Goal: Information Seeking & Learning: Learn about a topic

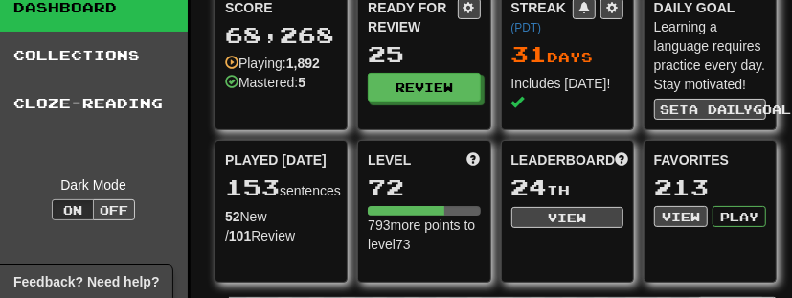
scroll to position [81, 6]
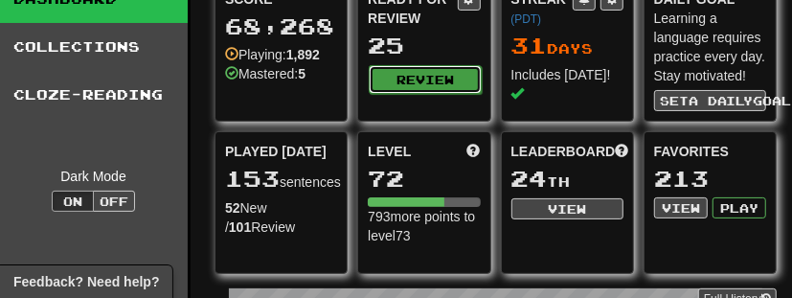
click at [431, 69] on button "Review" at bounding box center [425, 79] width 112 height 29
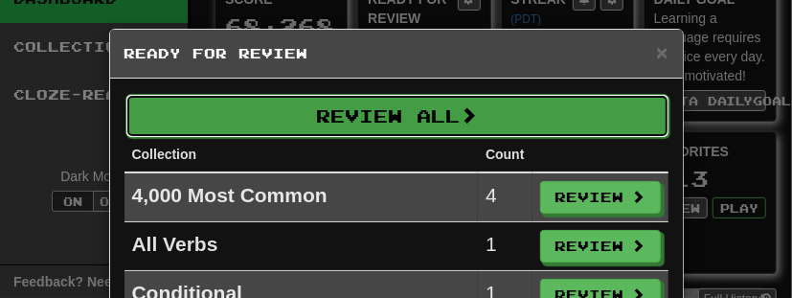
click at [430, 103] on button "Review All" at bounding box center [397, 116] width 544 height 44
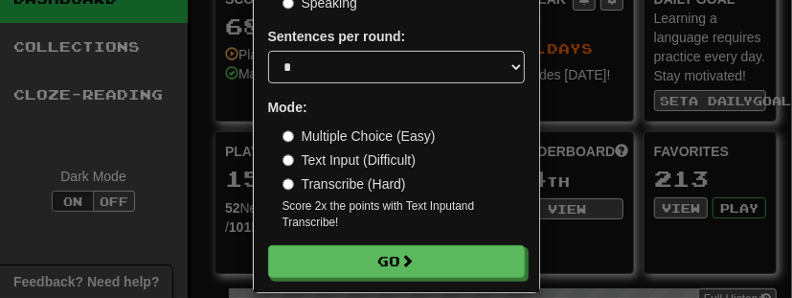
scroll to position [243, 0]
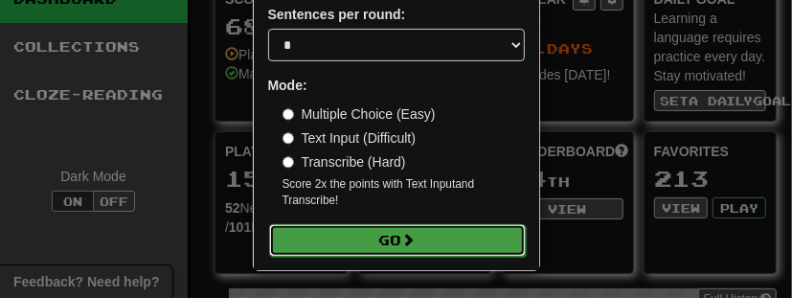
click at [412, 243] on span at bounding box center [408, 239] width 13 height 13
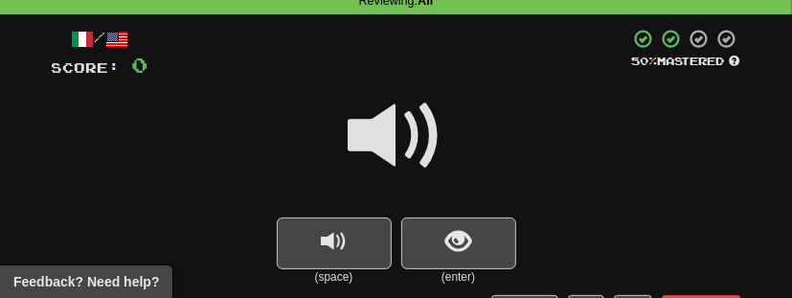
scroll to position [95, 0]
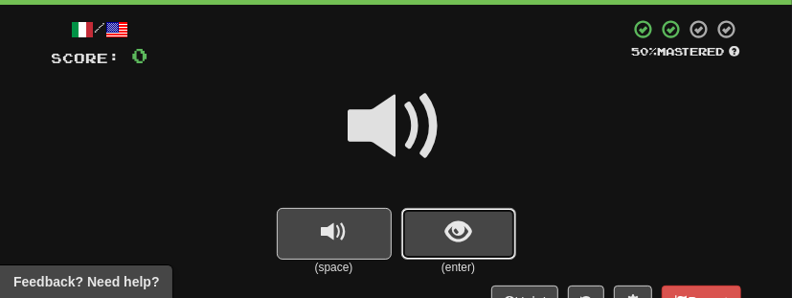
click at [438, 238] on button "show sentence" at bounding box center [458, 234] width 115 height 52
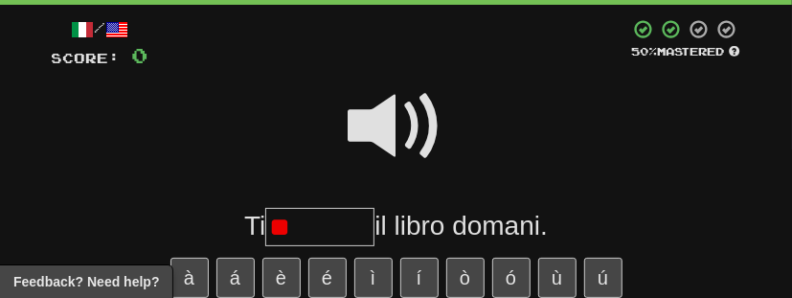
type input "*"
click at [412, 127] on span at bounding box center [397, 127] width 96 height 96
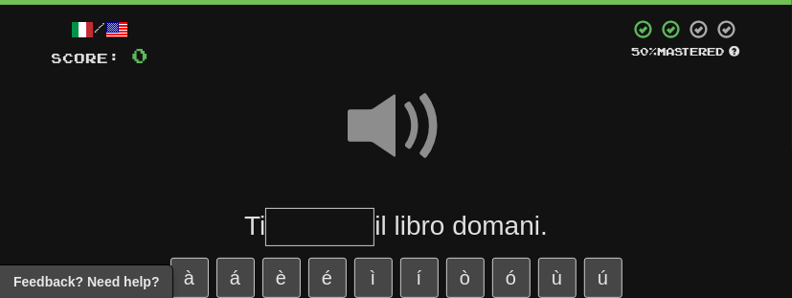
click at [412, 127] on span at bounding box center [397, 127] width 96 height 96
click at [306, 228] on input "text" at bounding box center [319, 227] width 109 height 38
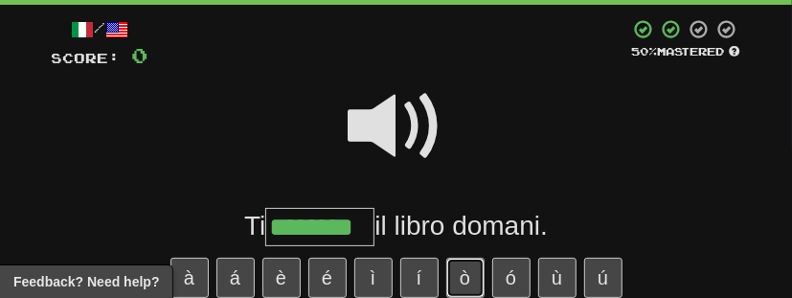
click at [459, 266] on button "ò" at bounding box center [465, 278] width 38 height 40
type input "*********"
click at [402, 120] on span at bounding box center [397, 127] width 96 height 96
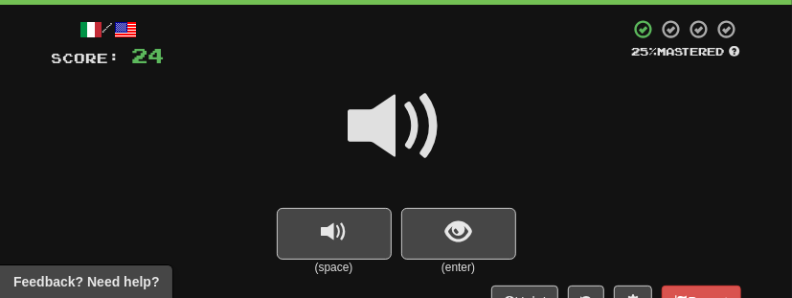
scroll to position [90, 0]
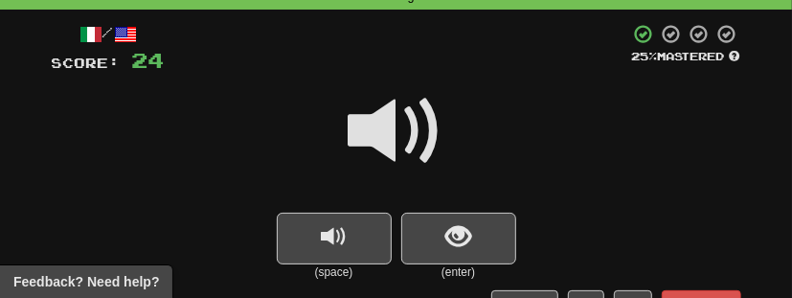
click at [392, 129] on span at bounding box center [397, 131] width 96 height 96
click at [465, 252] on button "show sentence" at bounding box center [458, 239] width 115 height 52
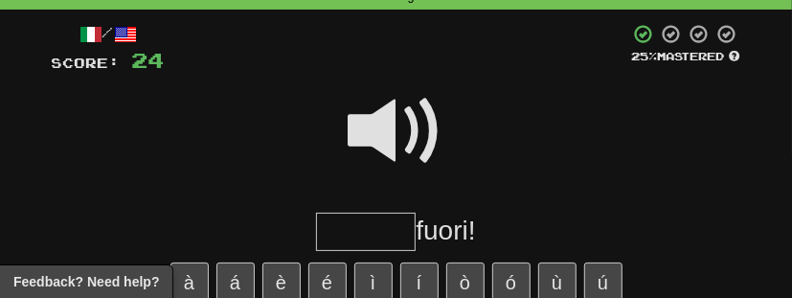
click at [470, 202] on div at bounding box center [397, 144] width 690 height 137
click at [375, 225] on input "text" at bounding box center [366, 232] width 100 height 38
type input "*******"
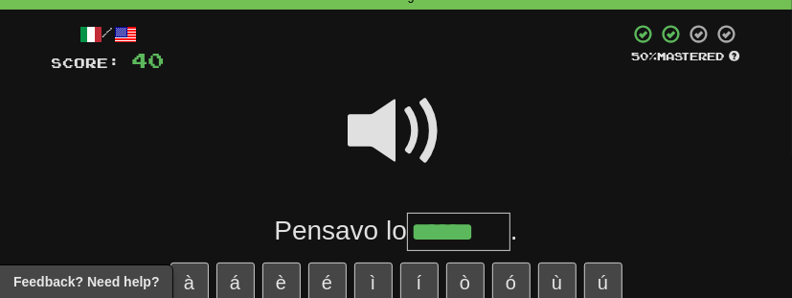
type input "******"
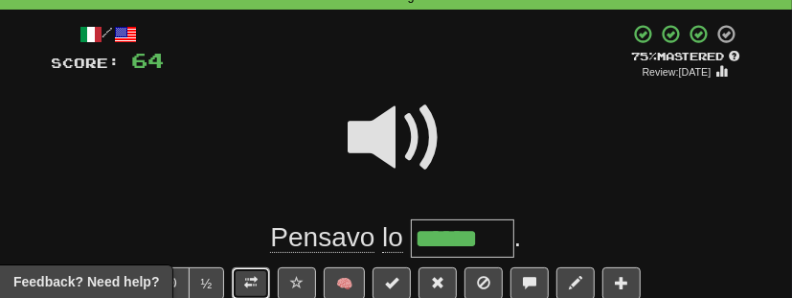
click at [250, 277] on span at bounding box center [250, 282] width 13 height 13
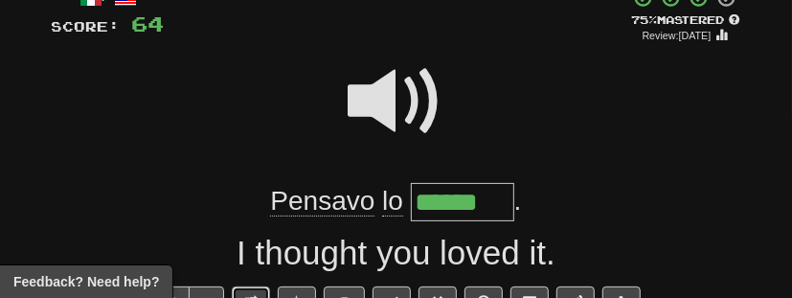
scroll to position [121, 0]
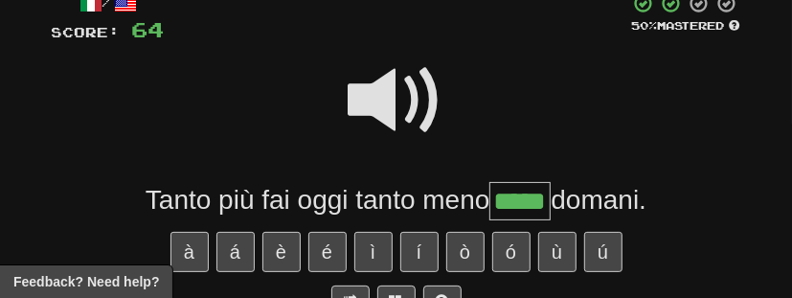
type input "*****"
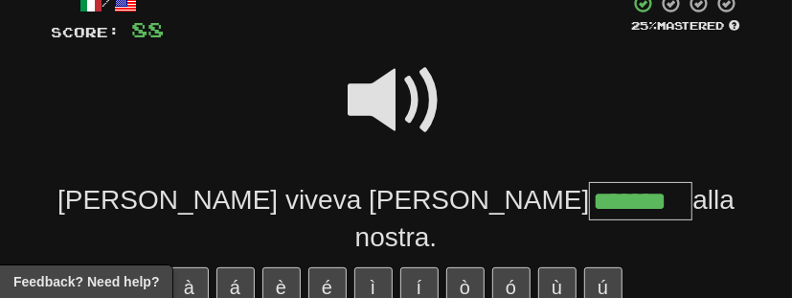
type input "*******"
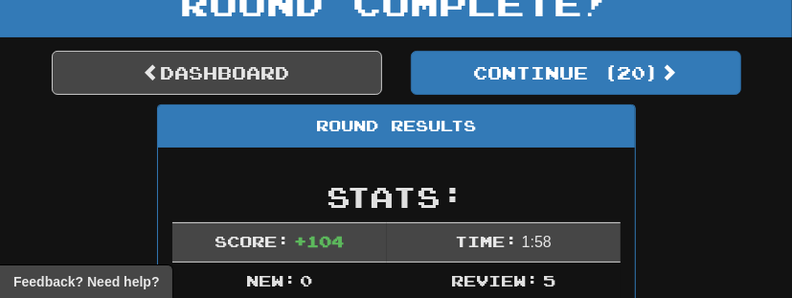
scroll to position [131, 0]
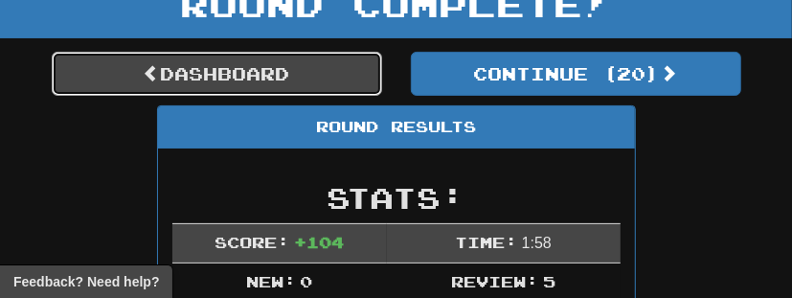
click at [215, 74] on link "Dashboard" at bounding box center [217, 74] width 330 height 44
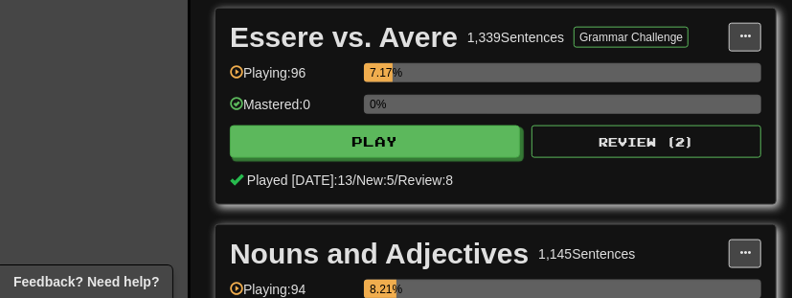
scroll to position [964, 5]
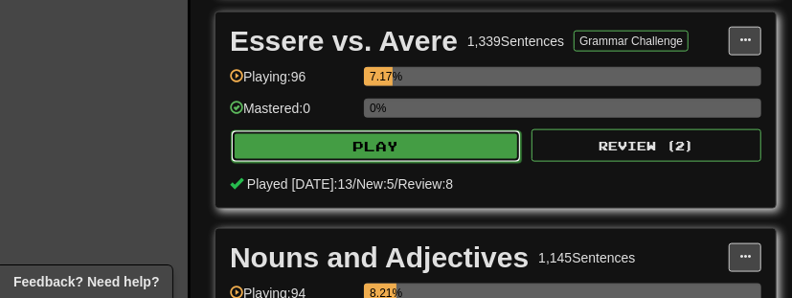
click at [331, 138] on button "Play" at bounding box center [376, 146] width 290 height 33
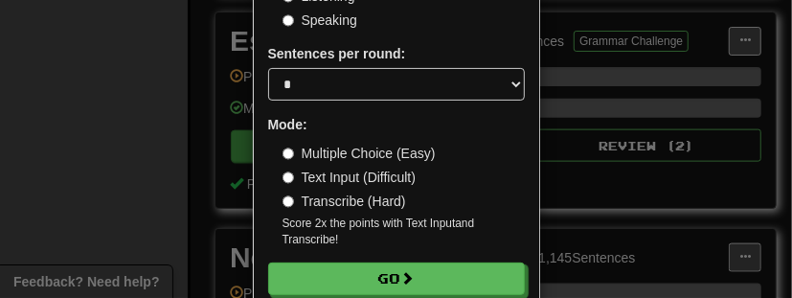
scroll to position [227, 0]
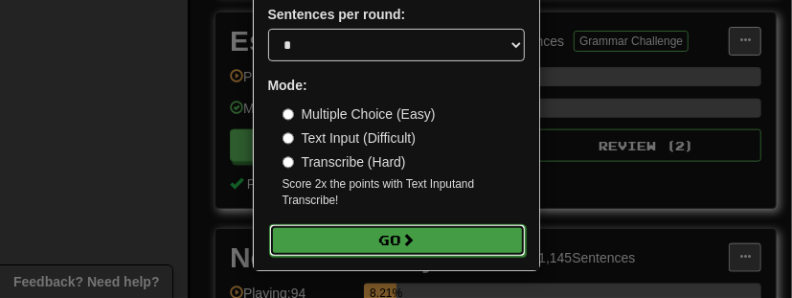
click at [369, 240] on button "Go" at bounding box center [397, 240] width 257 height 33
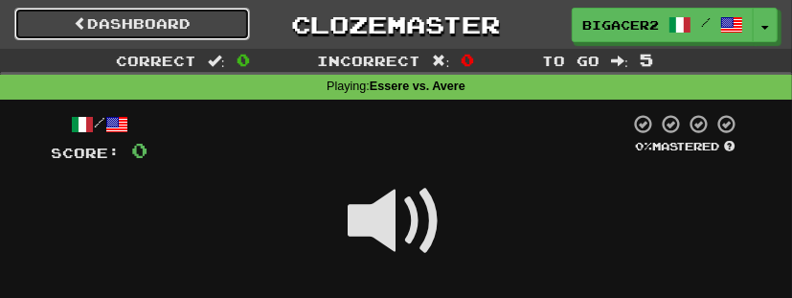
click at [79, 16] on span at bounding box center [80, 22] width 13 height 13
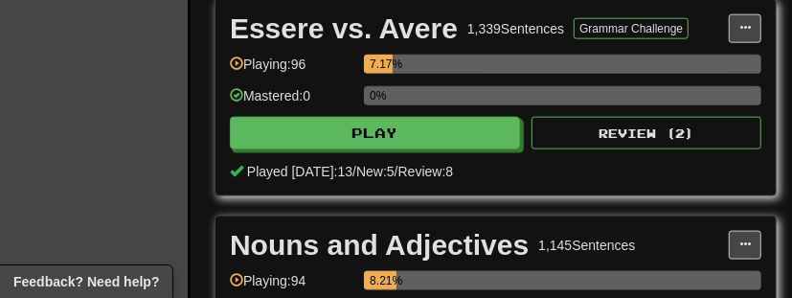
scroll to position [982, 18]
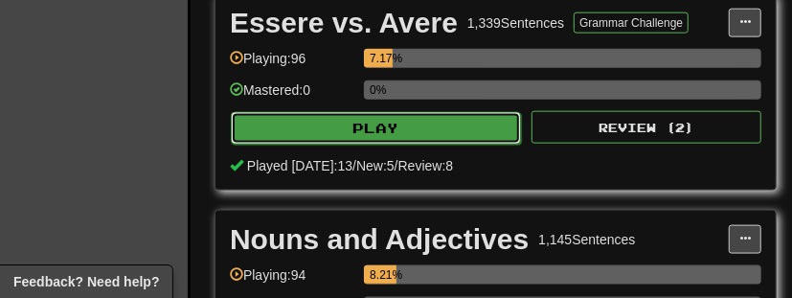
click at [322, 118] on button "Play" at bounding box center [376, 128] width 290 height 33
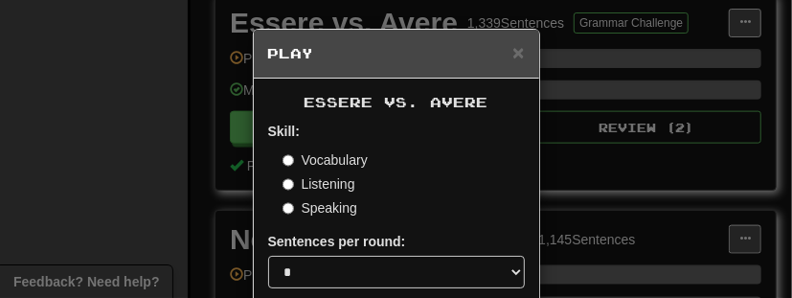
scroll to position [227, 0]
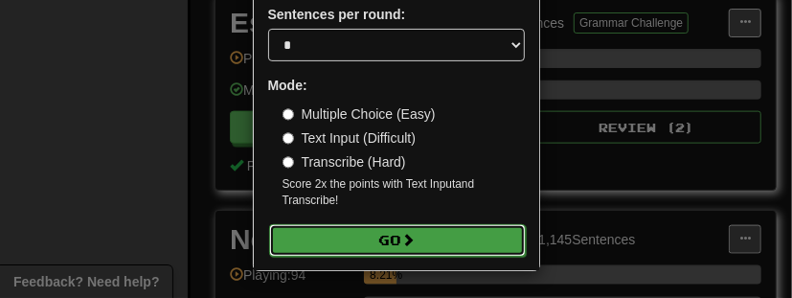
click at [361, 238] on button "Go" at bounding box center [397, 240] width 257 height 33
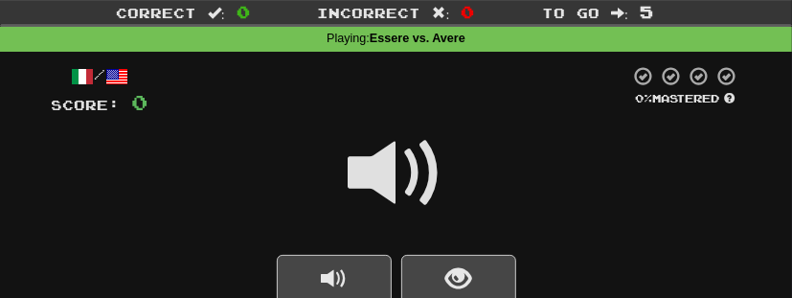
scroll to position [47, 0]
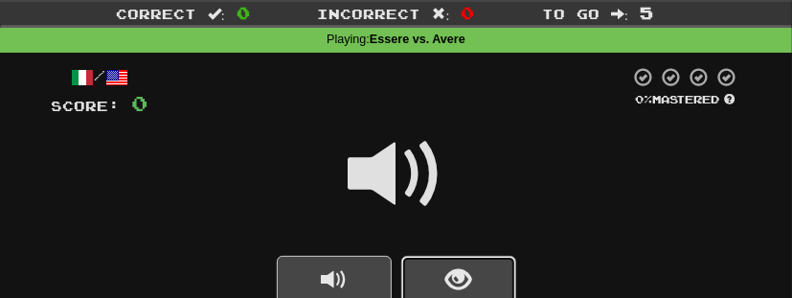
click at [476, 276] on button "show sentence" at bounding box center [458, 282] width 115 height 52
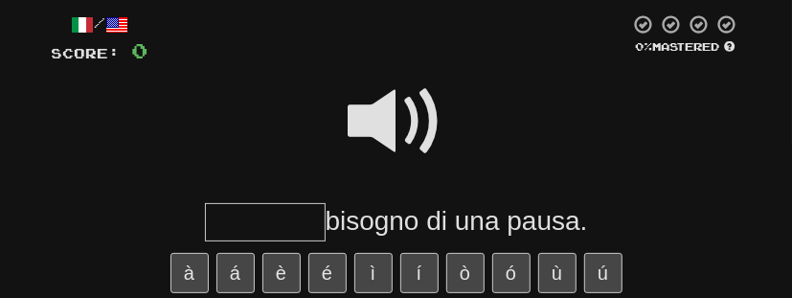
scroll to position [100, 0]
type input "*******"
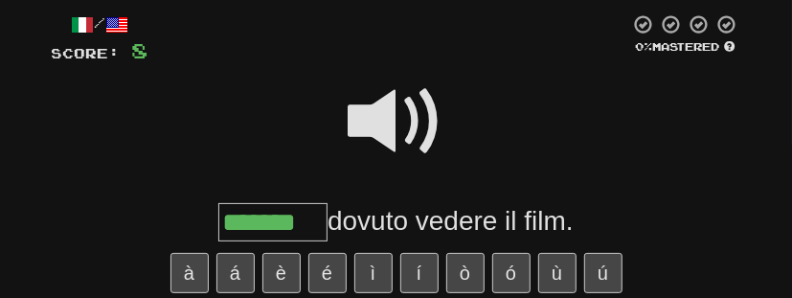
scroll to position [0, 0]
type input "*******"
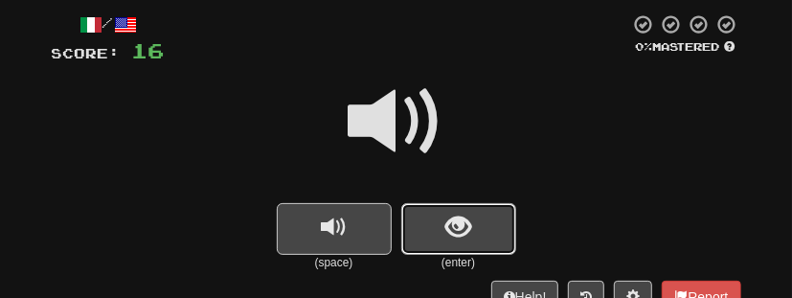
click at [472, 230] on button "show sentence" at bounding box center [458, 229] width 115 height 52
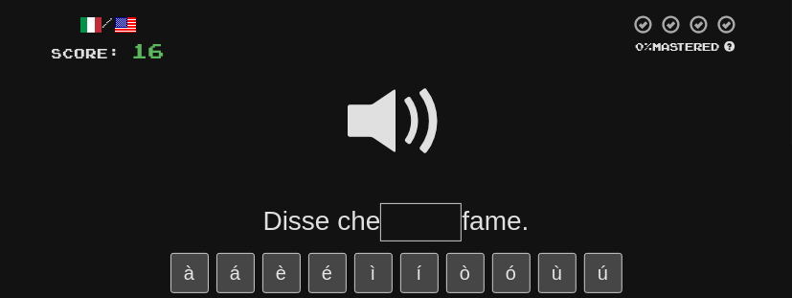
click at [396, 140] on span at bounding box center [397, 122] width 96 height 96
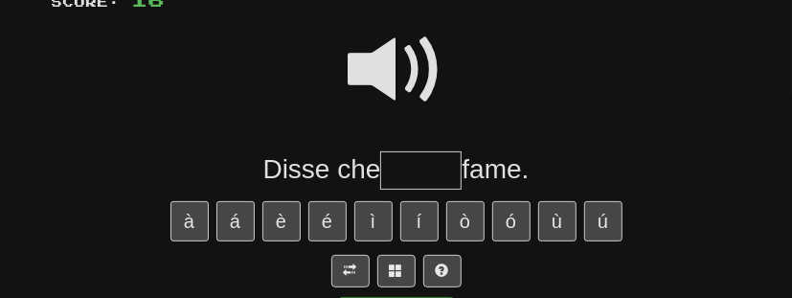
scroll to position [156, 0]
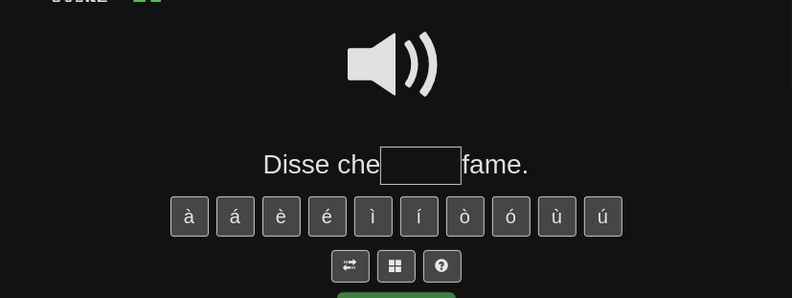
click at [403, 79] on span at bounding box center [397, 65] width 96 height 96
click at [418, 165] on input "text" at bounding box center [420, 166] width 81 height 38
type input "*"
click at [414, 67] on span at bounding box center [397, 65] width 96 height 96
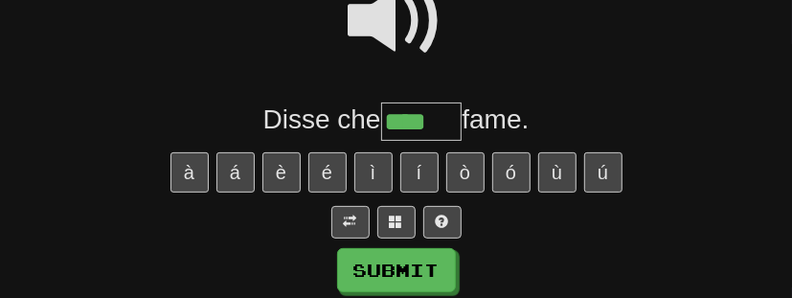
scroll to position [188, 0]
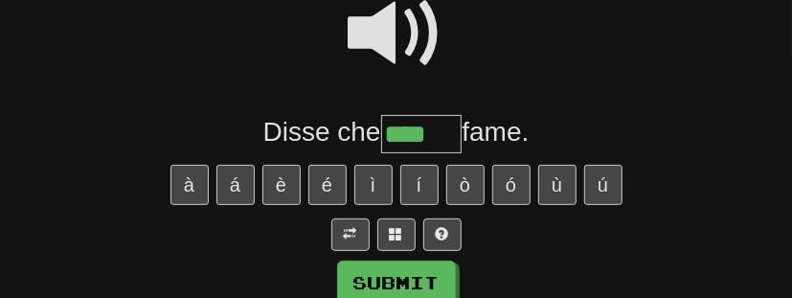
click at [447, 137] on input "****" at bounding box center [421, 134] width 81 height 38
type input "*****"
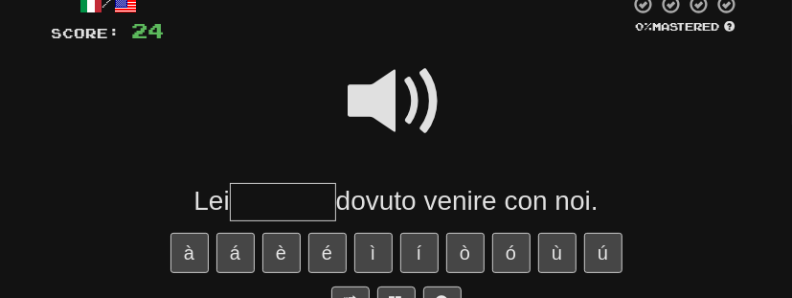
scroll to position [238, 0]
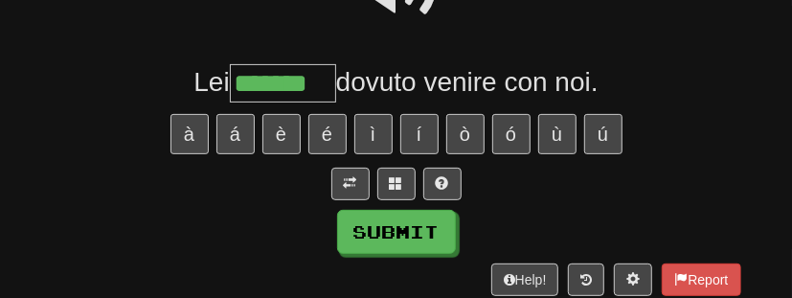
type input "*******"
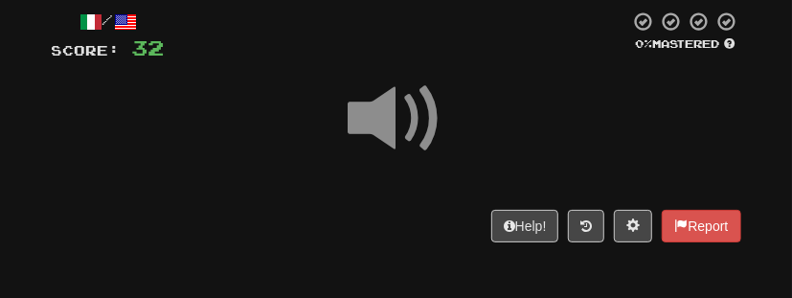
scroll to position [170, 0]
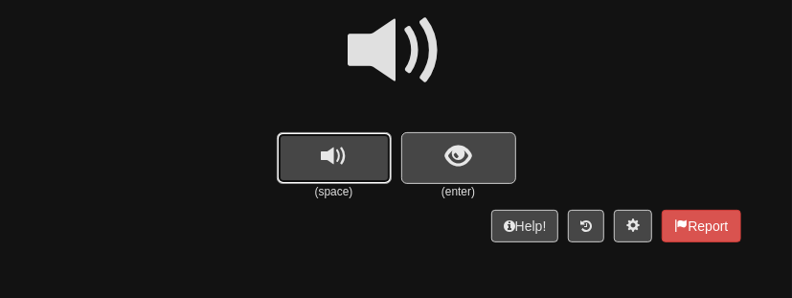
click at [369, 166] on button "replay audio" at bounding box center [334, 158] width 115 height 52
click at [448, 155] on span "show sentence" at bounding box center [458, 157] width 26 height 26
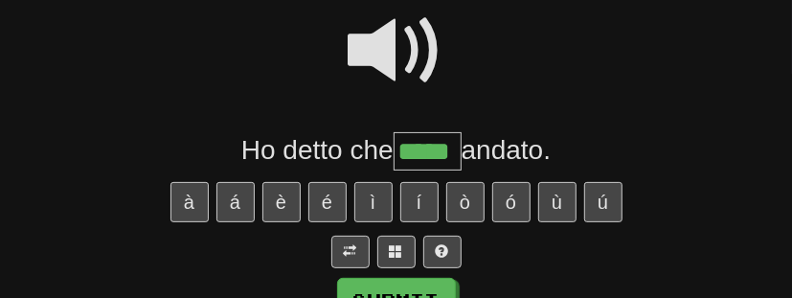
type input "*****"
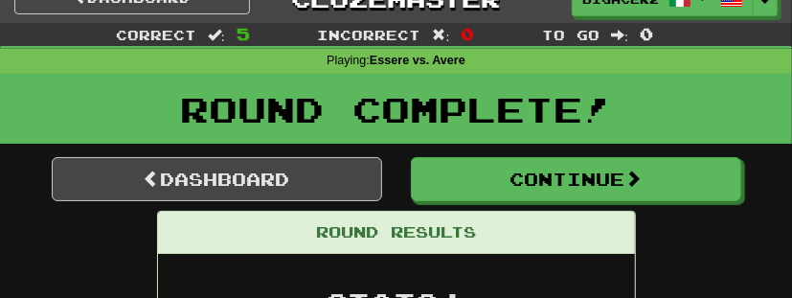
scroll to position [26, 0]
click at [329, 162] on link "Dashboard" at bounding box center [217, 179] width 330 height 44
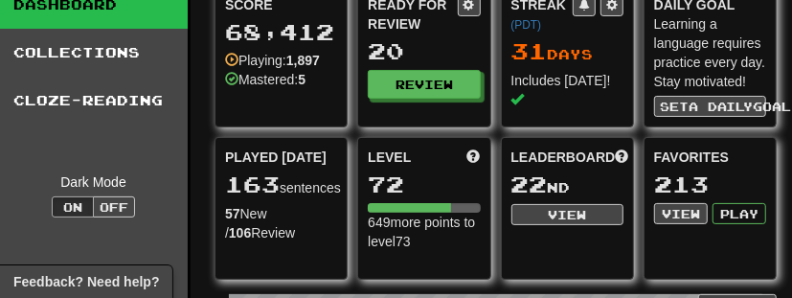
scroll to position [73, 9]
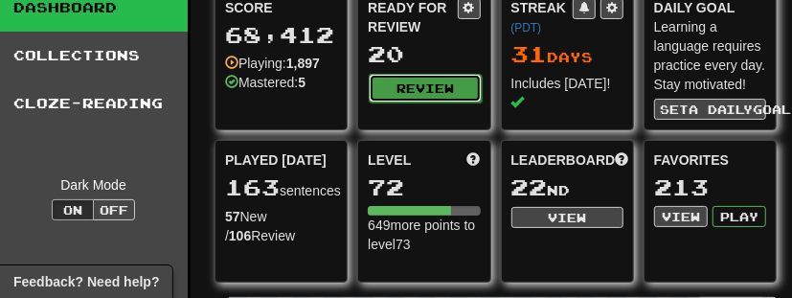
click at [445, 82] on button "Review" at bounding box center [425, 88] width 112 height 29
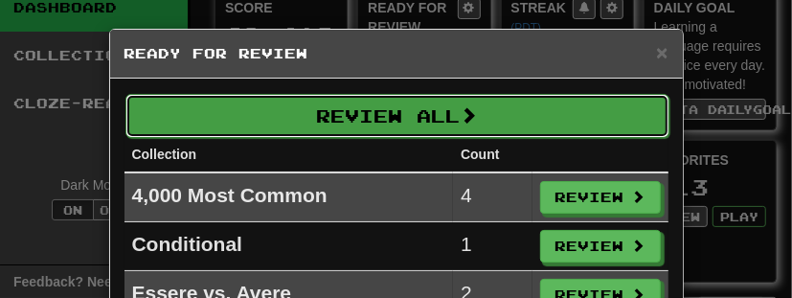
click at [448, 113] on button "Review All" at bounding box center [397, 116] width 544 height 44
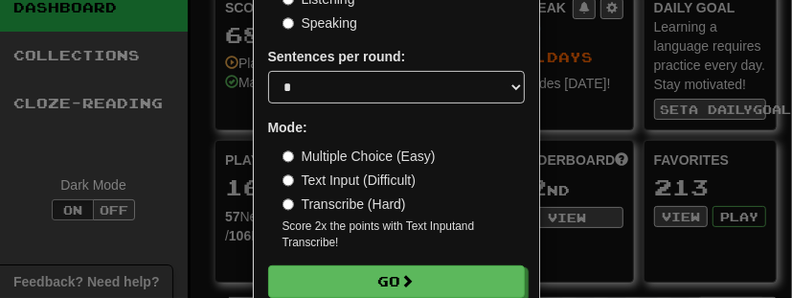
scroll to position [243, 0]
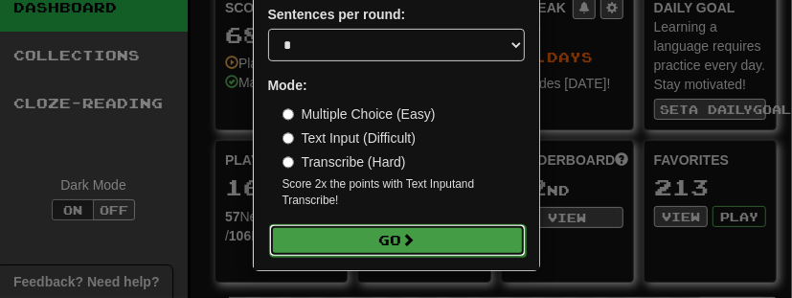
click at [446, 242] on button "Go" at bounding box center [397, 240] width 257 height 33
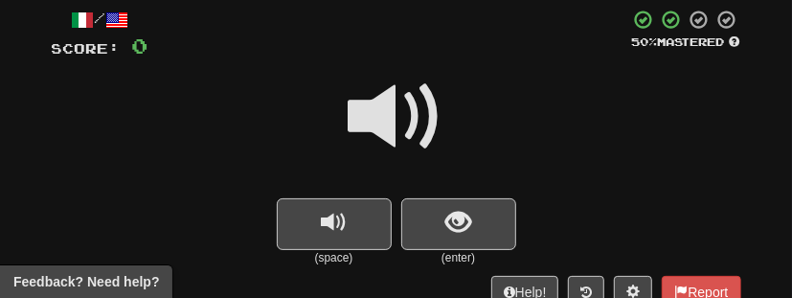
scroll to position [110, 0]
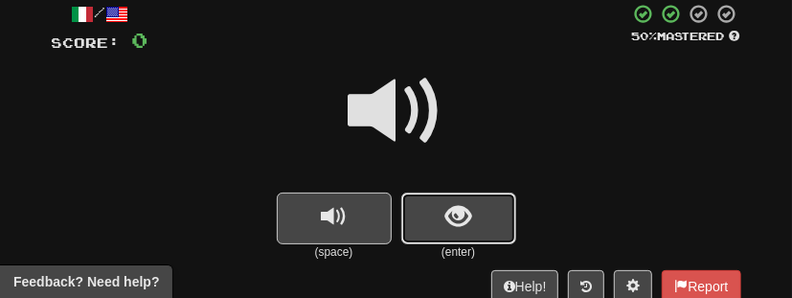
click at [454, 212] on span "show sentence" at bounding box center [458, 217] width 26 height 26
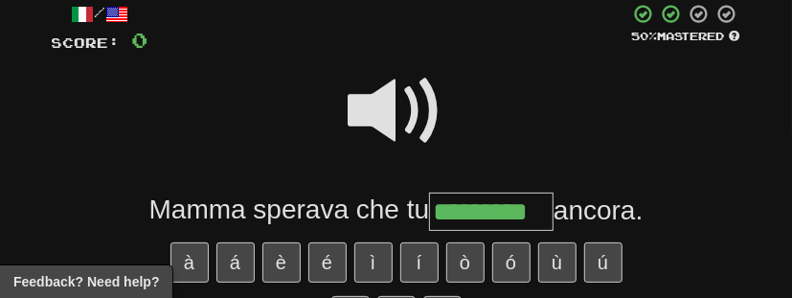
scroll to position [0, 0]
type input "**********"
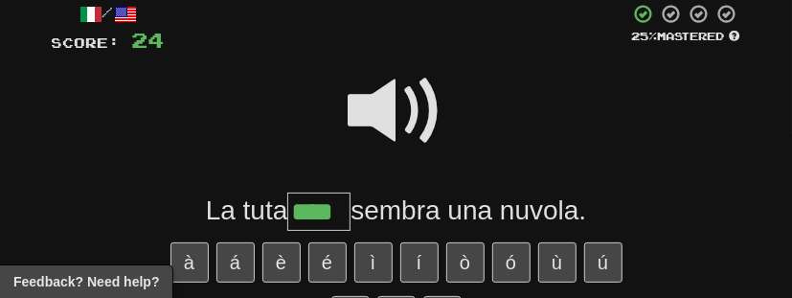
type input "****"
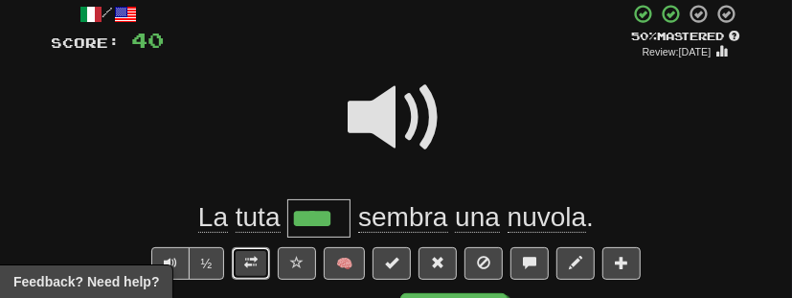
click at [254, 265] on span at bounding box center [250, 262] width 13 height 13
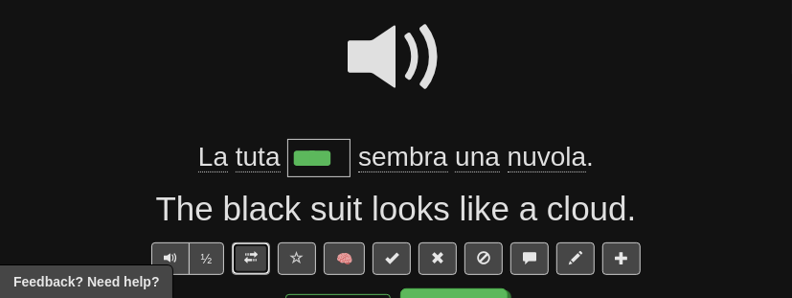
scroll to position [171, 0]
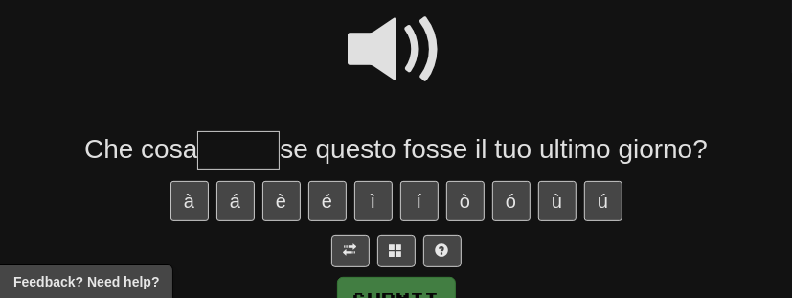
click at [423, 65] on span at bounding box center [397, 50] width 96 height 96
click at [246, 150] on input "text" at bounding box center [238, 150] width 82 height 38
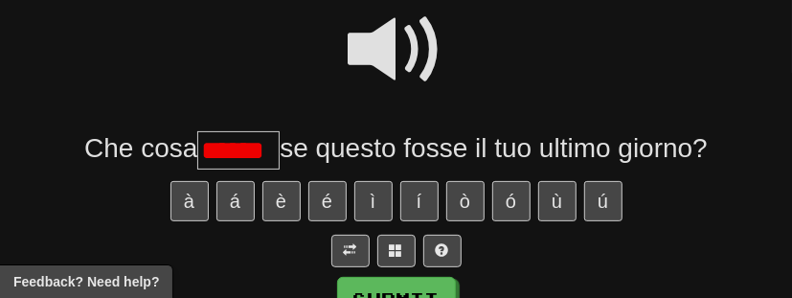
scroll to position [0, 0]
type input "*******"
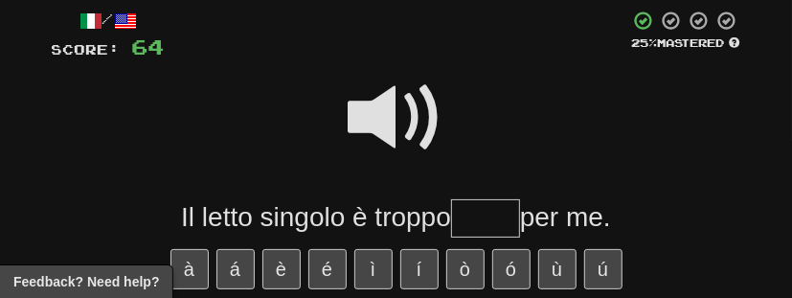
scroll to position [222, 0]
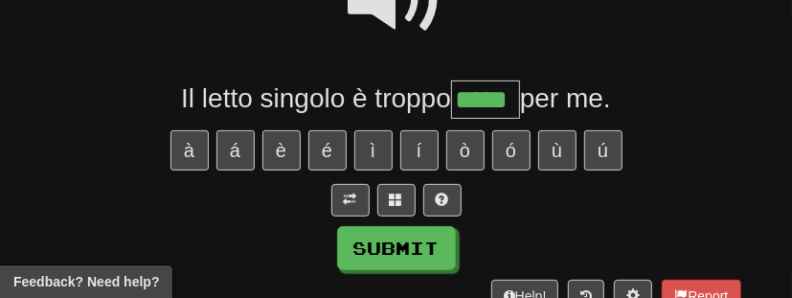
type input "*****"
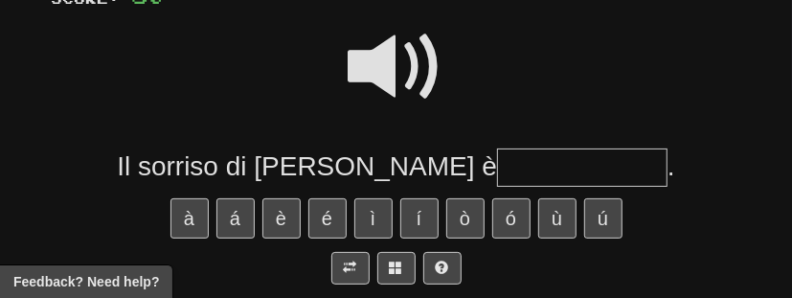
scroll to position [273, 0]
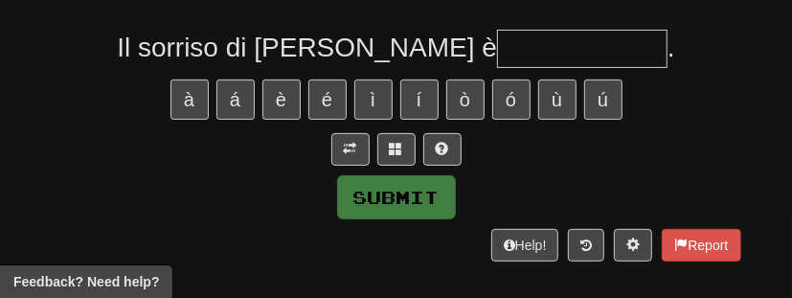
type input "*"
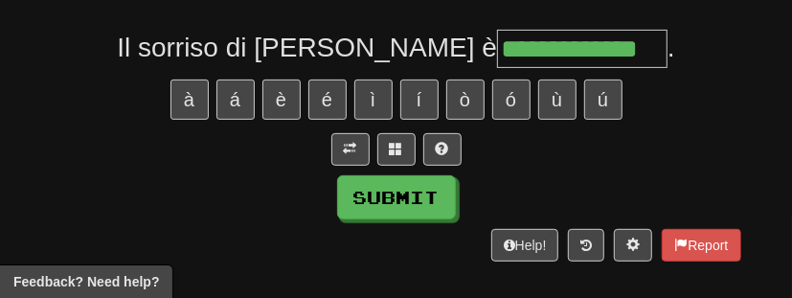
type input "**********"
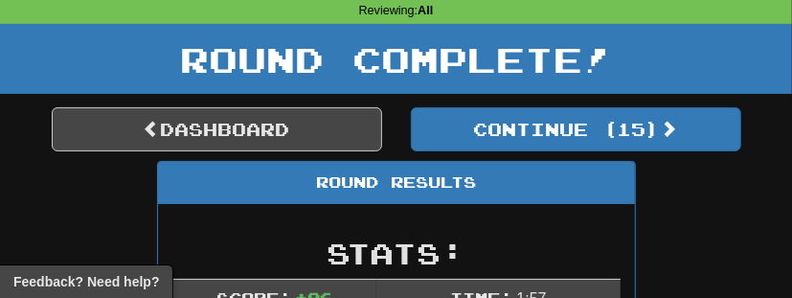
scroll to position [75, 0]
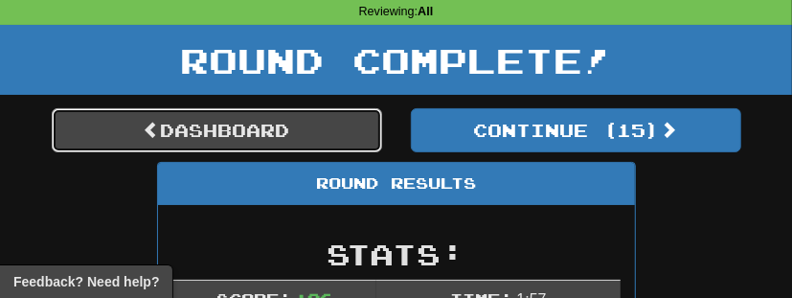
click at [164, 140] on link "Dashboard" at bounding box center [217, 130] width 330 height 44
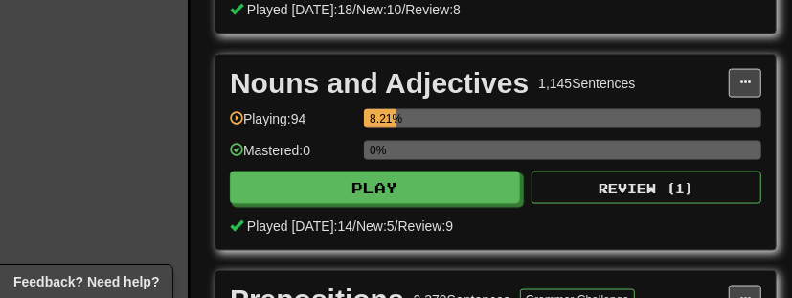
scroll to position [1138, 9]
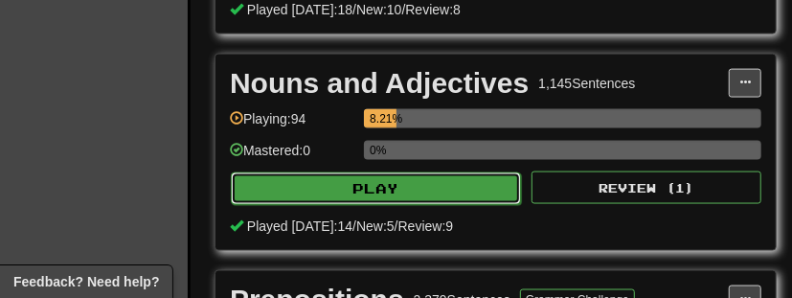
click at [337, 183] on button "Play" at bounding box center [376, 188] width 290 height 33
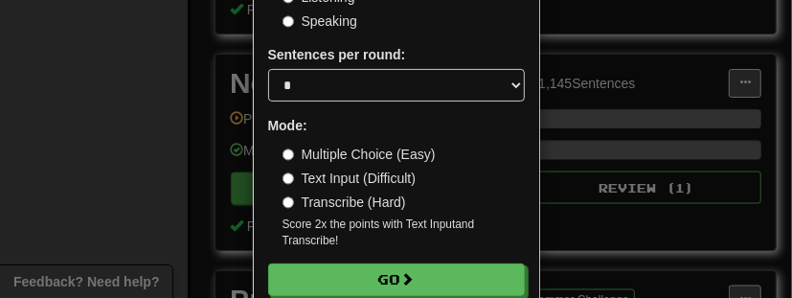
scroll to position [227, 0]
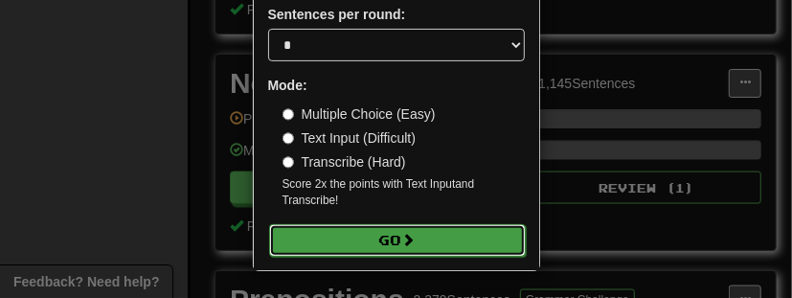
click at [362, 230] on button "Go" at bounding box center [397, 240] width 257 height 33
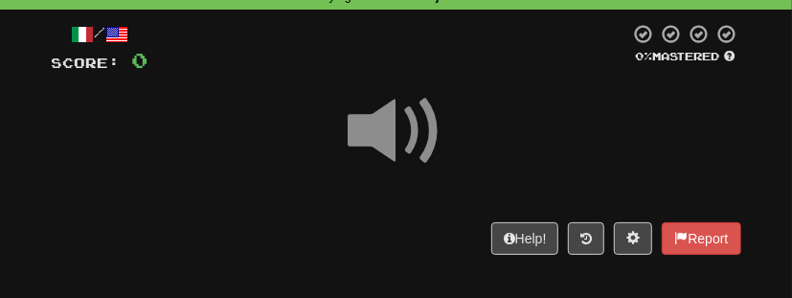
scroll to position [93, 0]
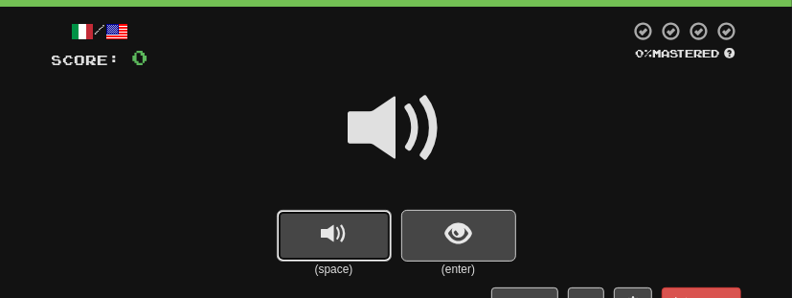
click at [358, 231] on button "replay audio" at bounding box center [334, 236] width 115 height 52
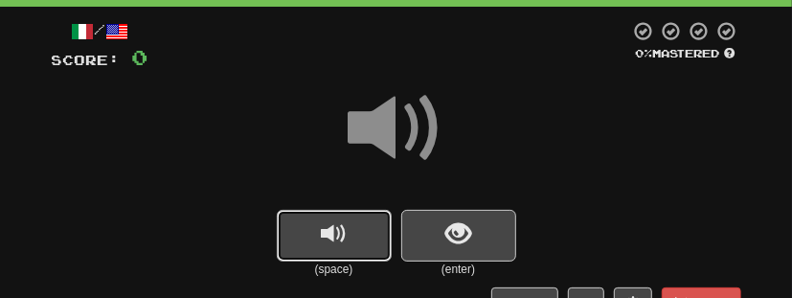
click at [358, 232] on button "replay audio" at bounding box center [334, 236] width 115 height 52
click at [453, 238] on span "show sentence" at bounding box center [458, 234] width 26 height 26
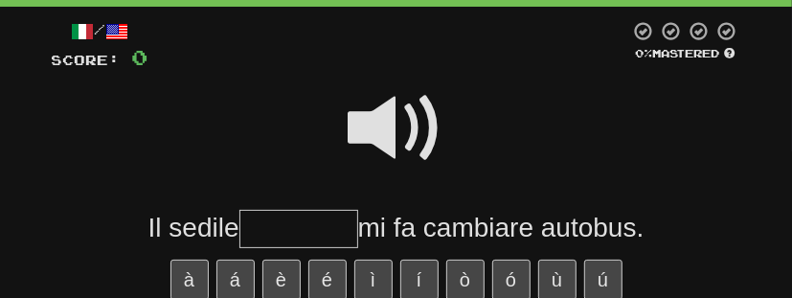
click at [406, 129] on span at bounding box center [397, 128] width 96 height 96
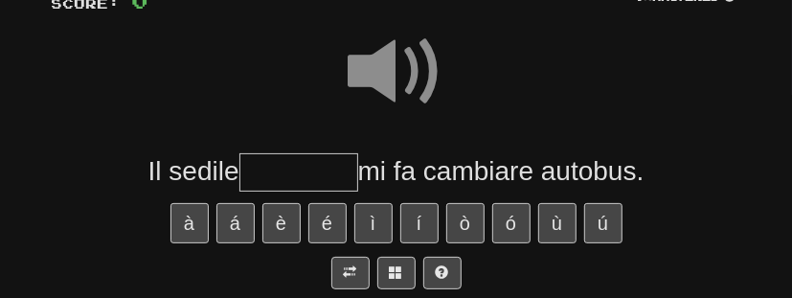
scroll to position [151, 0]
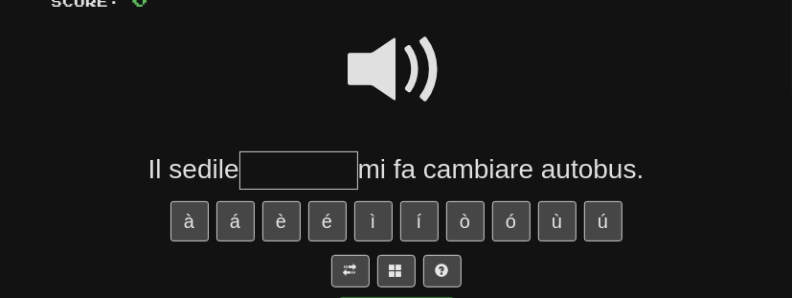
click at [306, 170] on input "text" at bounding box center [298, 170] width 119 height 38
type input "*******"
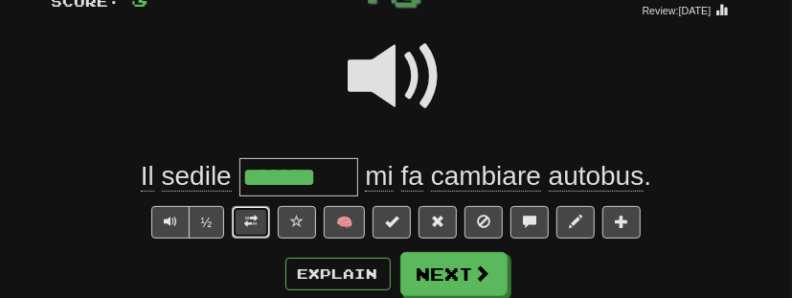
click at [254, 225] on span at bounding box center [250, 221] width 13 height 13
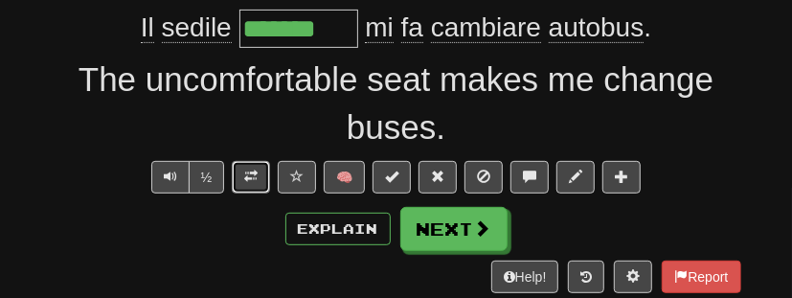
scroll to position [308, 0]
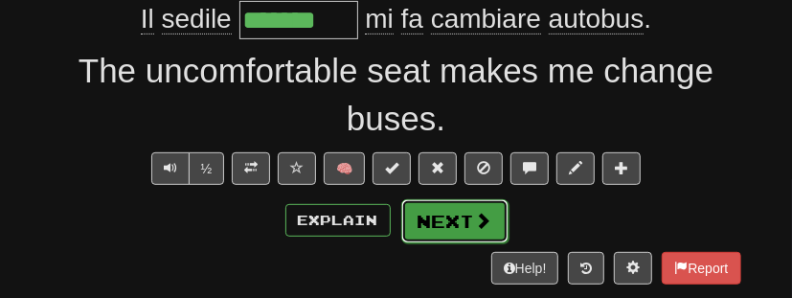
click at [455, 209] on button "Next" at bounding box center [454, 221] width 107 height 44
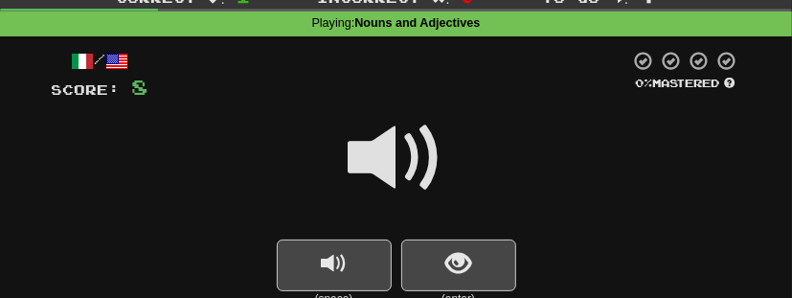
scroll to position [130, 0]
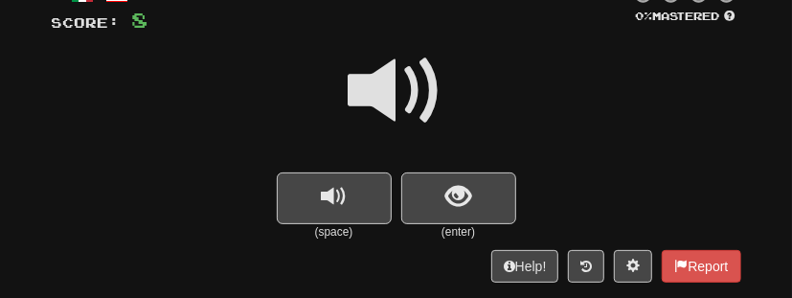
click at [386, 106] on span at bounding box center [397, 91] width 96 height 96
click at [385, 106] on span at bounding box center [397, 91] width 96 height 96
click at [334, 206] on span "replay audio" at bounding box center [334, 197] width 26 height 26
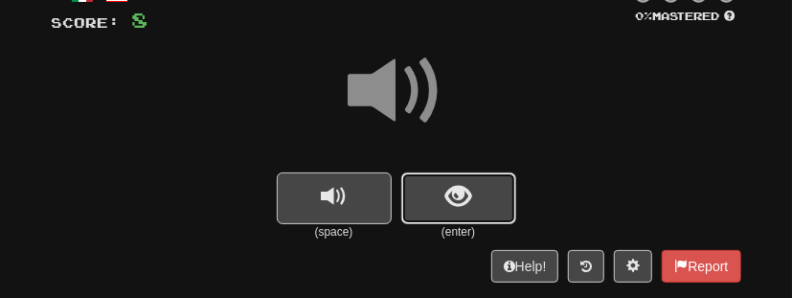
click at [434, 203] on button "show sentence" at bounding box center [458, 198] width 115 height 52
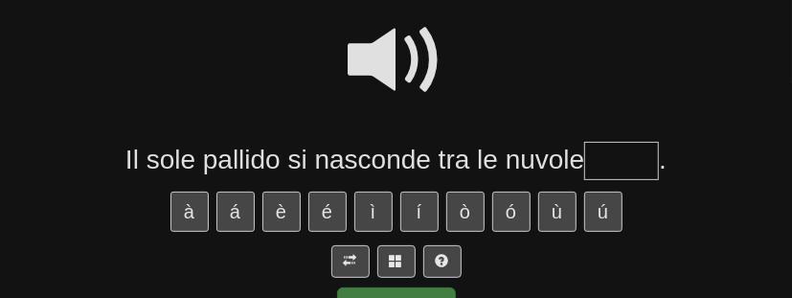
scroll to position [160, 0]
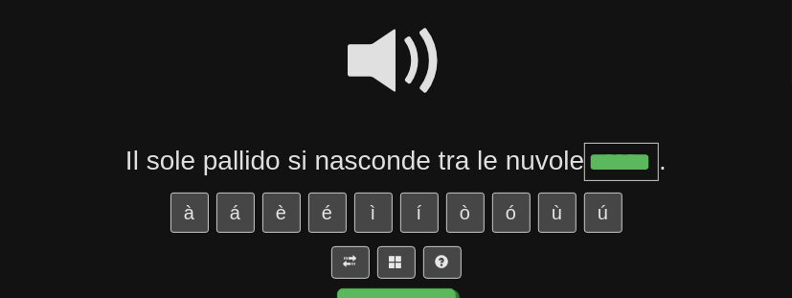
type input "******"
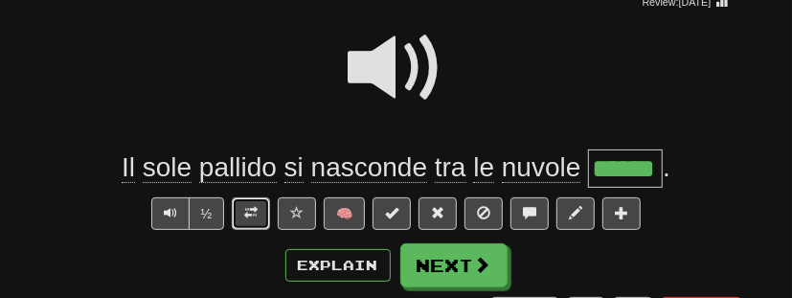
click at [256, 213] on span at bounding box center [250, 212] width 13 height 13
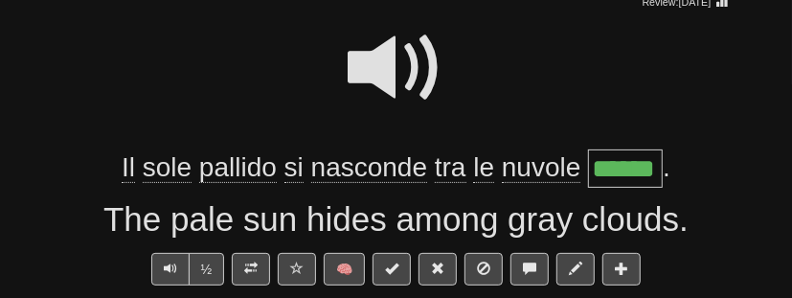
click at [398, 70] on span at bounding box center [397, 68] width 96 height 96
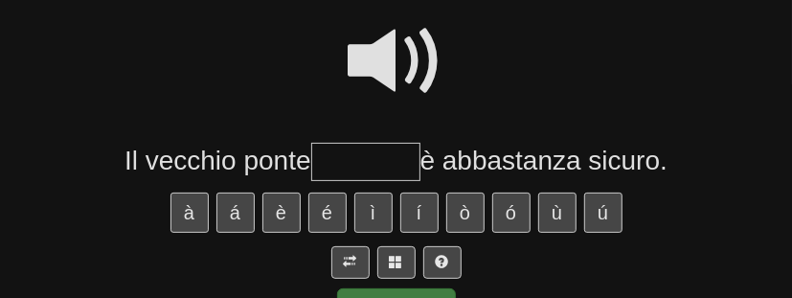
click at [401, 35] on span at bounding box center [397, 61] width 96 height 96
click at [353, 160] on input "text" at bounding box center [365, 162] width 109 height 38
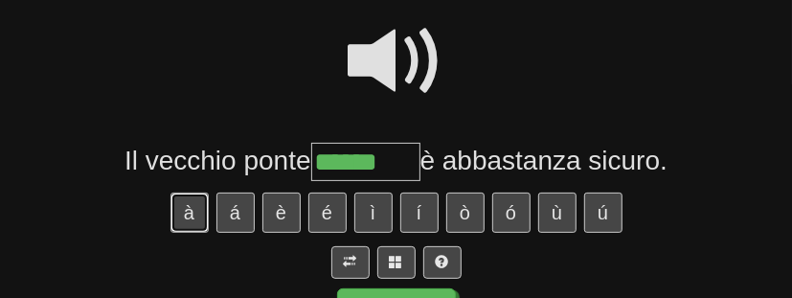
click at [195, 217] on button "à" at bounding box center [189, 213] width 38 height 40
click at [401, 76] on span at bounding box center [397, 61] width 96 height 96
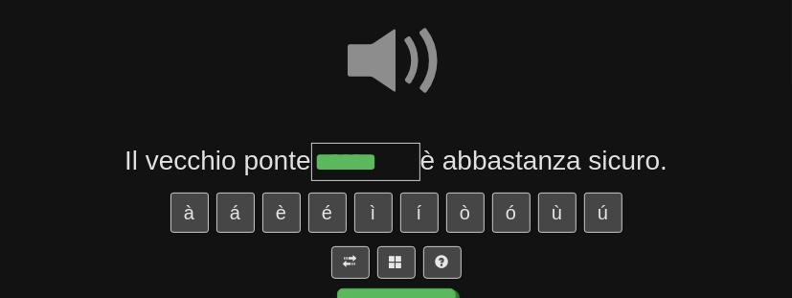
click at [405, 164] on input "******" at bounding box center [365, 162] width 109 height 38
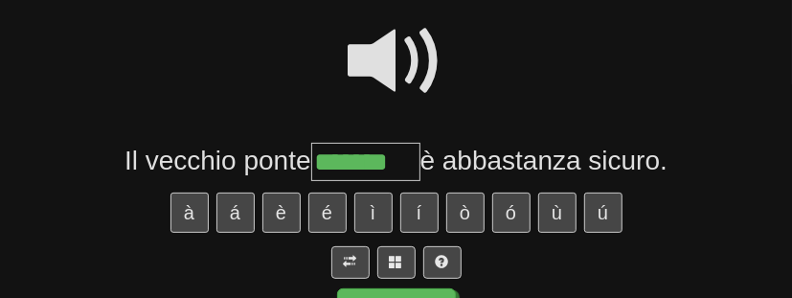
type input "*******"
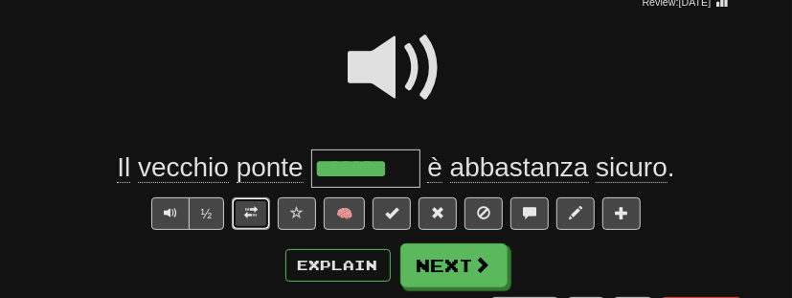
click at [250, 211] on span at bounding box center [250, 212] width 13 height 13
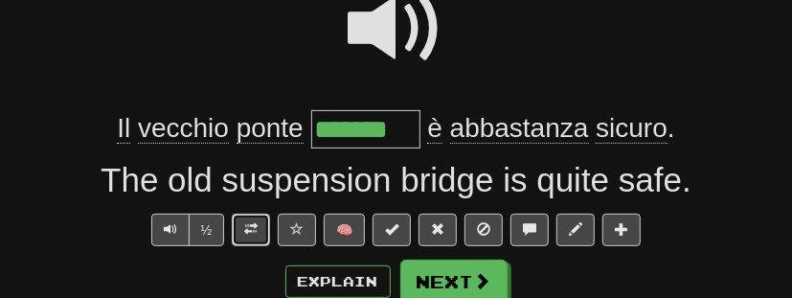
scroll to position [205, 0]
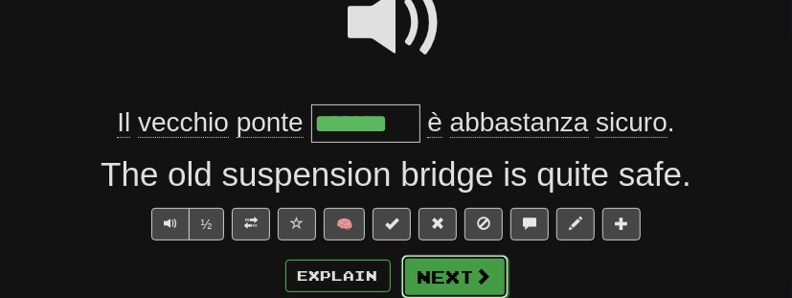
click at [454, 284] on button "Next" at bounding box center [454, 277] width 107 height 44
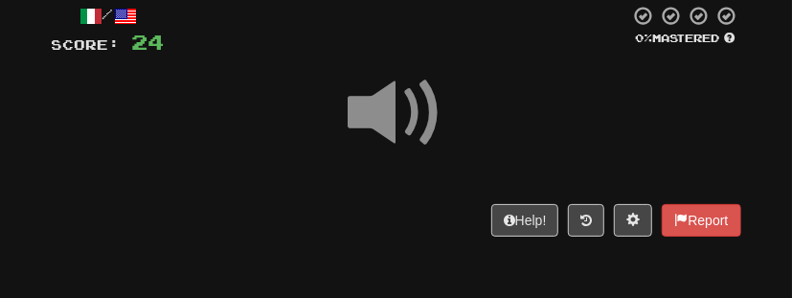
scroll to position [107, 0]
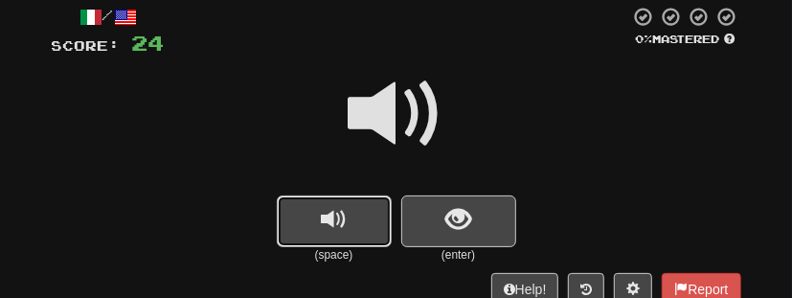
click at [323, 215] on span "replay audio" at bounding box center [334, 220] width 26 height 26
click at [439, 231] on button "show sentence" at bounding box center [458, 221] width 115 height 52
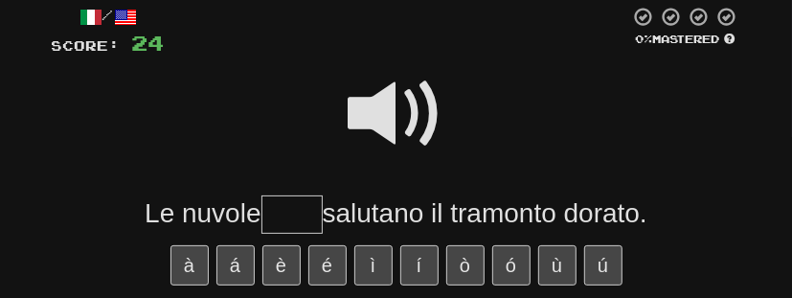
click at [407, 128] on span at bounding box center [397, 114] width 96 height 96
click at [296, 212] on input "text" at bounding box center [291, 214] width 61 height 38
click at [391, 119] on span at bounding box center [397, 114] width 96 height 96
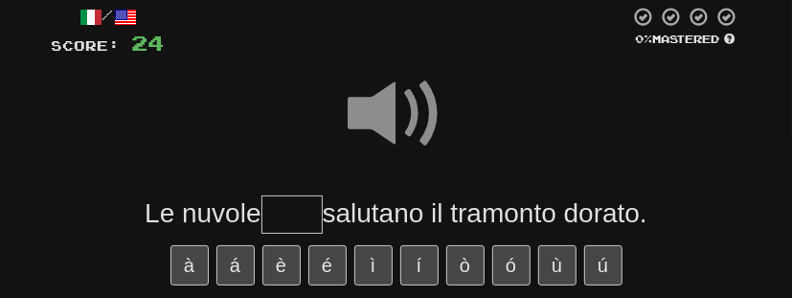
click at [300, 212] on input "text" at bounding box center [291, 214] width 61 height 38
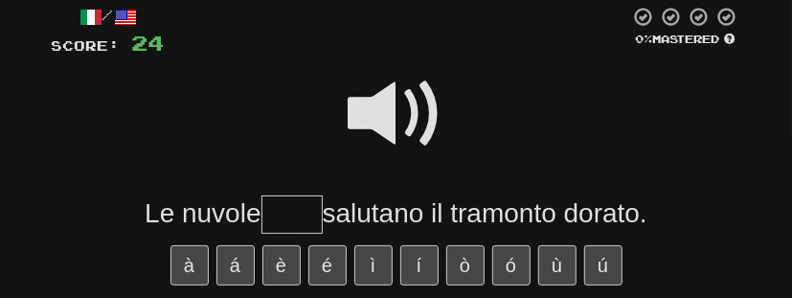
type input "*"
type input "****"
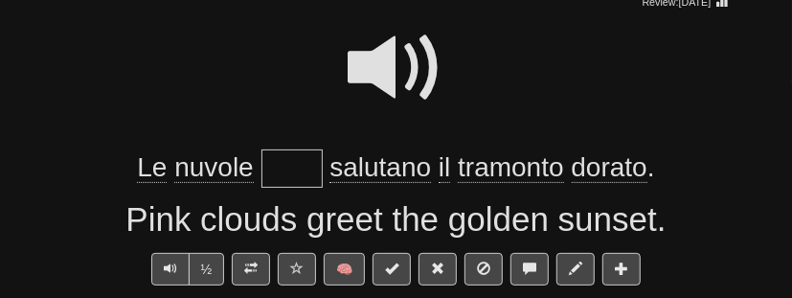
scroll to position [162, 0]
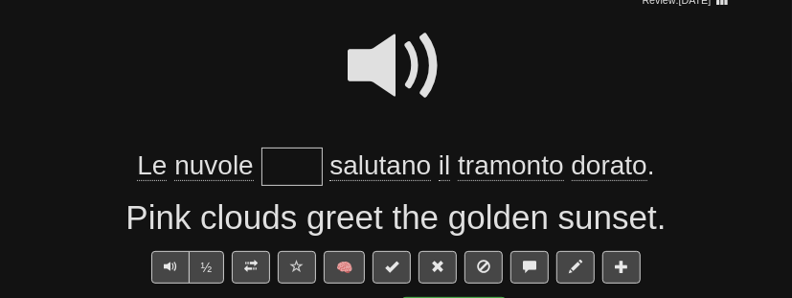
click at [414, 67] on span at bounding box center [397, 66] width 96 height 96
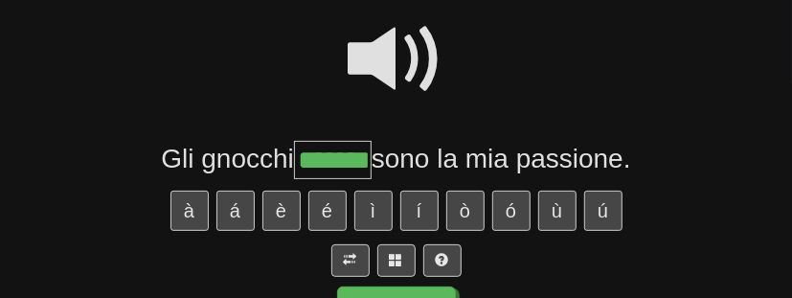
type input "*******"
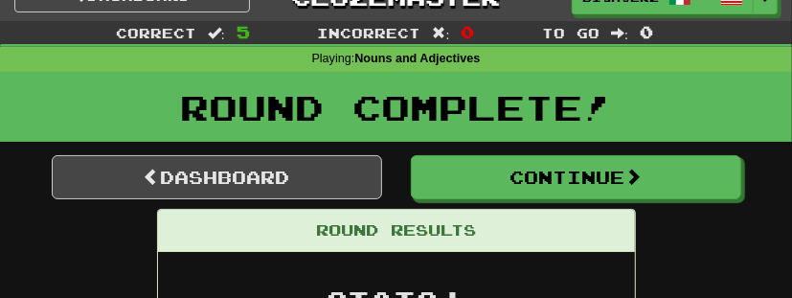
scroll to position [26, 0]
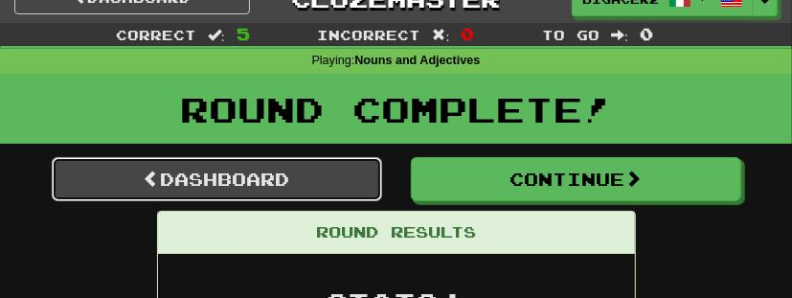
click at [323, 184] on link "Dashboard" at bounding box center [217, 179] width 330 height 44
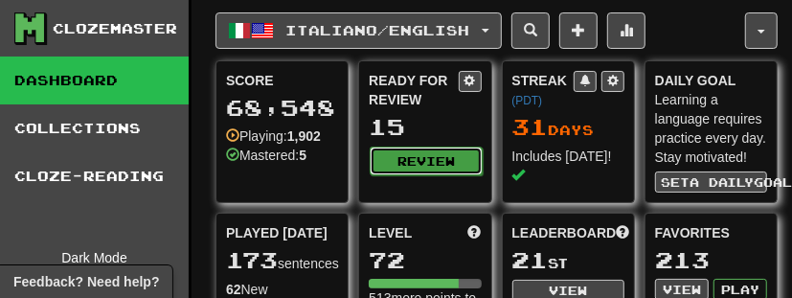
click at [458, 157] on button "Review" at bounding box center [426, 161] width 112 height 29
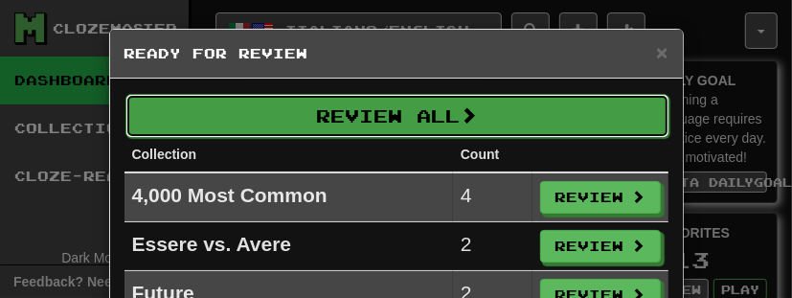
click at [460, 116] on button "Review All" at bounding box center [397, 116] width 544 height 44
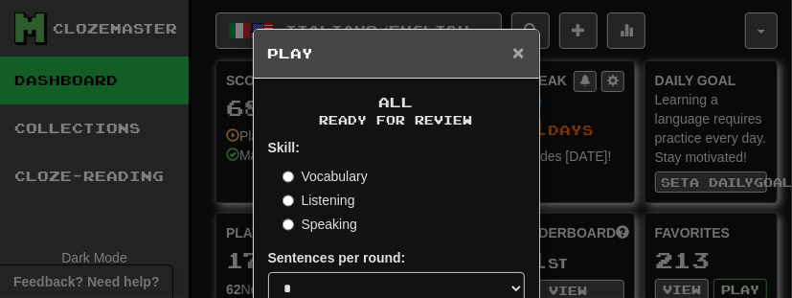
click at [520, 51] on span "×" at bounding box center [517, 52] width 11 height 22
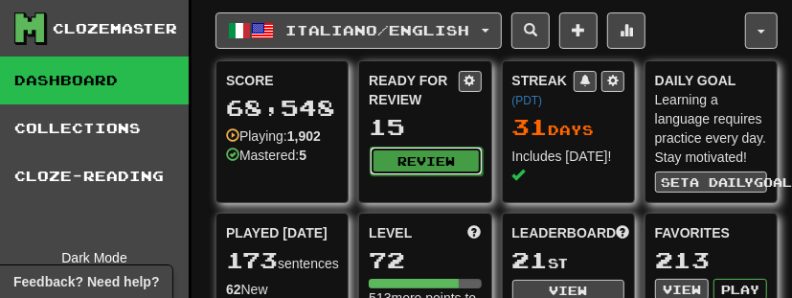
click at [433, 155] on button "Review" at bounding box center [426, 161] width 112 height 29
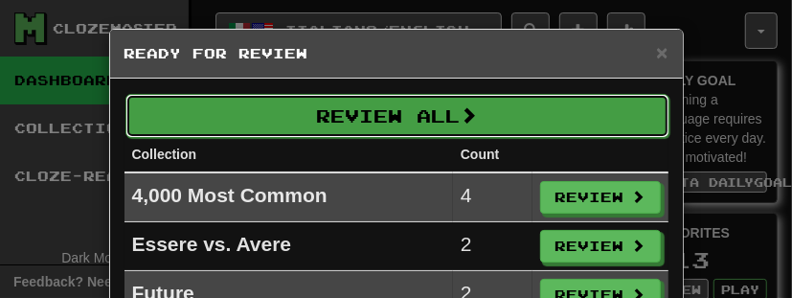
click at [433, 123] on button "Review All" at bounding box center [397, 116] width 544 height 44
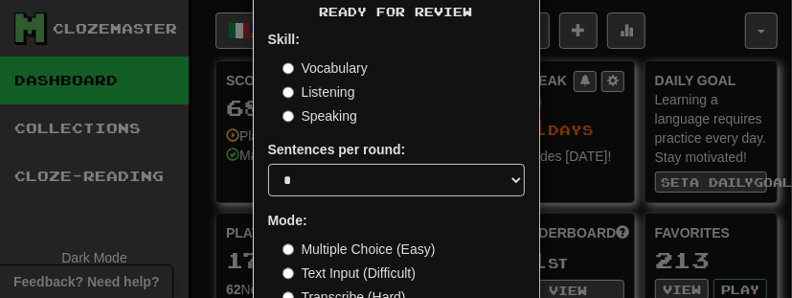
scroll to position [243, 0]
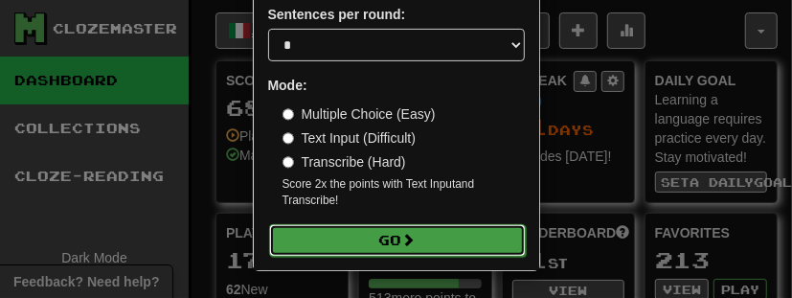
click at [420, 238] on button "Go" at bounding box center [397, 240] width 257 height 33
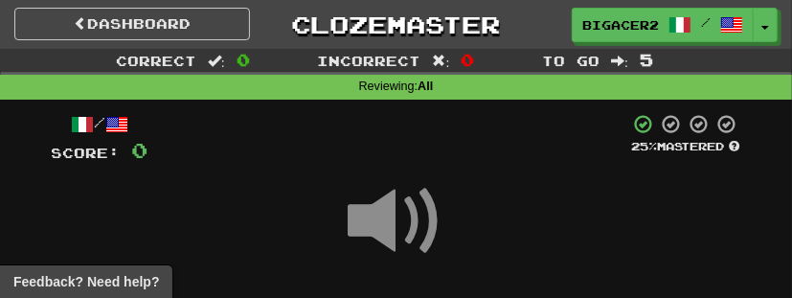
click at [420, 238] on span at bounding box center [397, 221] width 96 height 96
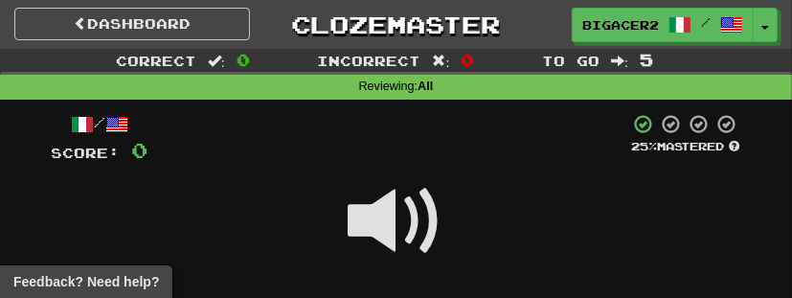
click at [412, 229] on span at bounding box center [397, 221] width 96 height 96
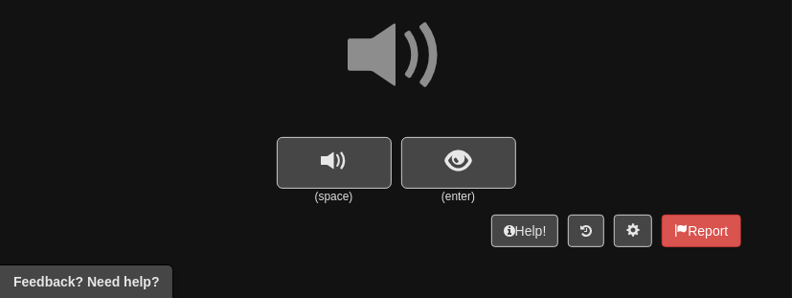
scroll to position [172, 0]
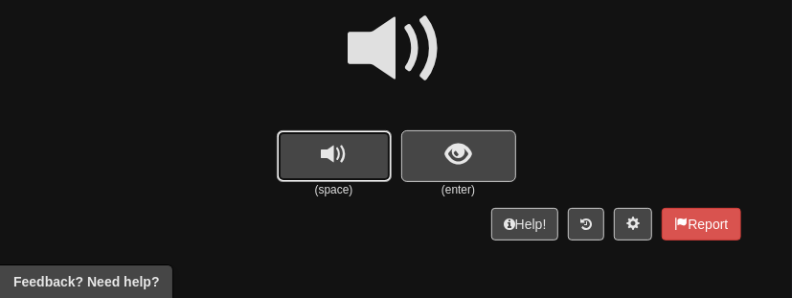
click at [360, 151] on button "replay audio" at bounding box center [334, 156] width 115 height 52
click at [460, 154] on span "show sentence" at bounding box center [458, 155] width 26 height 26
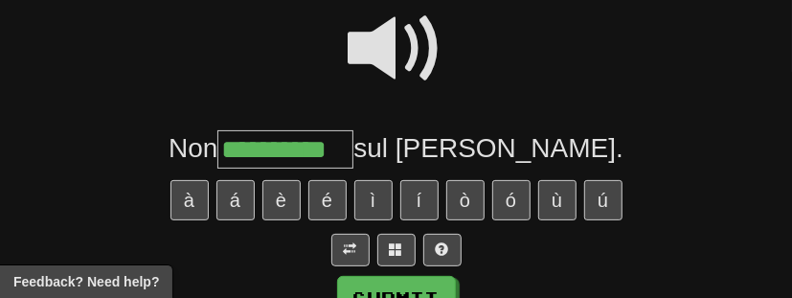
type input "**********"
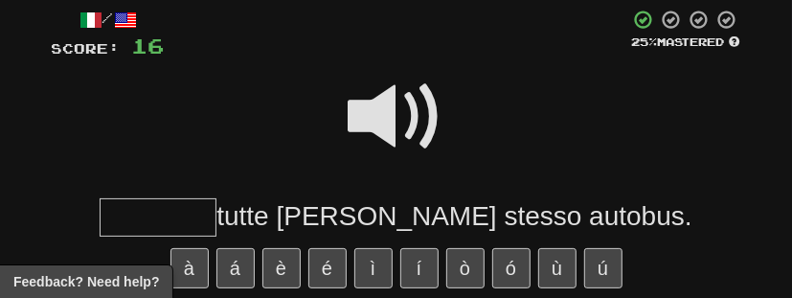
scroll to position [223, 0]
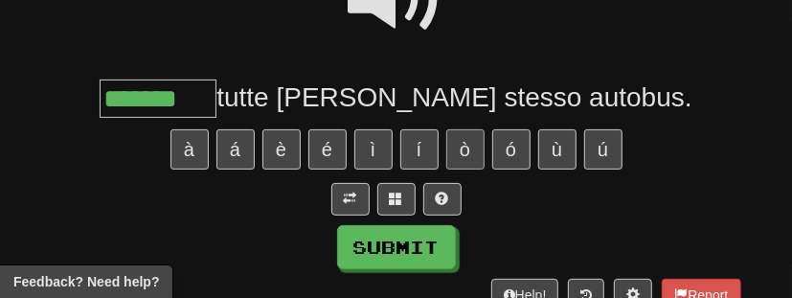
type input "*******"
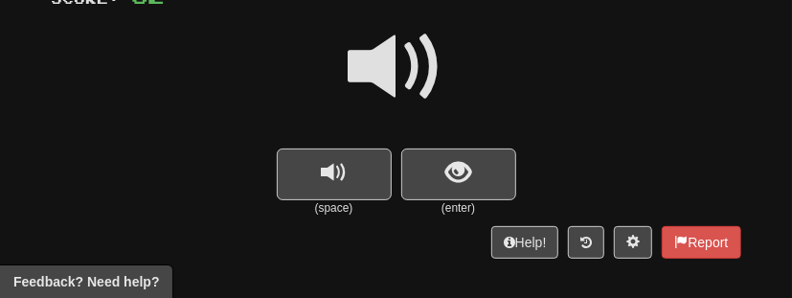
scroll to position [273, 0]
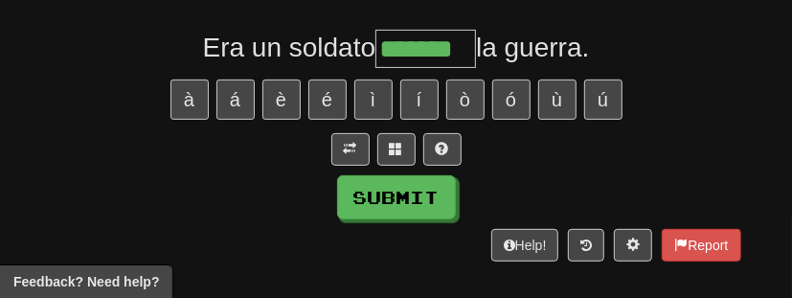
type input "*******"
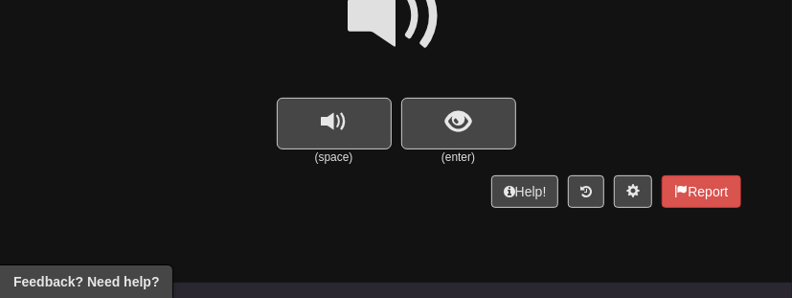
scroll to position [303, 0]
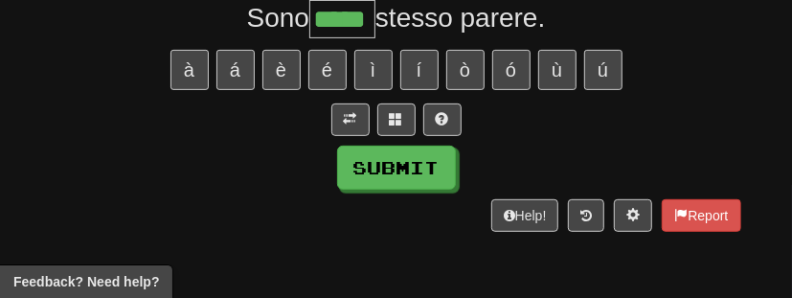
type input "*****"
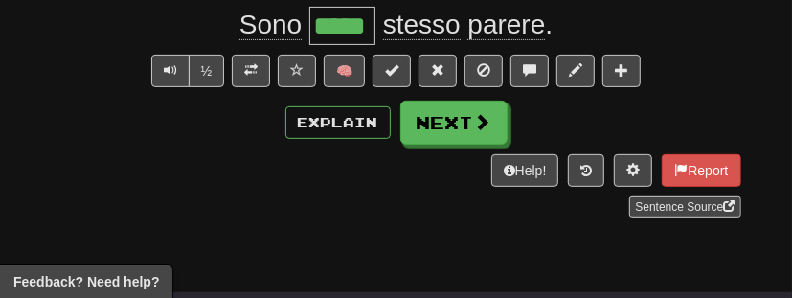
scroll to position [308, 0]
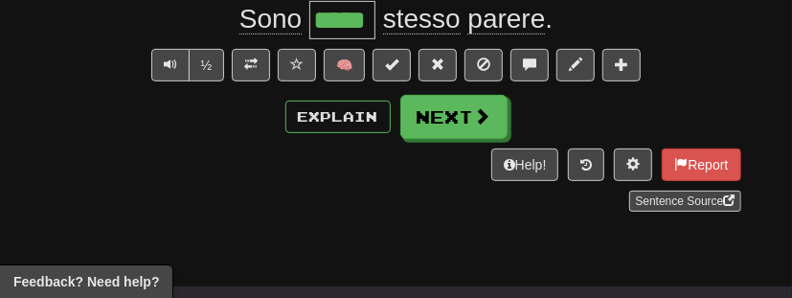
click at [522, 19] on span "parere" at bounding box center [506, 19] width 78 height 31
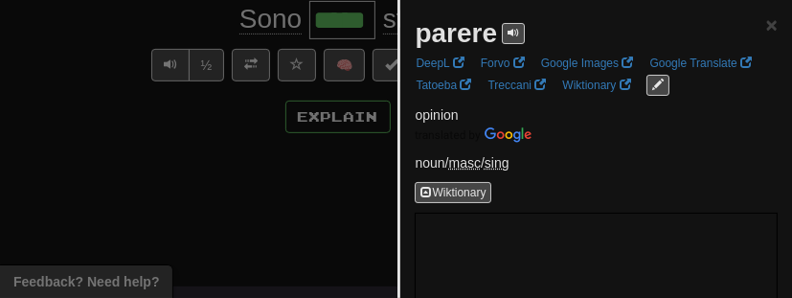
click at [277, 239] on div at bounding box center [396, 149] width 792 height 298
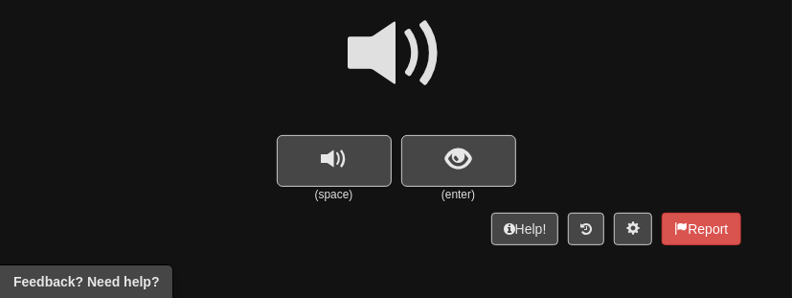
scroll to position [114, 0]
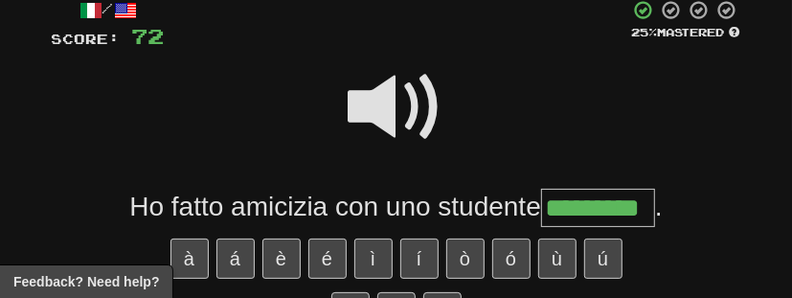
type input "*********"
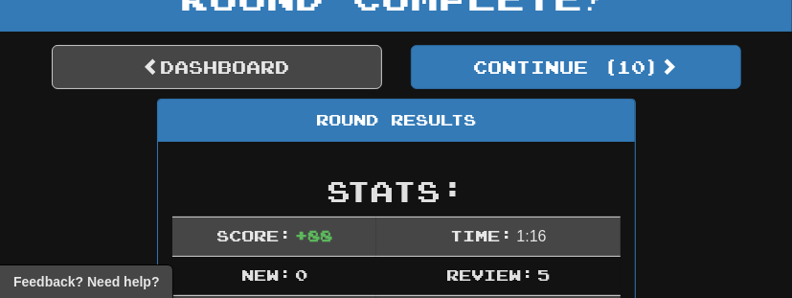
scroll to position [138, 0]
click at [323, 68] on link "Dashboard" at bounding box center [217, 67] width 330 height 44
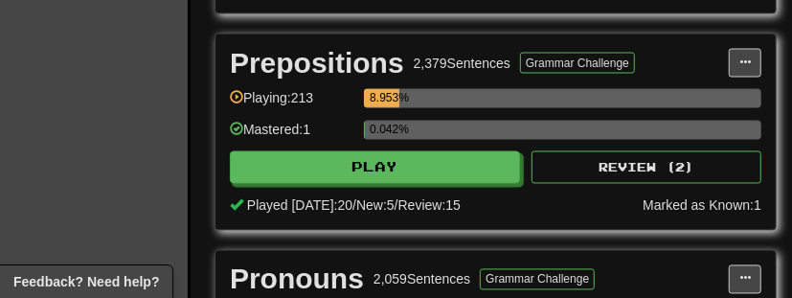
scroll to position [1374, 12]
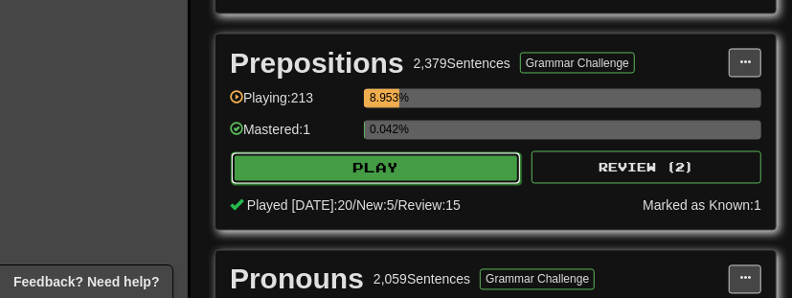
click at [367, 161] on button "Play" at bounding box center [376, 168] width 290 height 33
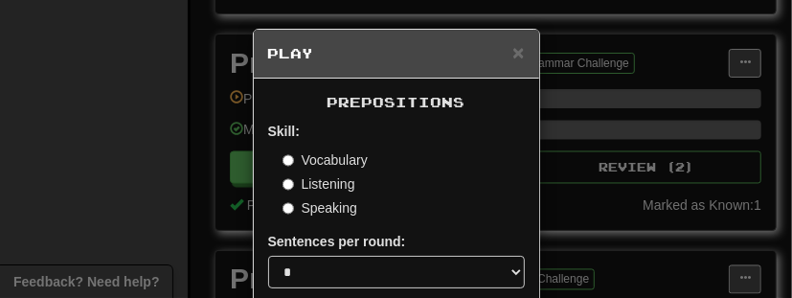
scroll to position [227, 0]
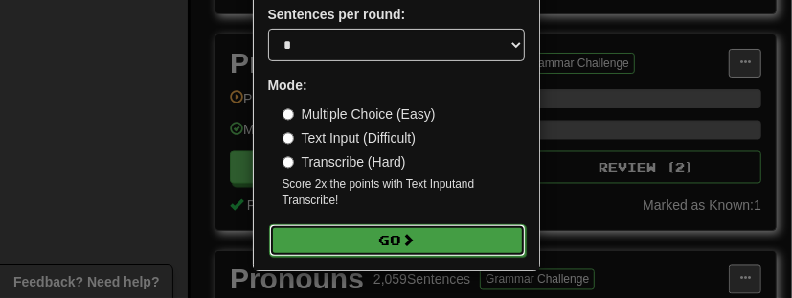
click at [375, 241] on button "Go" at bounding box center [397, 240] width 257 height 33
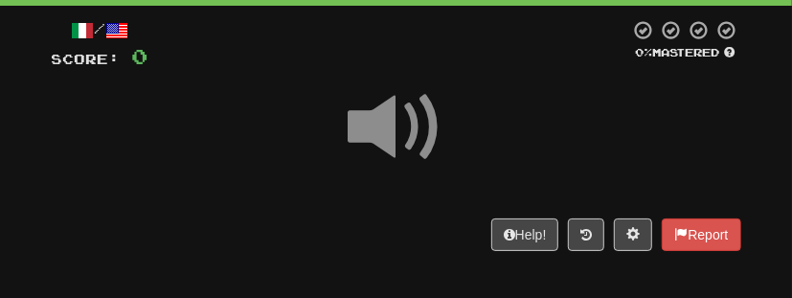
scroll to position [97, 0]
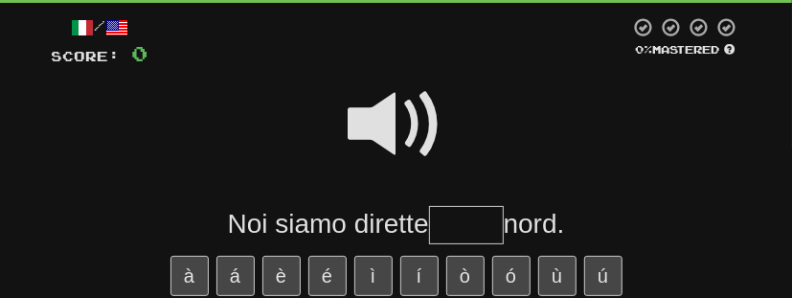
click at [413, 137] on span at bounding box center [397, 125] width 96 height 96
click at [454, 218] on input "text" at bounding box center [466, 225] width 75 height 38
type input "*****"
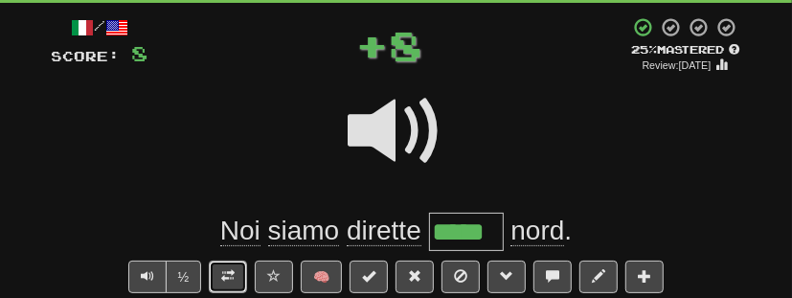
click at [228, 269] on span at bounding box center [227, 275] width 13 height 13
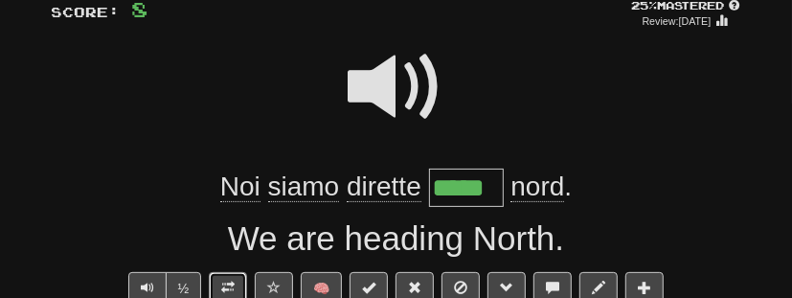
scroll to position [139, 0]
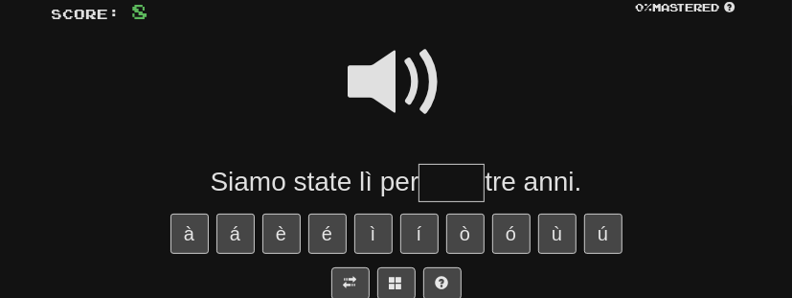
type input "*"
click at [410, 81] on span at bounding box center [397, 82] width 96 height 96
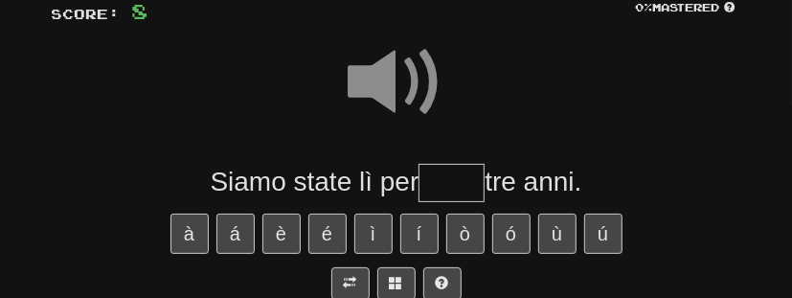
click at [434, 176] on input "text" at bounding box center [452, 183] width 66 height 38
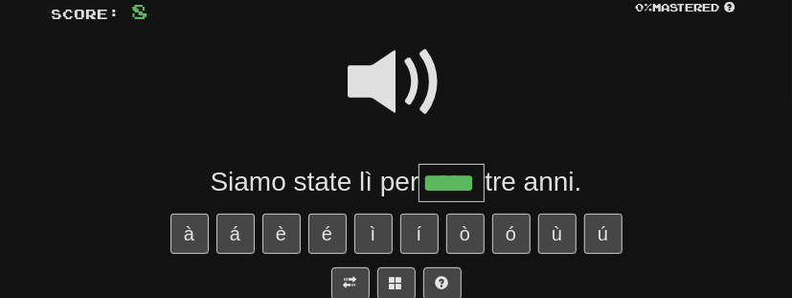
type input "*****"
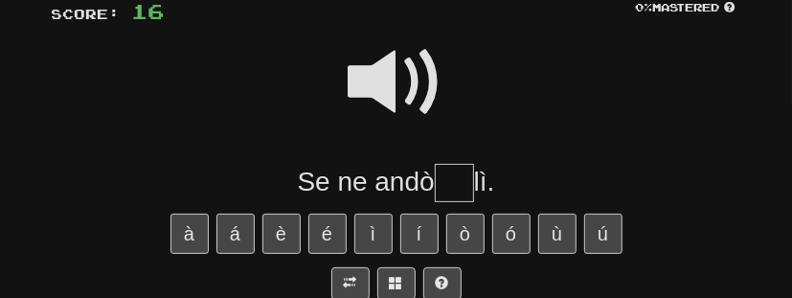
type input "*"
type input "**"
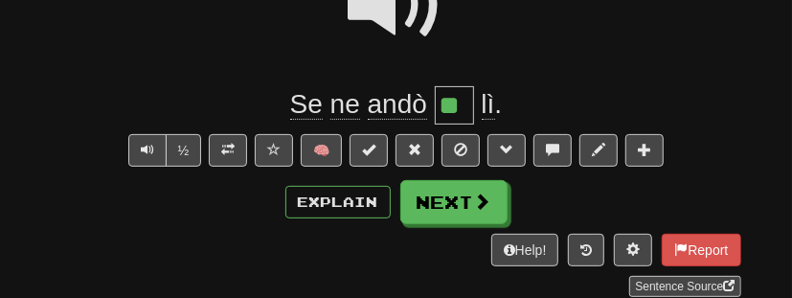
scroll to position [221, 0]
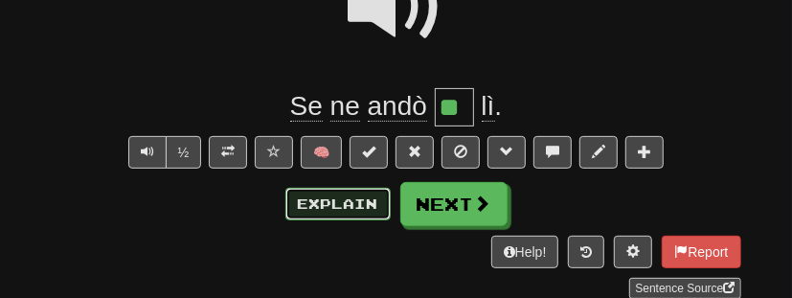
click at [348, 207] on button "Explain" at bounding box center [337, 204] width 105 height 33
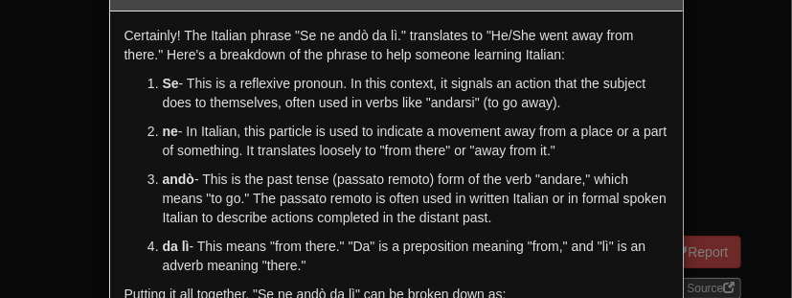
scroll to position [0, 0]
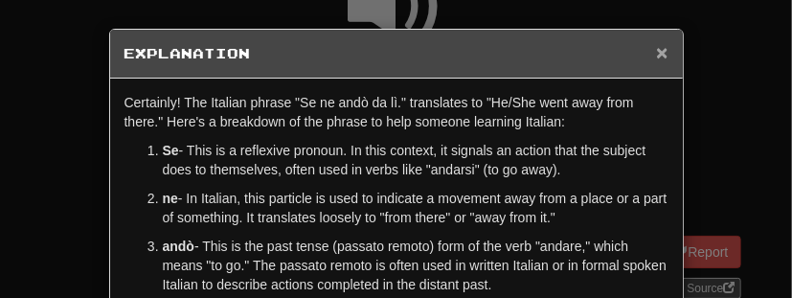
click at [665, 56] on span "×" at bounding box center [661, 52] width 11 height 22
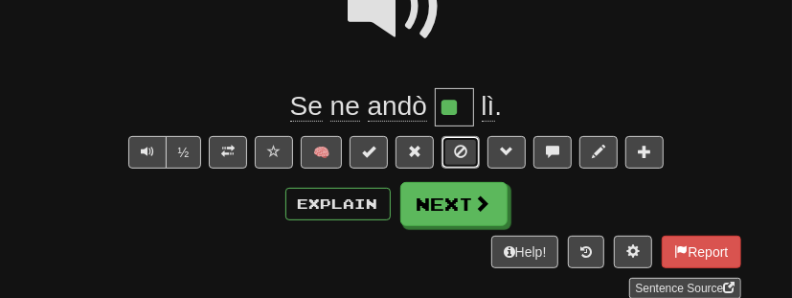
click at [466, 150] on button at bounding box center [461, 152] width 38 height 33
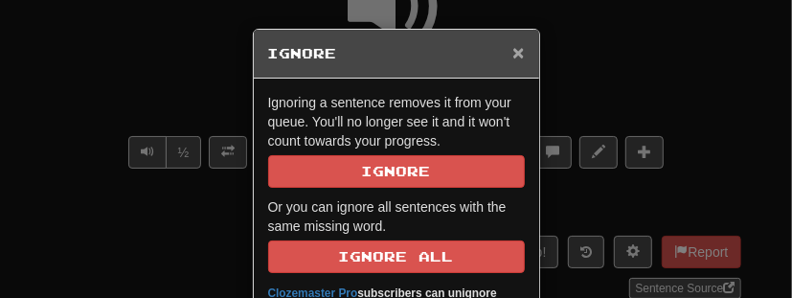
click at [520, 51] on span "×" at bounding box center [517, 52] width 11 height 22
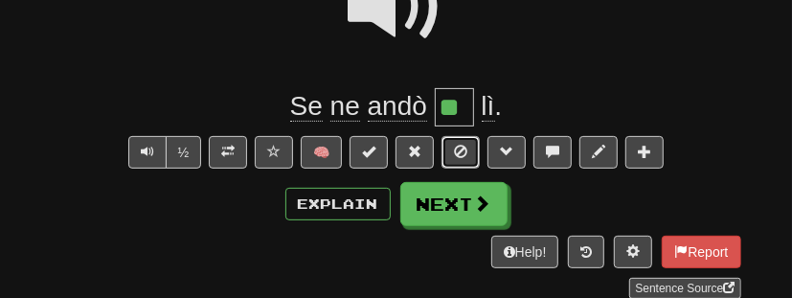
click at [467, 149] on button at bounding box center [461, 152] width 38 height 33
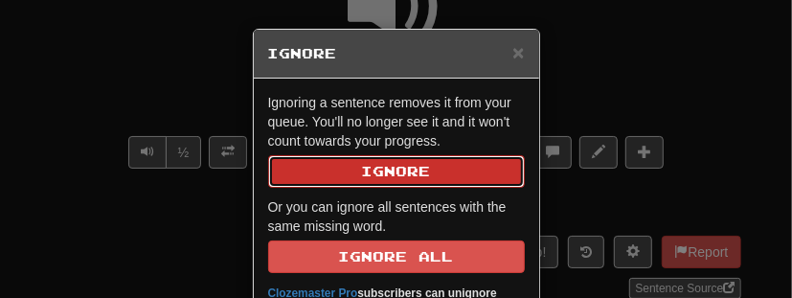
click at [450, 162] on button "Ignore" at bounding box center [396, 171] width 257 height 33
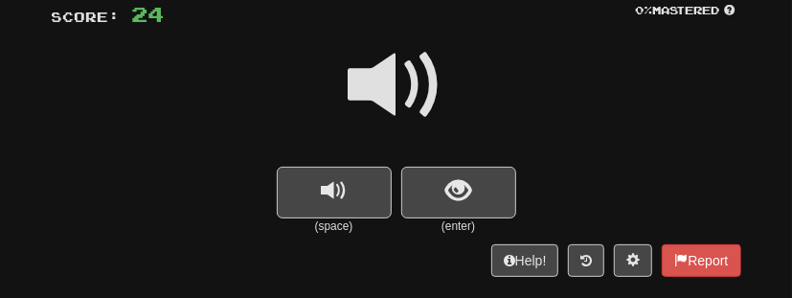
scroll to position [133, 0]
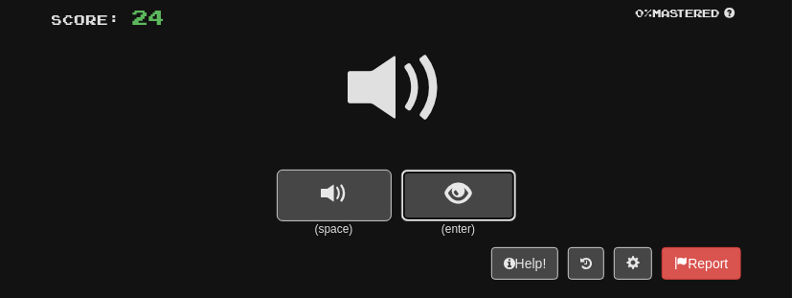
click at [464, 195] on span "show sentence" at bounding box center [458, 194] width 26 height 26
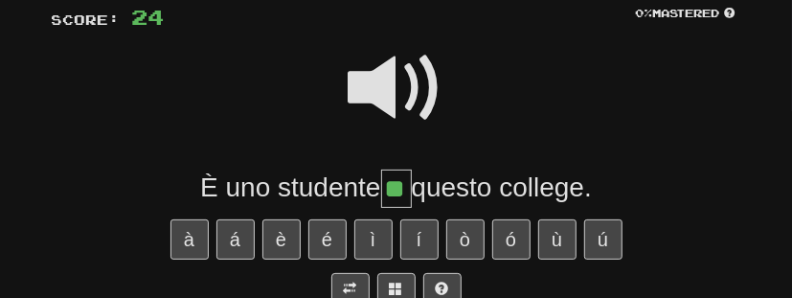
type input "**"
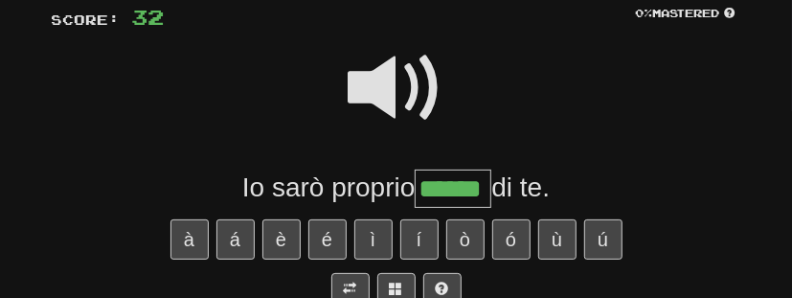
type input "******"
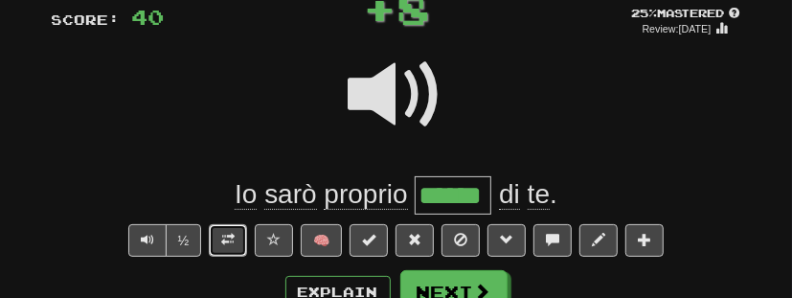
click at [235, 236] on span at bounding box center [227, 239] width 13 height 13
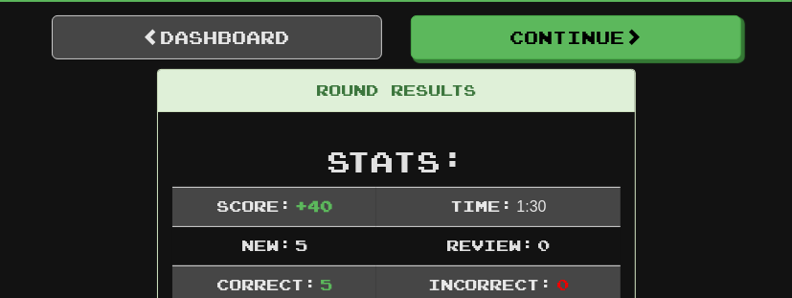
scroll to position [165, 0]
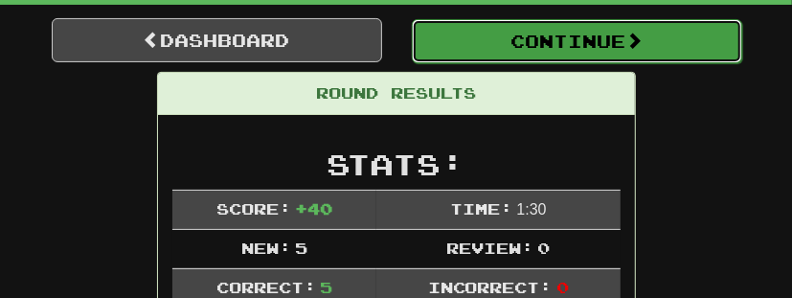
click at [556, 43] on button "Continue" at bounding box center [577, 41] width 330 height 44
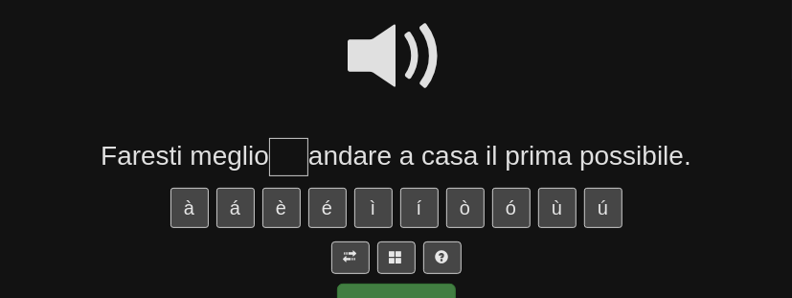
type input "*"
type input "**"
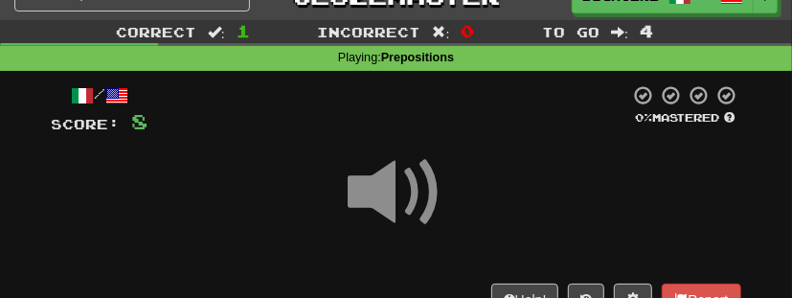
scroll to position [0, 0]
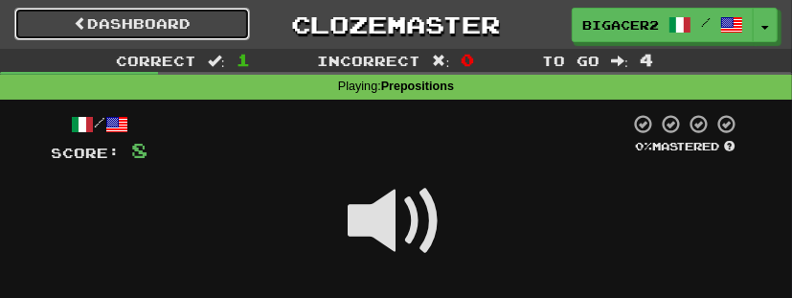
click at [193, 22] on link "Dashboard" at bounding box center [132, 24] width 236 height 33
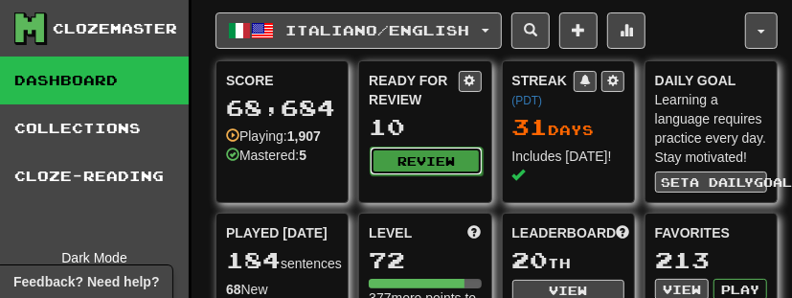
click at [430, 164] on button "Review" at bounding box center [426, 161] width 112 height 29
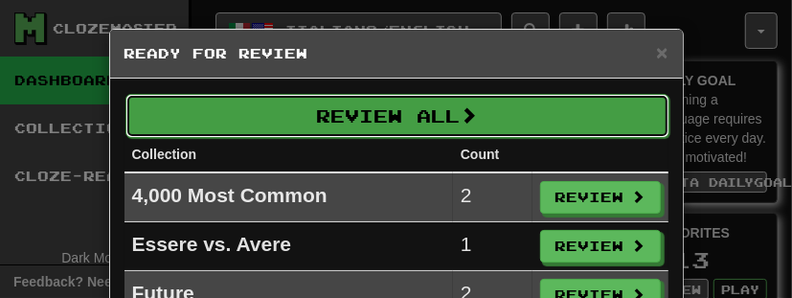
click at [431, 122] on button "Review All" at bounding box center [397, 116] width 544 height 44
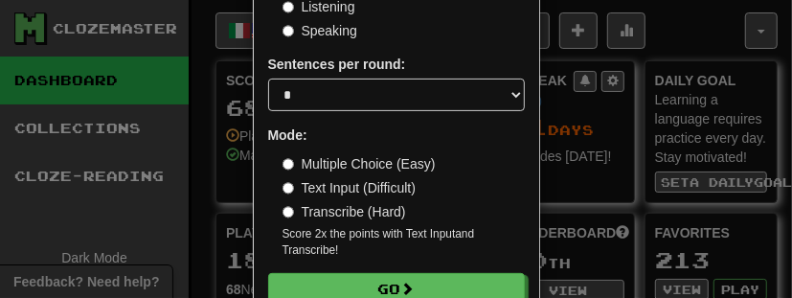
scroll to position [243, 0]
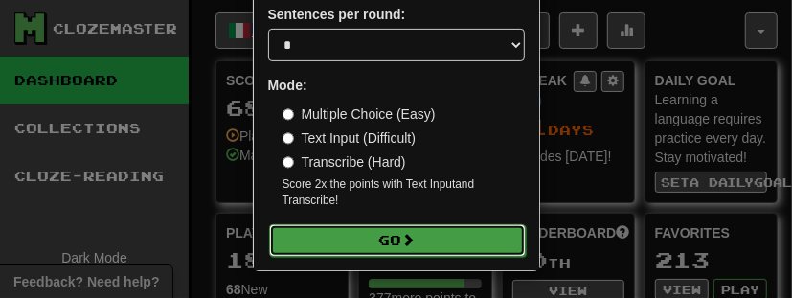
click at [425, 238] on button "Go" at bounding box center [397, 240] width 257 height 33
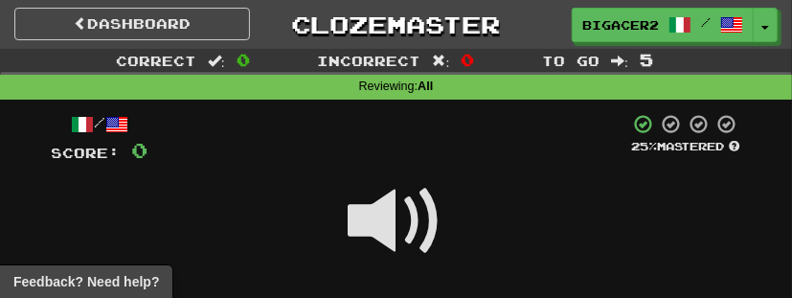
click at [415, 236] on span at bounding box center [397, 221] width 96 height 96
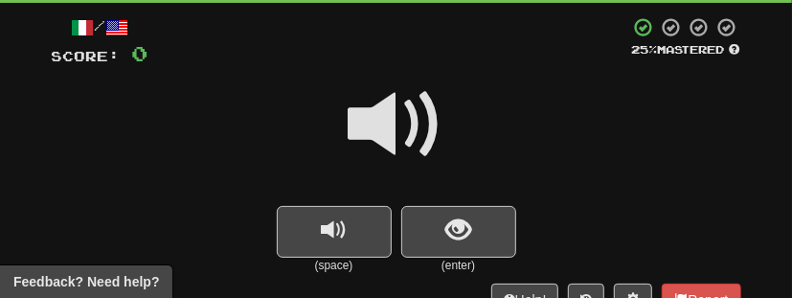
scroll to position [98, 0]
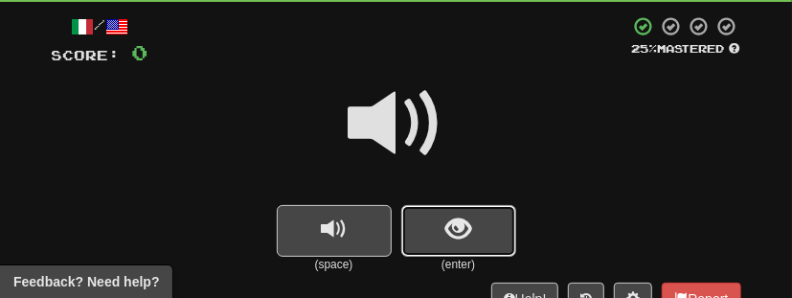
click at [455, 238] on span "show sentence" at bounding box center [458, 229] width 26 height 26
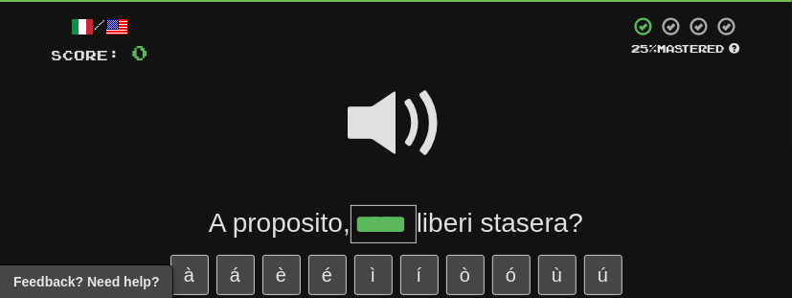
type input "*****"
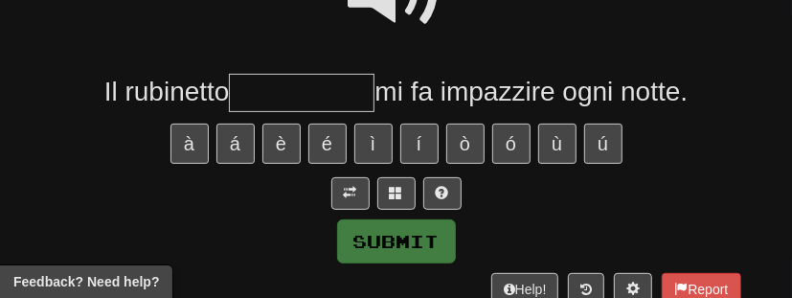
scroll to position [146, 0]
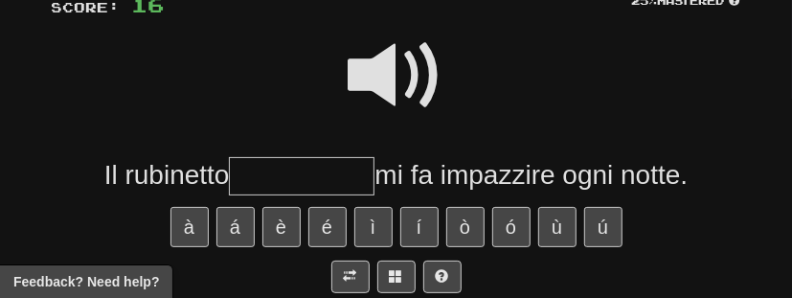
click at [389, 78] on span at bounding box center [397, 76] width 96 height 96
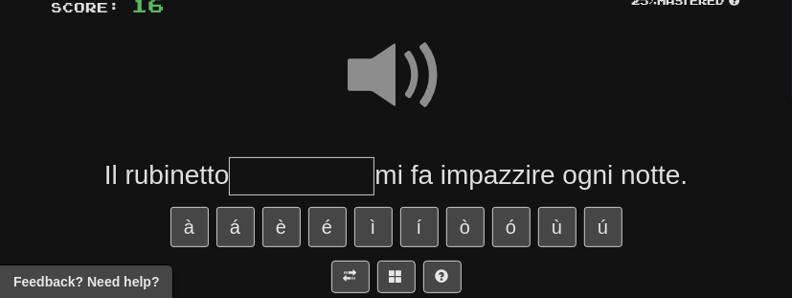
click at [308, 176] on input "text" at bounding box center [302, 176] width 146 height 38
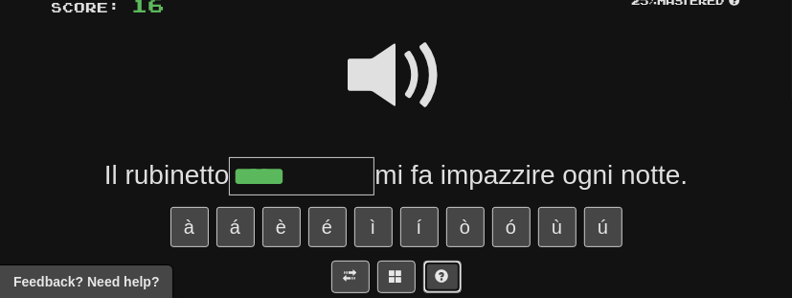
click at [448, 275] on button at bounding box center [442, 277] width 38 height 33
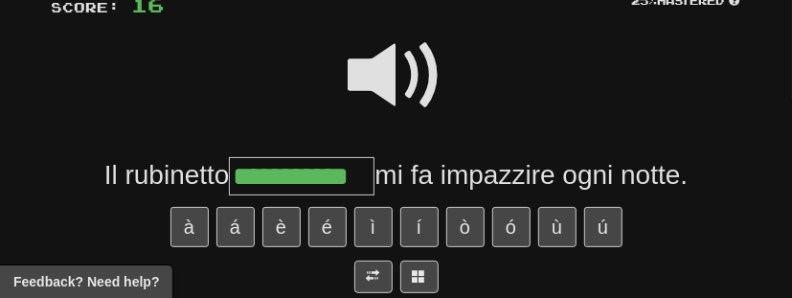
type input "**********"
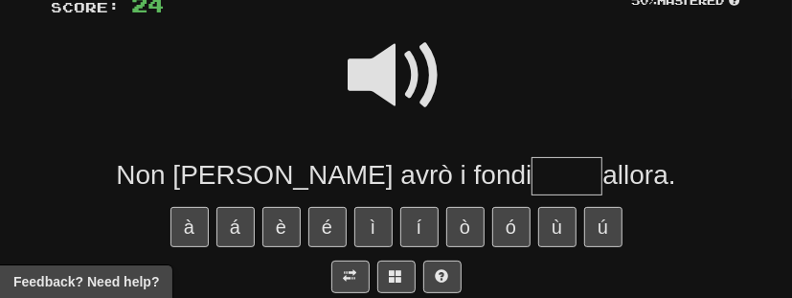
click at [414, 77] on span at bounding box center [397, 76] width 96 height 96
click at [532, 178] on input "text" at bounding box center [567, 176] width 71 height 38
type input "*****"
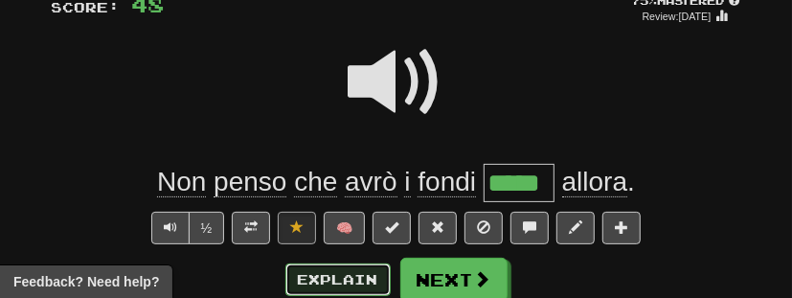
click at [361, 281] on button "Explain" at bounding box center [337, 279] width 105 height 33
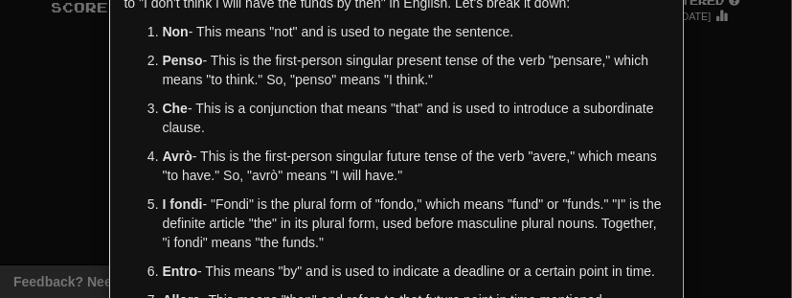
scroll to position [0, 0]
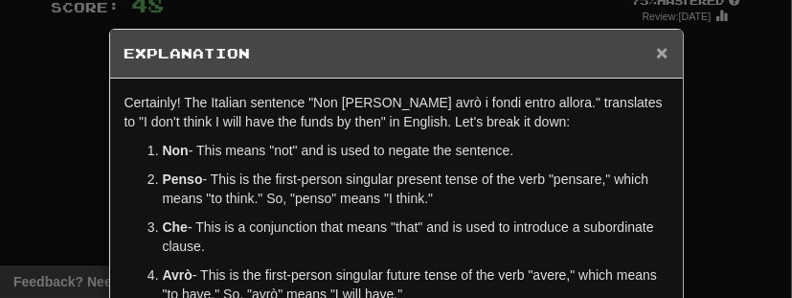
click at [665, 48] on span "×" at bounding box center [661, 52] width 11 height 22
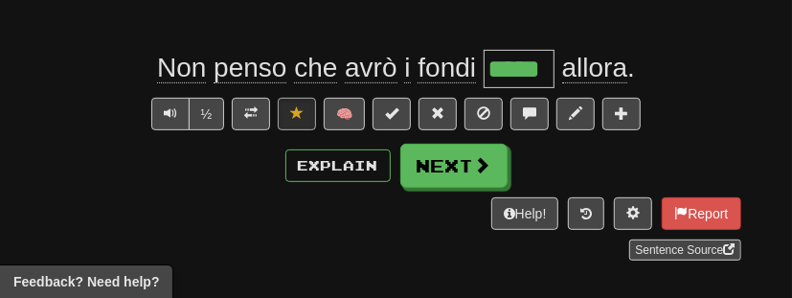
scroll to position [260, 0]
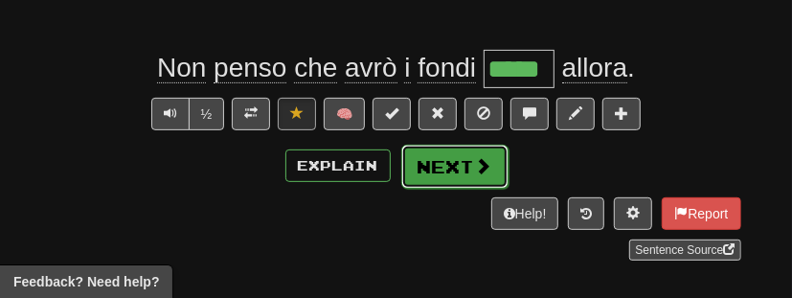
click at [486, 161] on span at bounding box center [483, 165] width 17 height 17
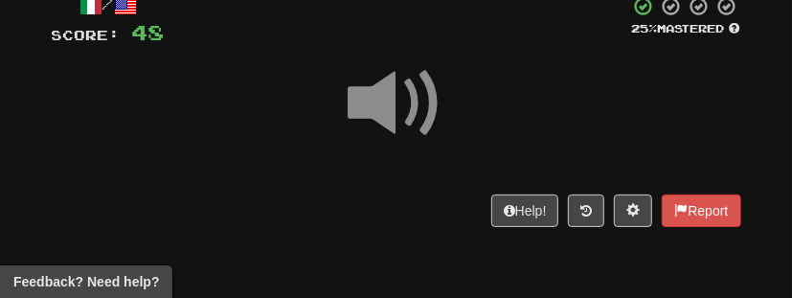
scroll to position [186, 0]
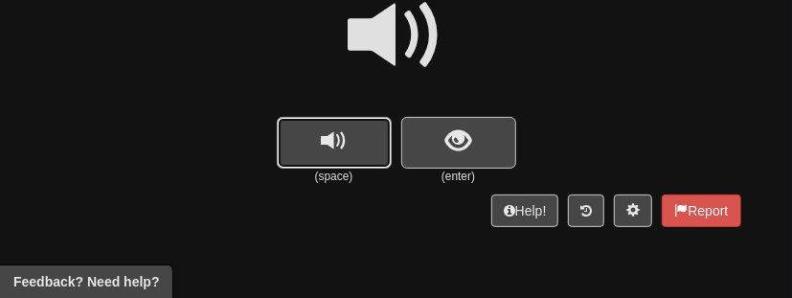
click at [363, 136] on button "replay audio" at bounding box center [334, 143] width 115 height 52
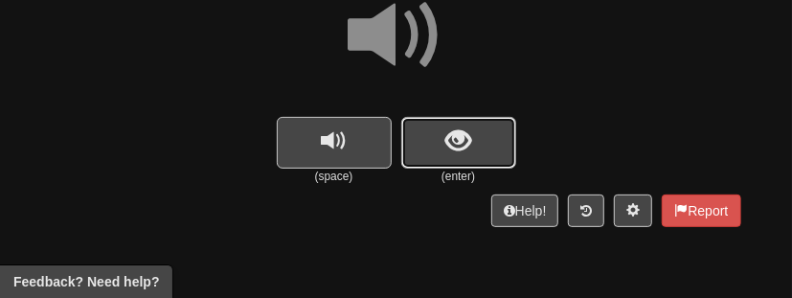
click at [449, 138] on span "show sentence" at bounding box center [458, 141] width 26 height 26
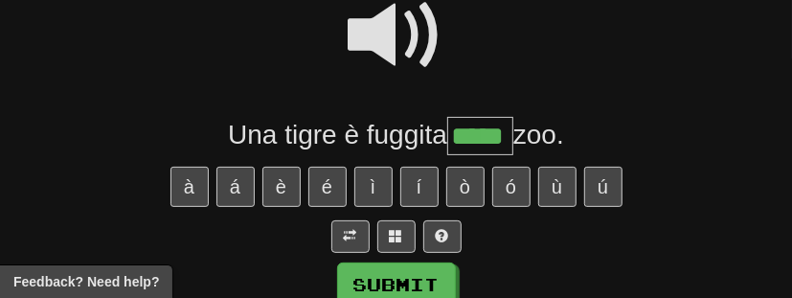
type input "*****"
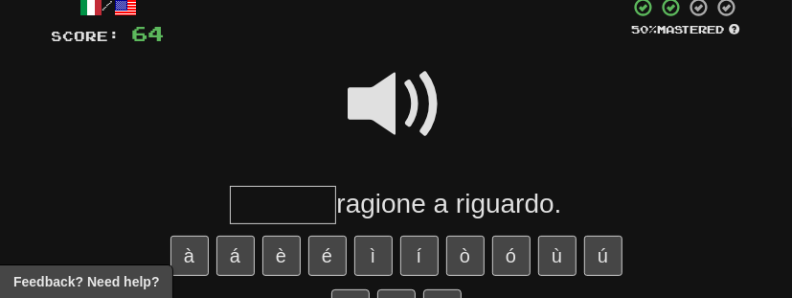
scroll to position [237, 0]
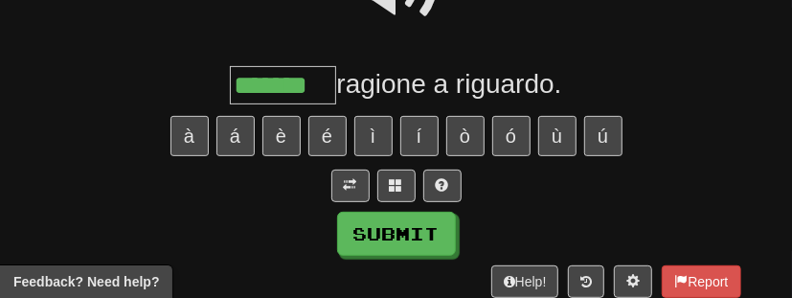
type input "*******"
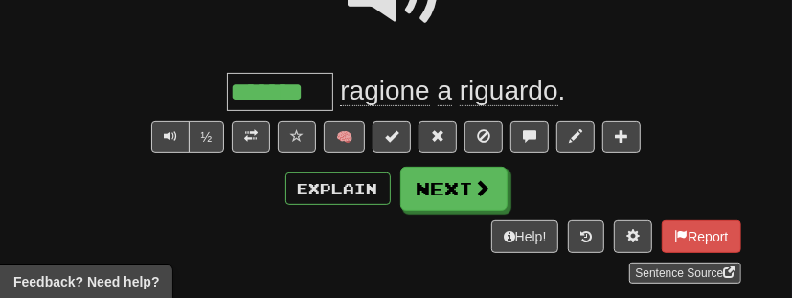
scroll to position [242, 0]
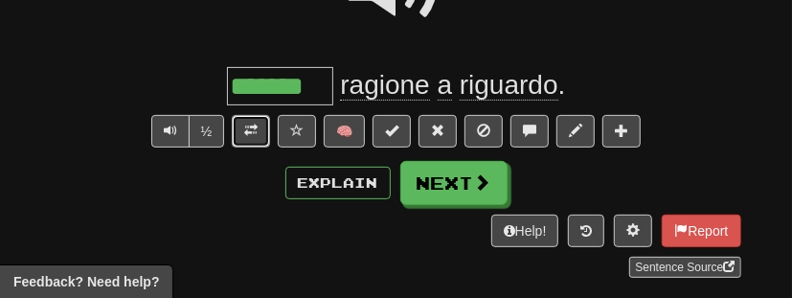
click at [257, 134] on span at bounding box center [250, 130] width 13 height 13
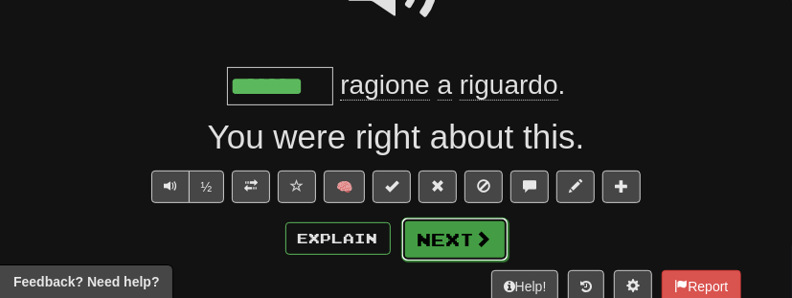
click at [476, 238] on span at bounding box center [483, 238] width 17 height 17
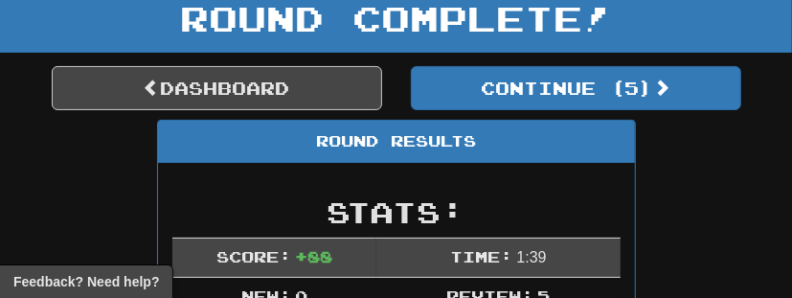
scroll to position [111, 0]
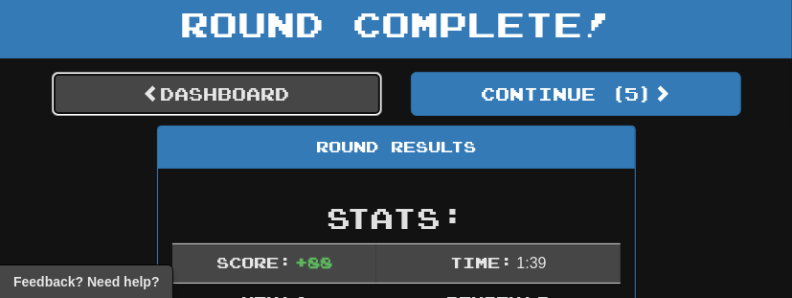
click at [351, 92] on link "Dashboard" at bounding box center [217, 94] width 330 height 44
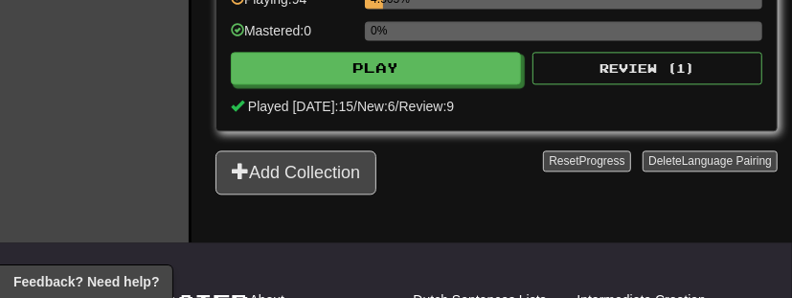
scroll to position [1693, 0]
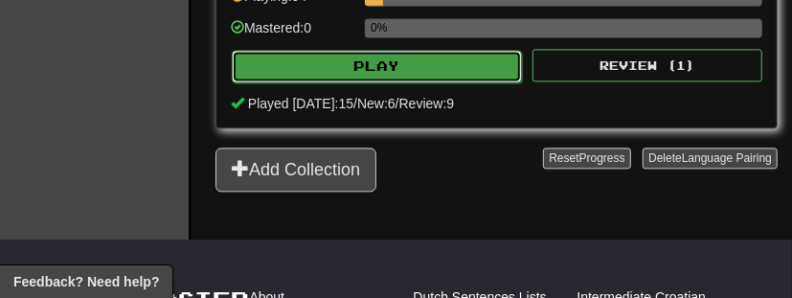
click at [375, 60] on button "Play" at bounding box center [377, 66] width 290 height 33
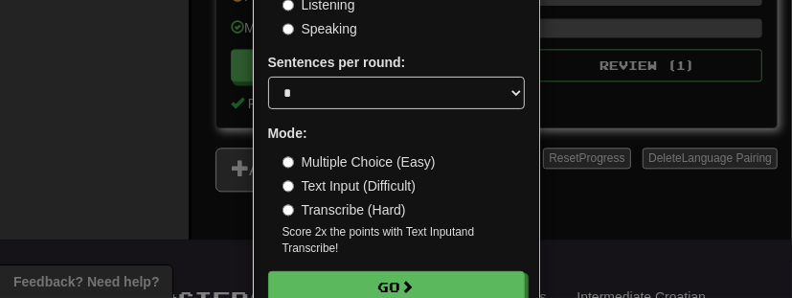
scroll to position [227, 0]
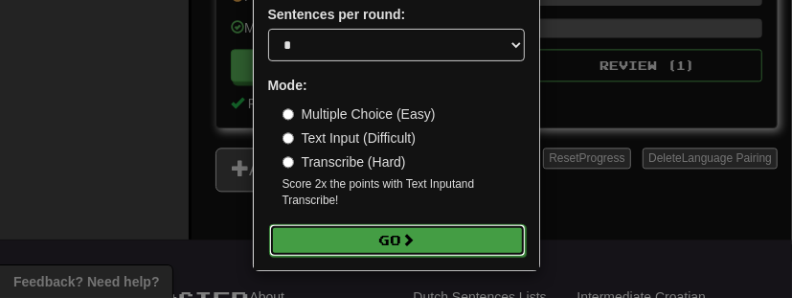
click at [387, 234] on button "Go" at bounding box center [397, 240] width 257 height 33
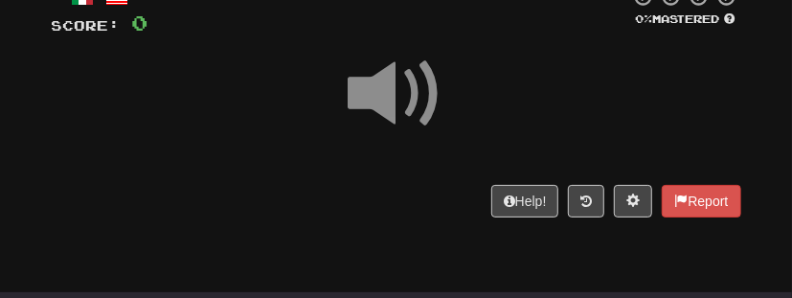
scroll to position [128, 0]
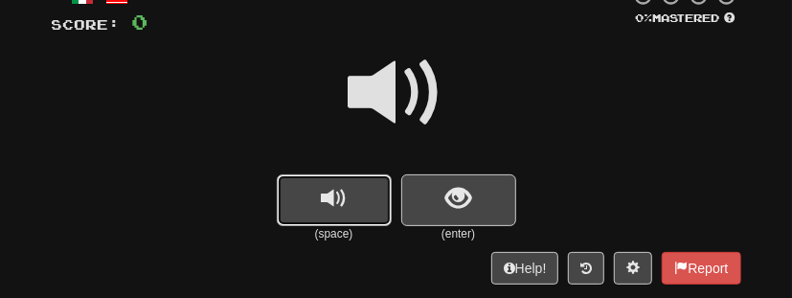
click at [352, 194] on button "replay audio" at bounding box center [334, 200] width 115 height 52
click at [470, 197] on span "show sentence" at bounding box center [458, 199] width 26 height 26
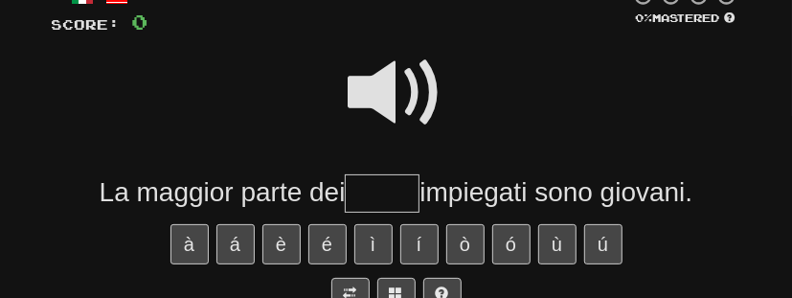
click at [402, 111] on span at bounding box center [397, 93] width 96 height 96
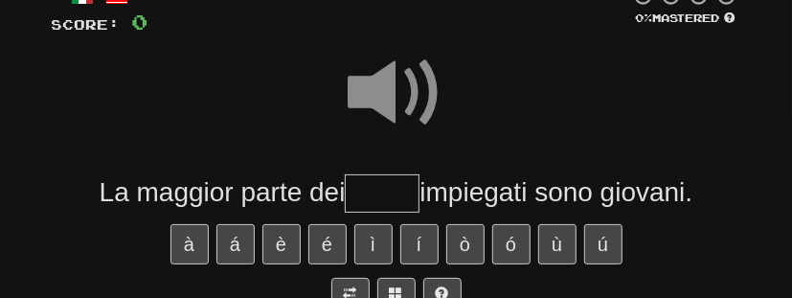
click at [386, 197] on input "text" at bounding box center [382, 193] width 75 height 38
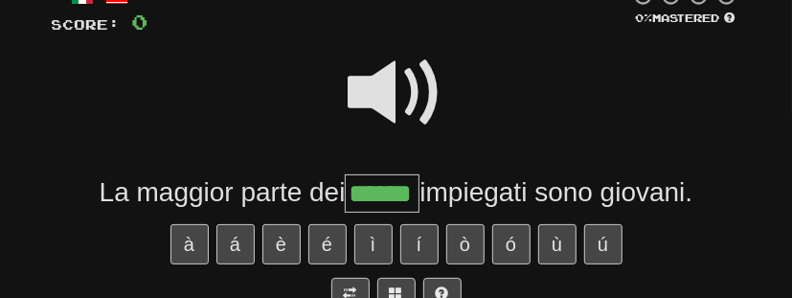
type input "******"
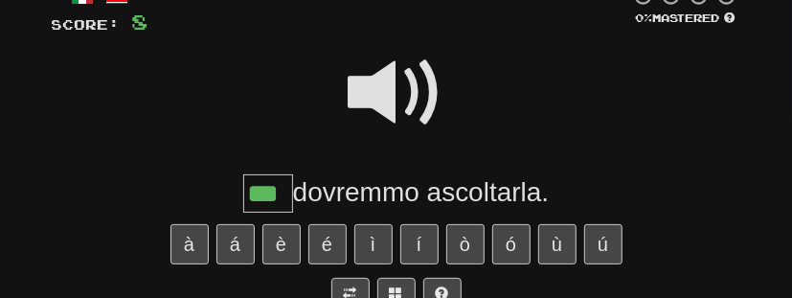
type input "***"
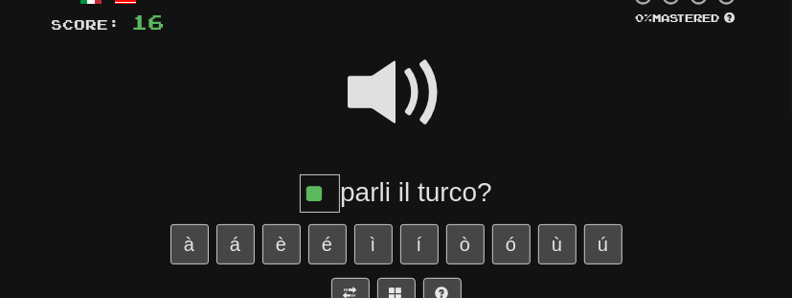
type input "**"
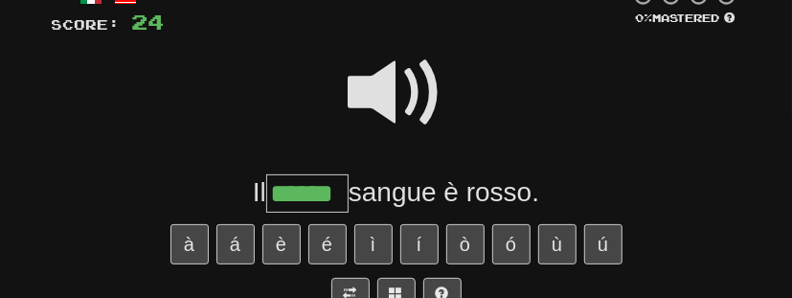
type input "******"
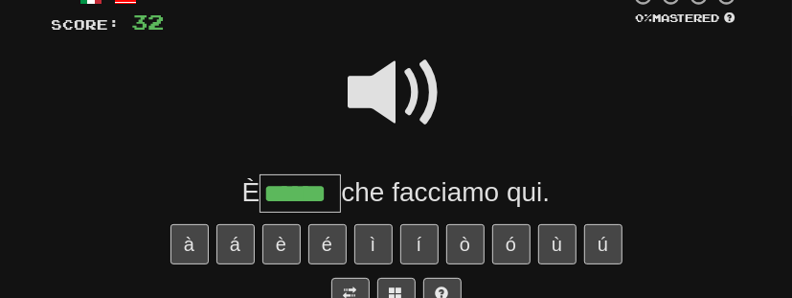
type input "******"
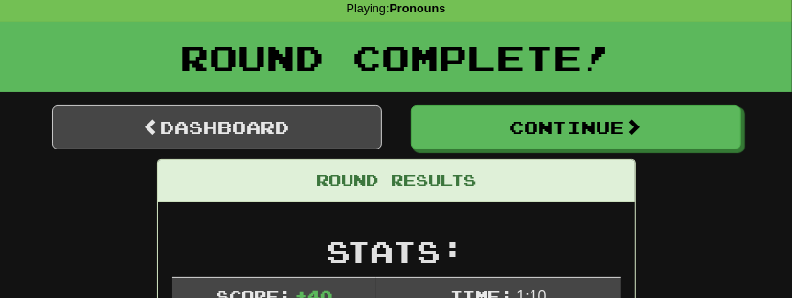
scroll to position [73, 0]
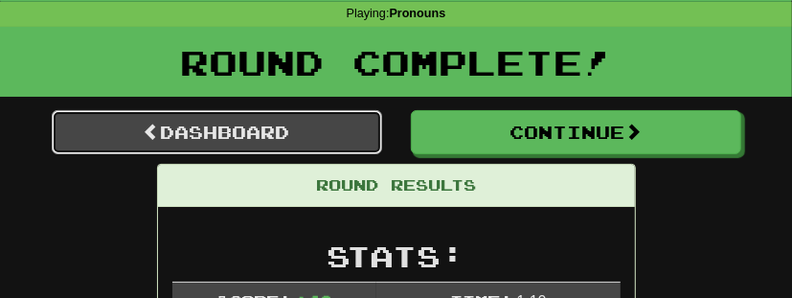
click at [310, 124] on link "Dashboard" at bounding box center [217, 132] width 330 height 44
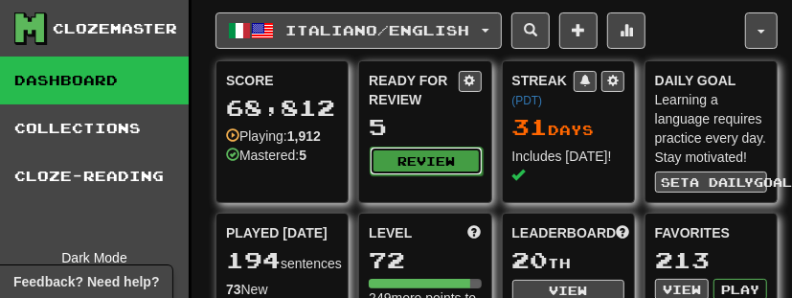
click at [460, 157] on button "Review" at bounding box center [426, 161] width 112 height 29
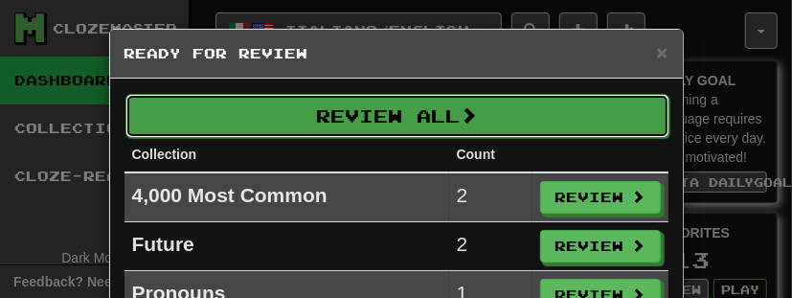
click at [471, 128] on button "Review All" at bounding box center [397, 116] width 544 height 44
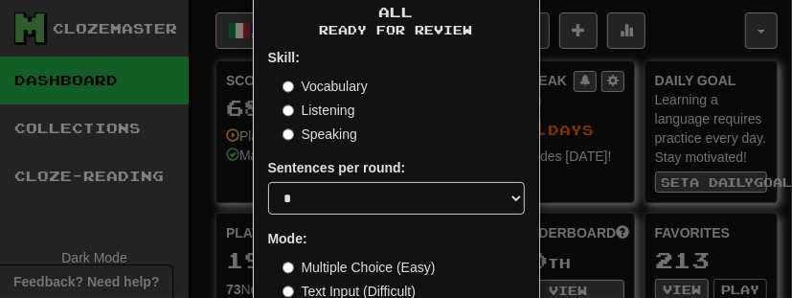
scroll to position [243, 0]
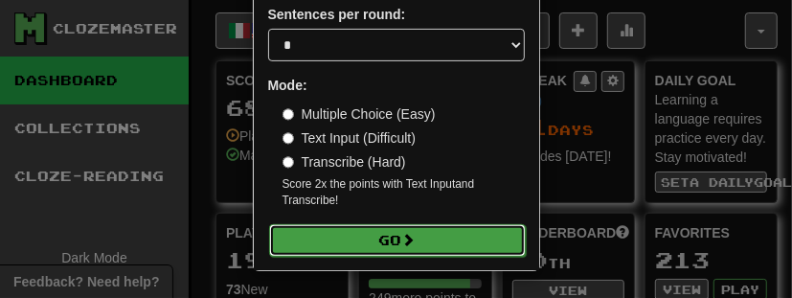
click at [437, 243] on button "Go" at bounding box center [397, 240] width 257 height 33
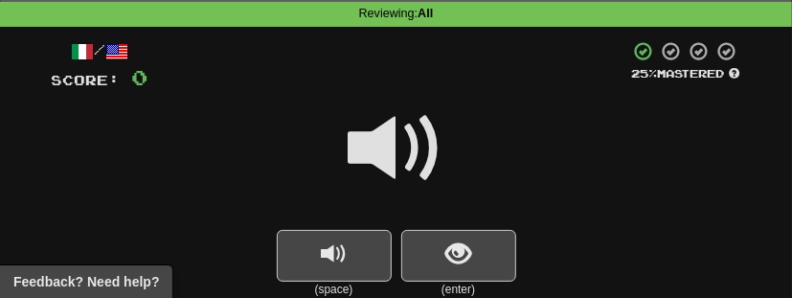
scroll to position [65, 0]
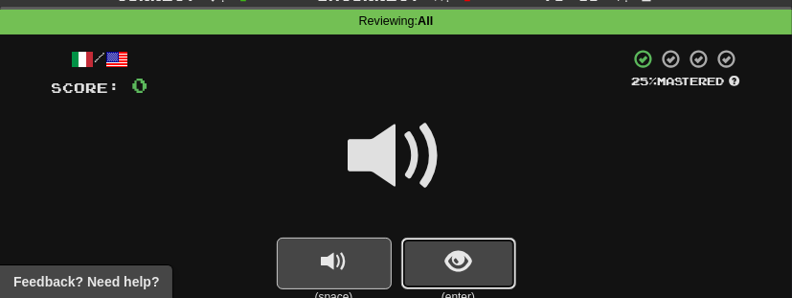
click at [457, 255] on span "show sentence" at bounding box center [458, 262] width 26 height 26
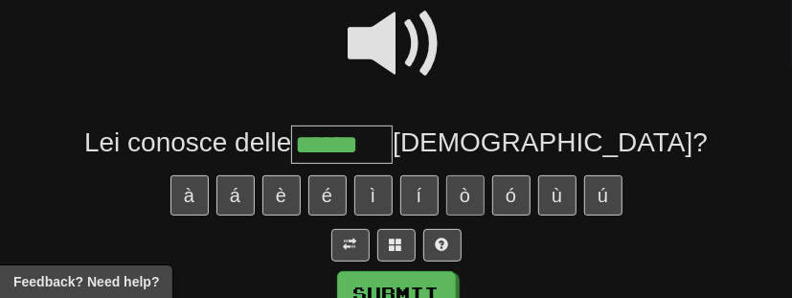
scroll to position [0, 0]
type input "*******"
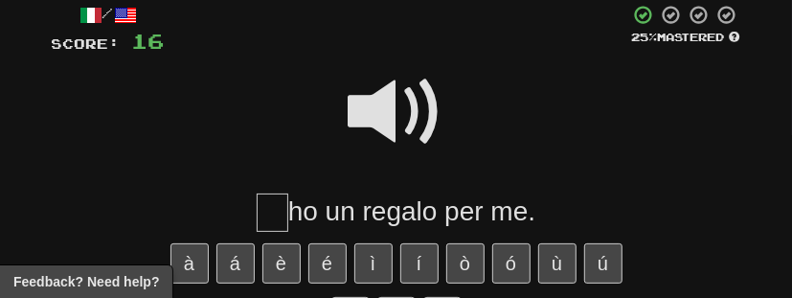
scroll to position [228, 0]
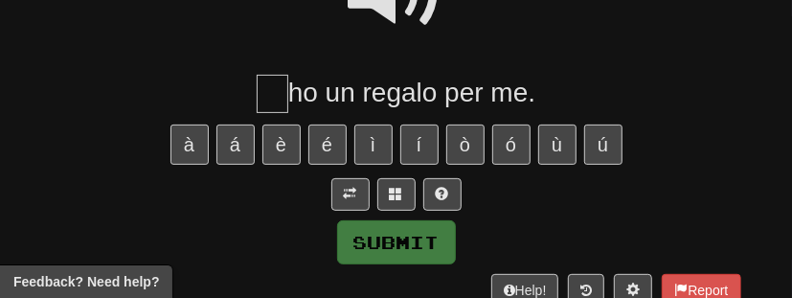
type input "*"
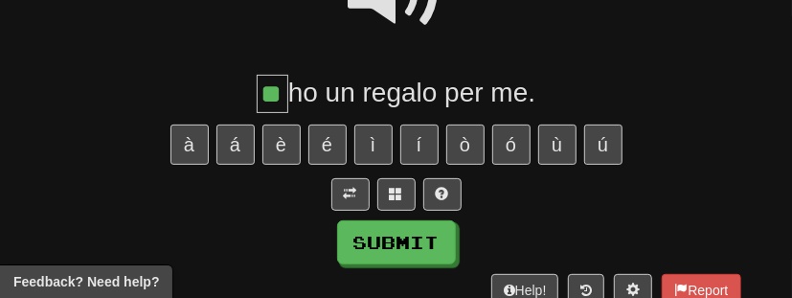
type input "**"
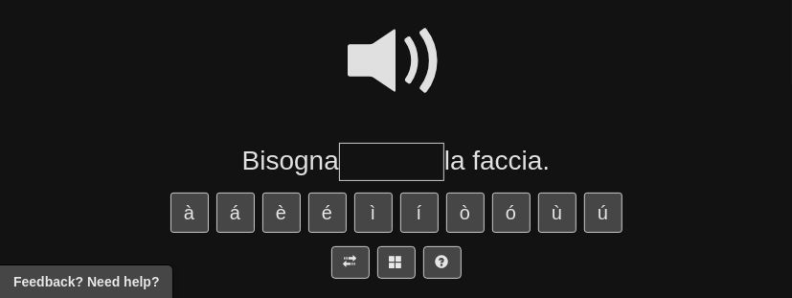
scroll to position [279, 0]
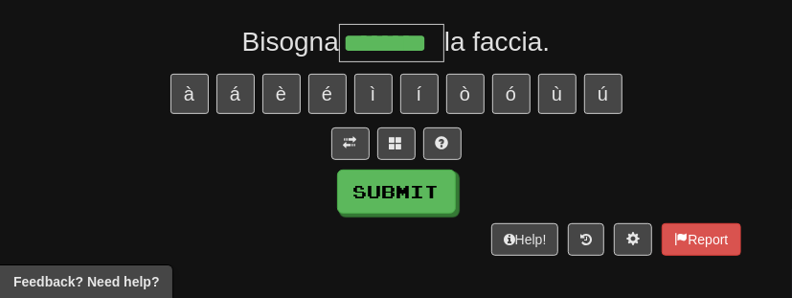
type input "********"
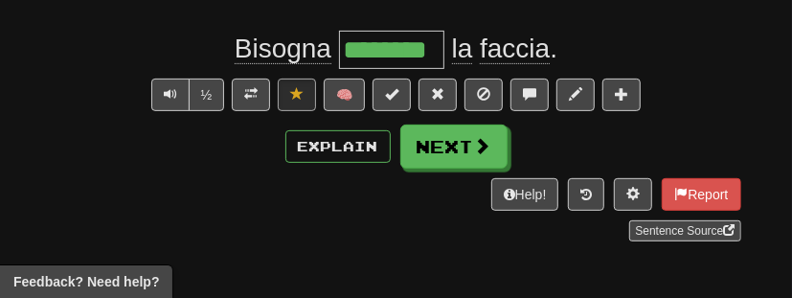
scroll to position [284, 0]
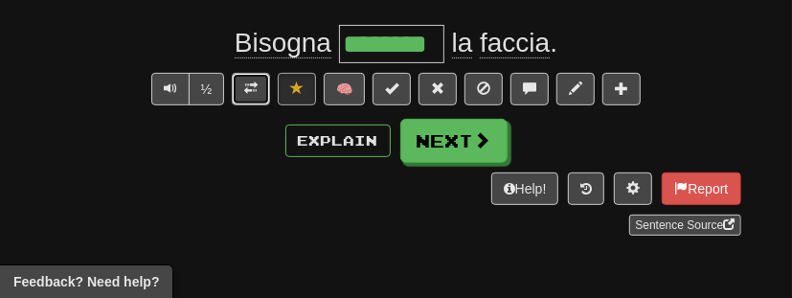
click at [256, 84] on span at bounding box center [250, 87] width 13 height 13
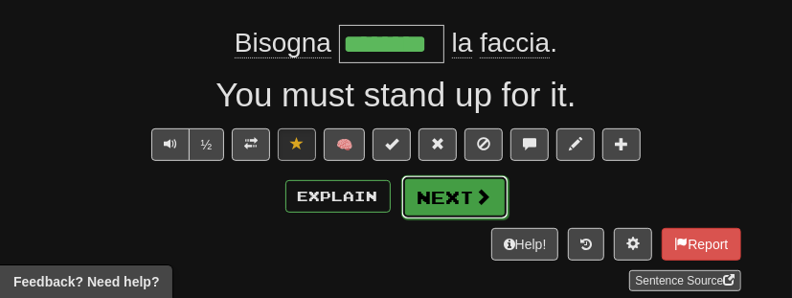
click at [459, 187] on button "Next" at bounding box center [454, 197] width 107 height 44
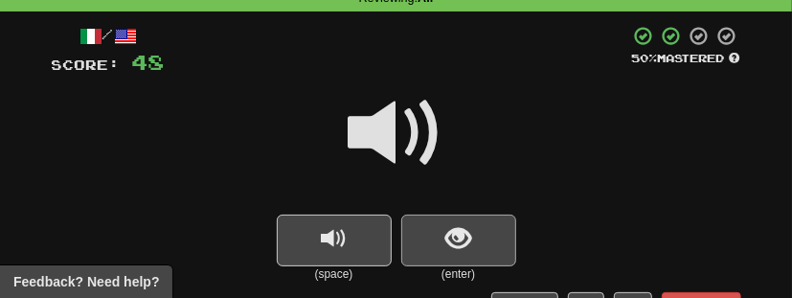
scroll to position [155, 0]
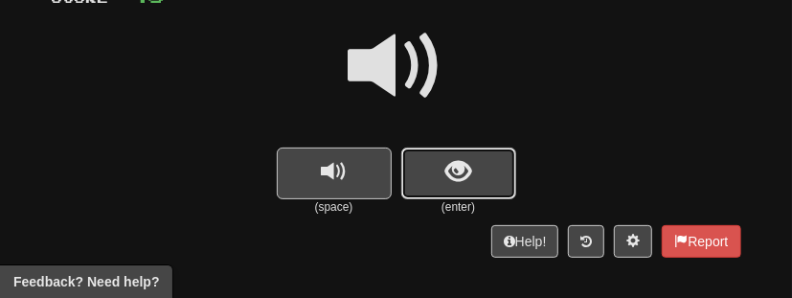
click at [459, 169] on span "show sentence" at bounding box center [458, 172] width 26 height 26
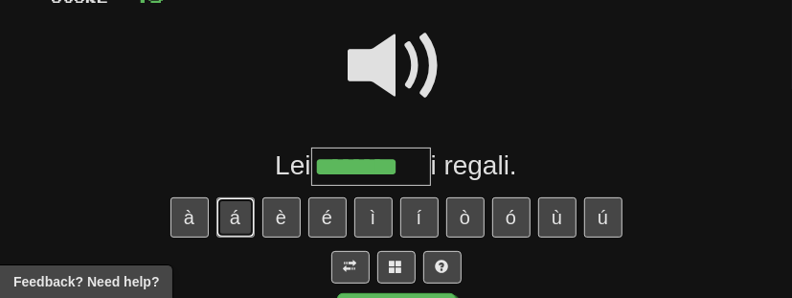
click at [242, 213] on button "á" at bounding box center [235, 217] width 38 height 40
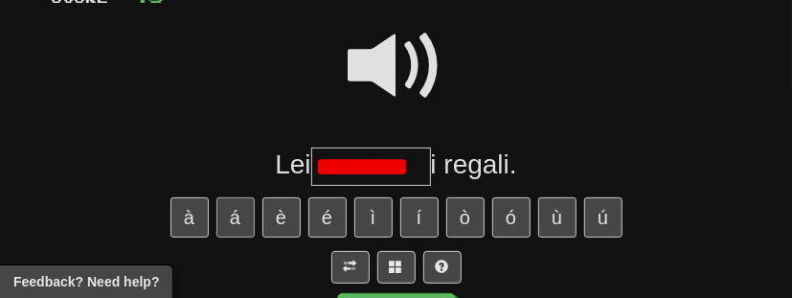
scroll to position [0, 0]
click at [409, 64] on span at bounding box center [397, 66] width 96 height 96
click at [445, 263] on span at bounding box center [442, 266] width 13 height 13
type input "*********"
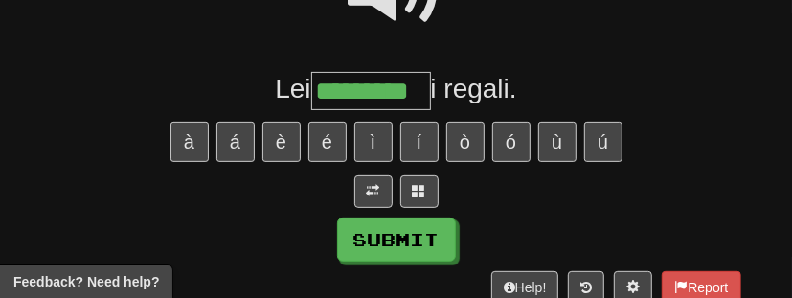
scroll to position [232, 0]
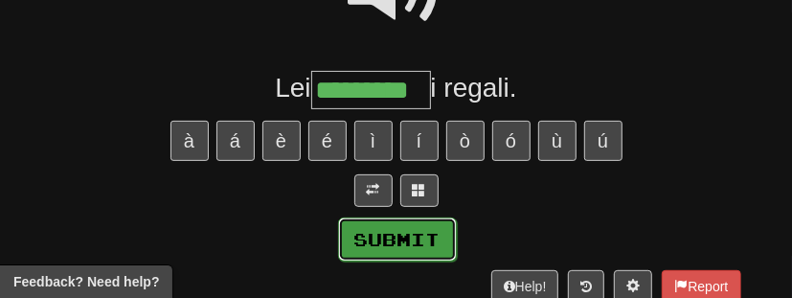
click at [429, 246] on button "Submit" at bounding box center [397, 239] width 119 height 44
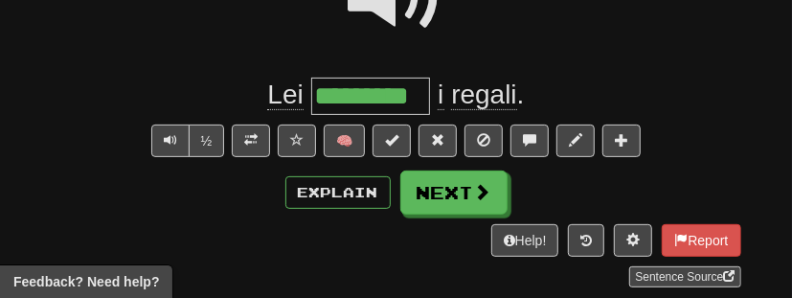
scroll to position [238, 0]
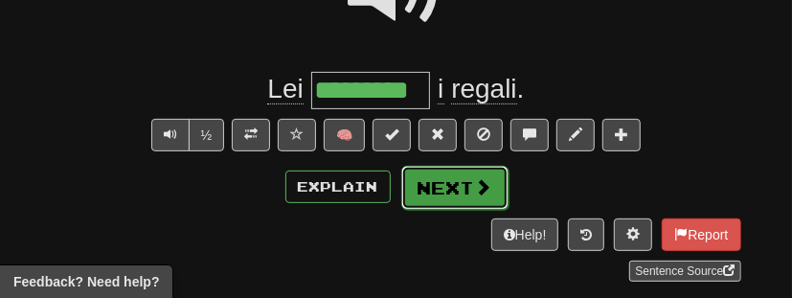
click at [463, 195] on button "Next" at bounding box center [454, 188] width 107 height 44
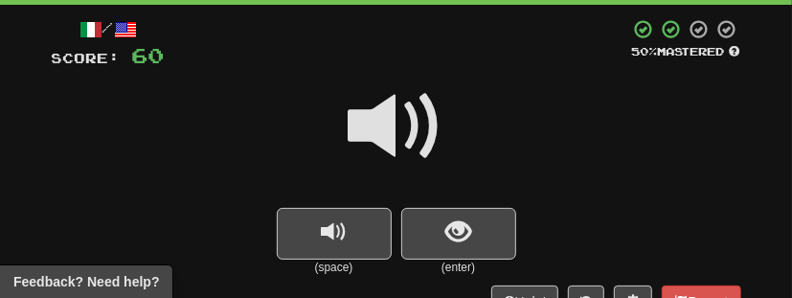
scroll to position [163, 0]
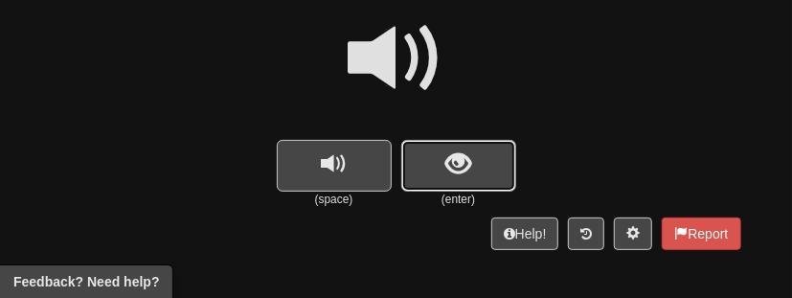
click at [455, 160] on span "show sentence" at bounding box center [458, 164] width 26 height 26
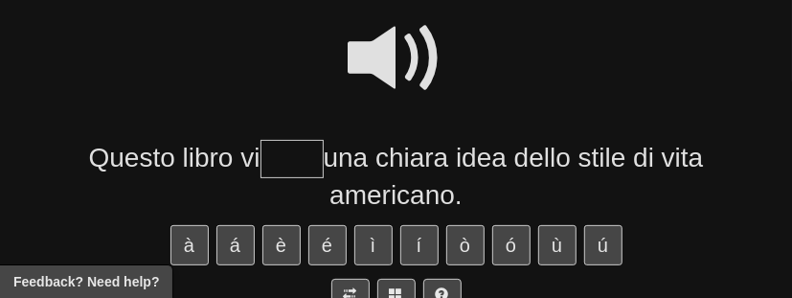
click at [403, 60] on span at bounding box center [397, 59] width 96 height 96
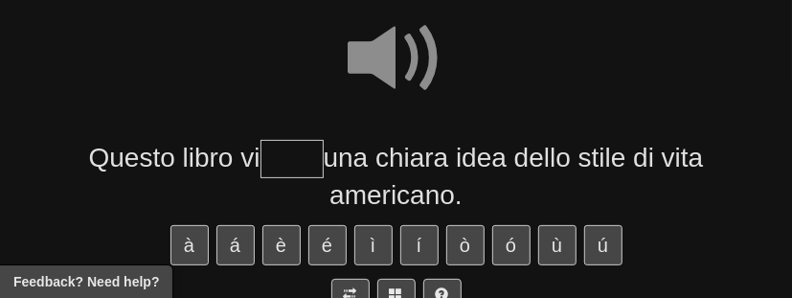
click at [302, 167] on input "text" at bounding box center [292, 159] width 63 height 38
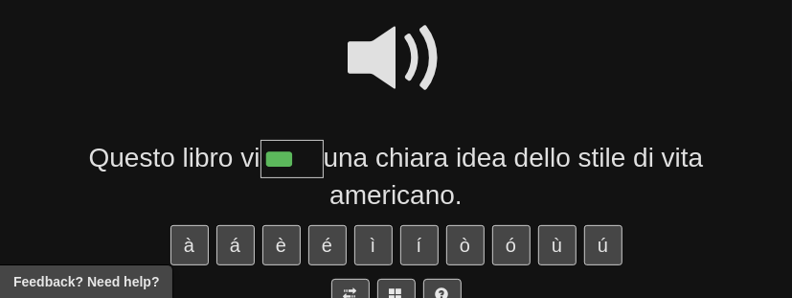
click at [418, 51] on span at bounding box center [397, 59] width 96 height 96
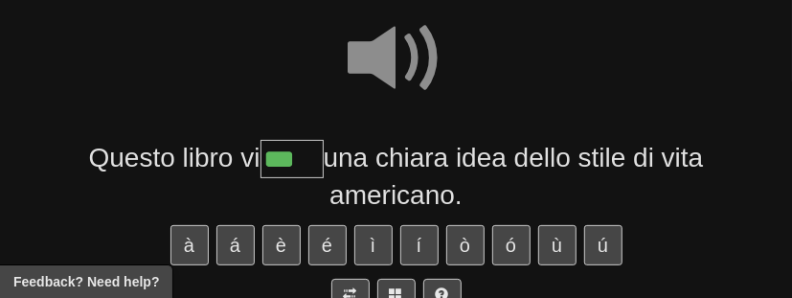
click at [310, 168] on input "***" at bounding box center [292, 159] width 63 height 38
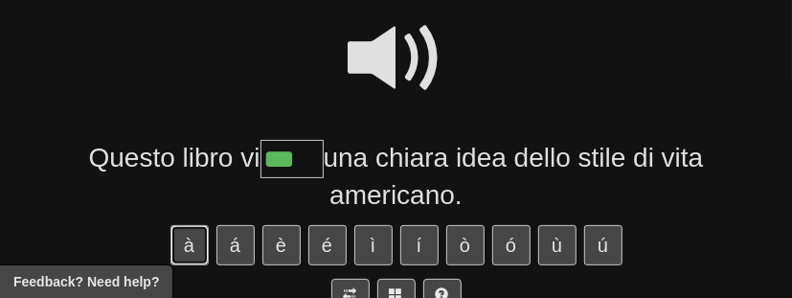
click at [196, 237] on button "à" at bounding box center [189, 245] width 38 height 40
type input "****"
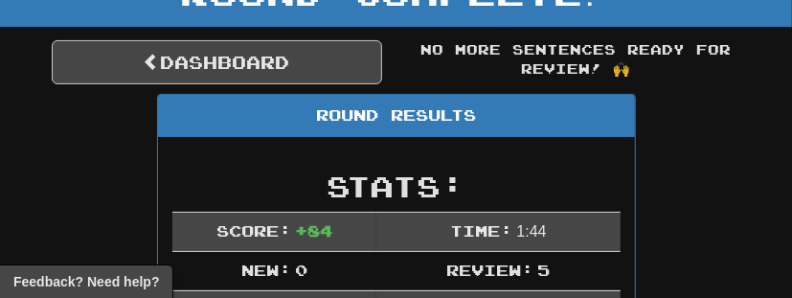
scroll to position [131, 0]
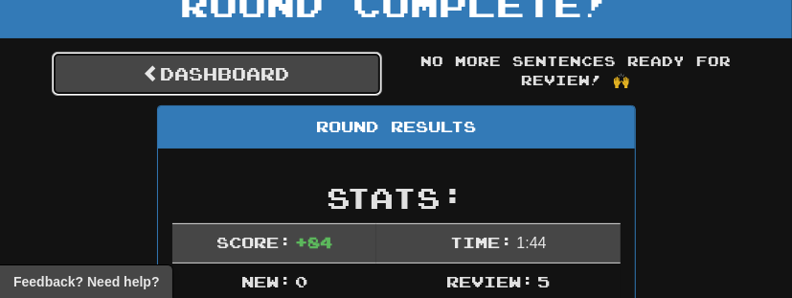
click at [315, 79] on link "Dashboard" at bounding box center [217, 74] width 330 height 44
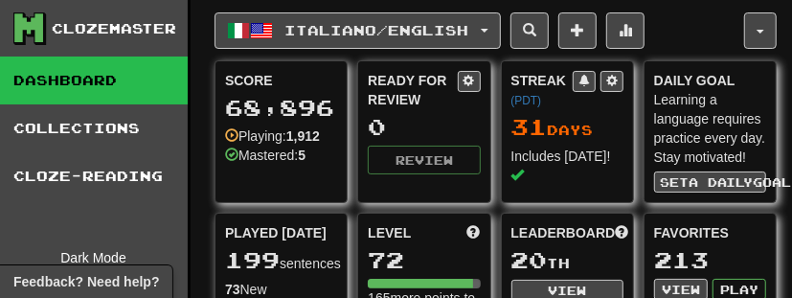
scroll to position [0, 12]
click at [631, 31] on span at bounding box center [625, 29] width 13 height 13
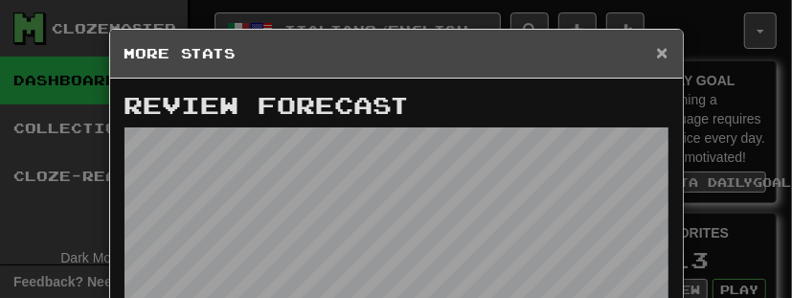
click at [662, 52] on span "×" at bounding box center [661, 52] width 11 height 22
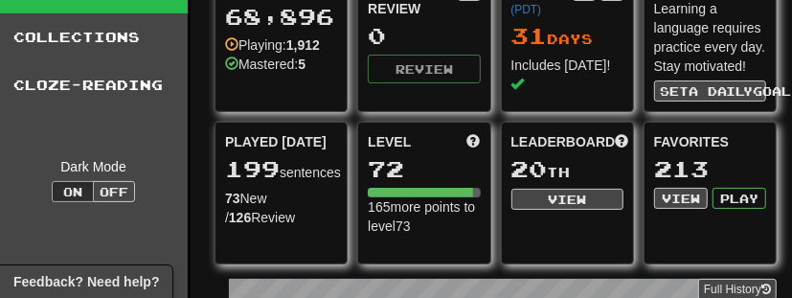
scroll to position [87, 18]
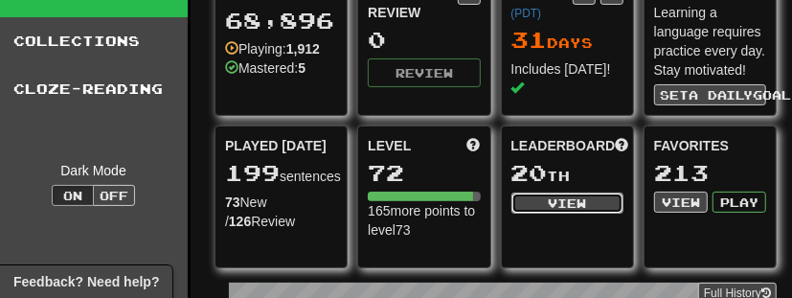
click at [538, 197] on button "View" at bounding box center [567, 203] width 112 height 21
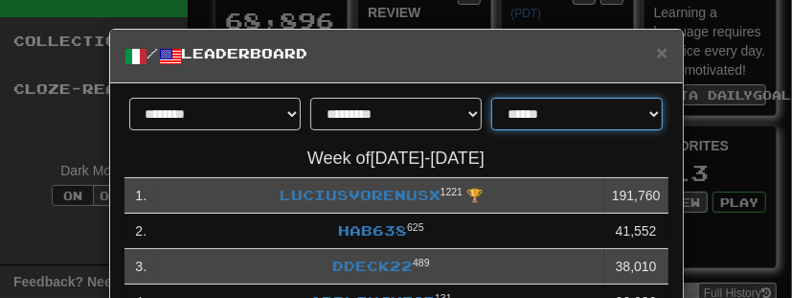
click at [534, 120] on select "**********" at bounding box center [576, 114] width 171 height 33
select select "**********"
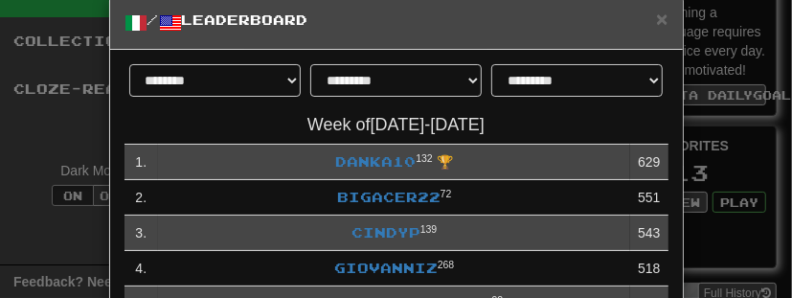
scroll to position [34, 0]
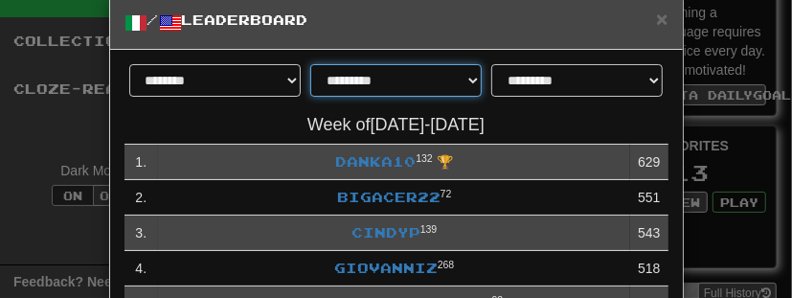
click at [425, 91] on select "**********" at bounding box center [395, 80] width 171 height 33
select select "*******"
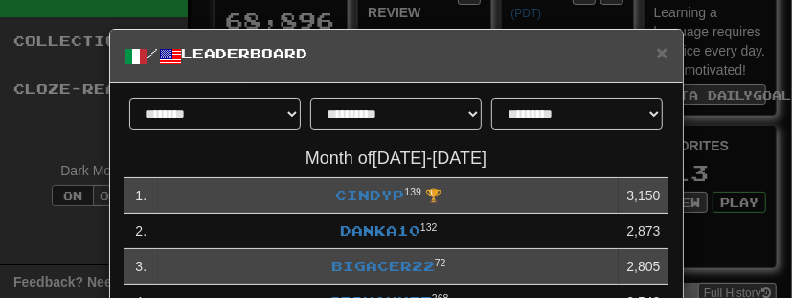
scroll to position [40, 0]
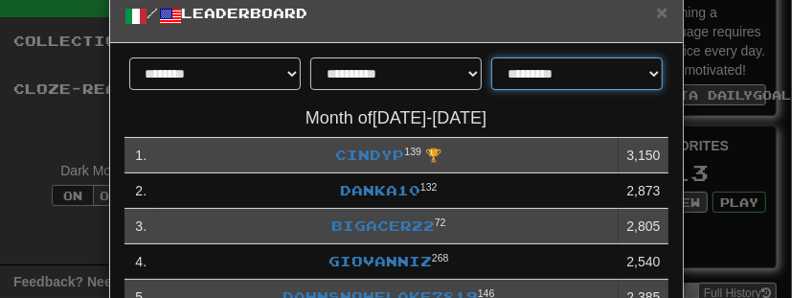
click at [528, 76] on select "**********" at bounding box center [576, 73] width 171 height 33
select select "**********"
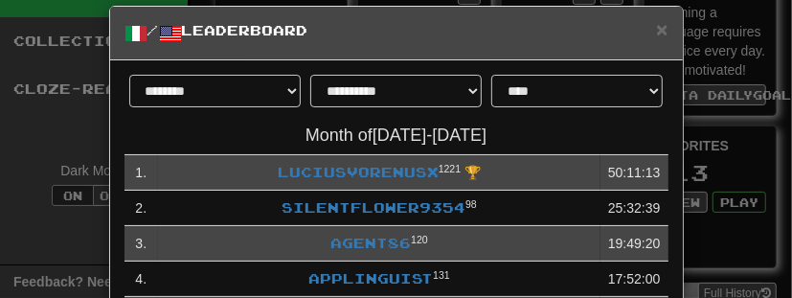
scroll to position [0, 0]
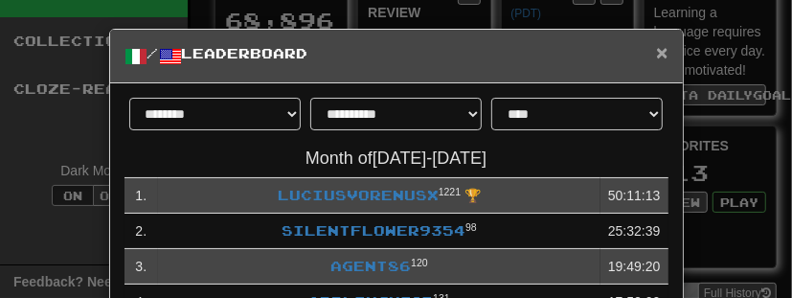
click at [666, 50] on span "×" at bounding box center [661, 52] width 11 height 22
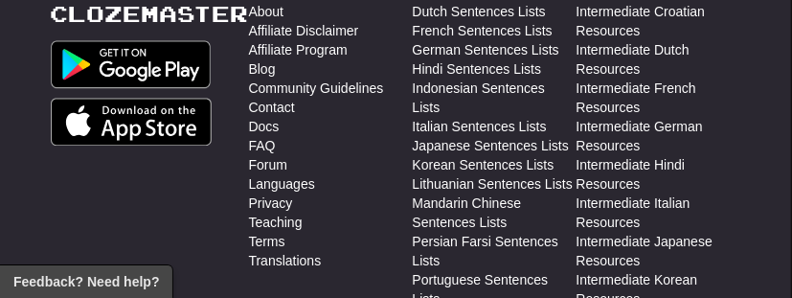
scroll to position [1978, 16]
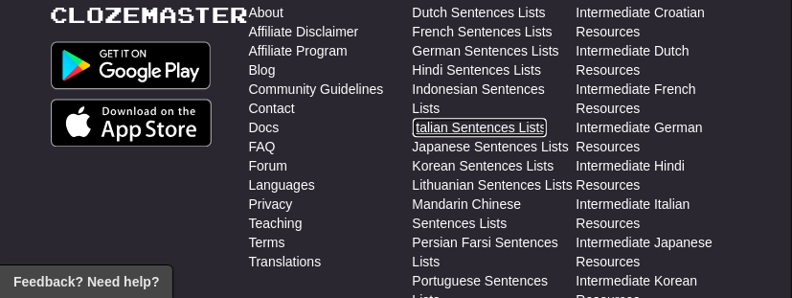
click at [511, 118] on link "Italian Sentences Lists" at bounding box center [480, 127] width 134 height 19
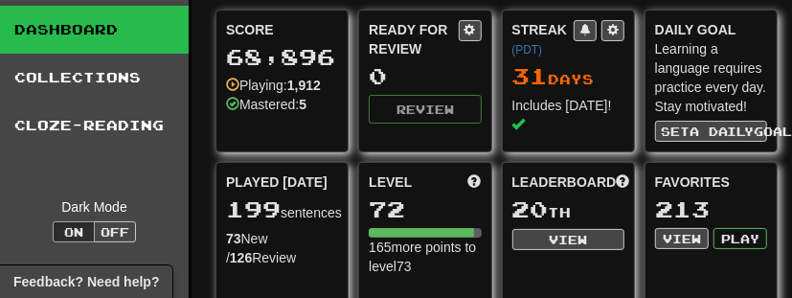
scroll to position [44, 0]
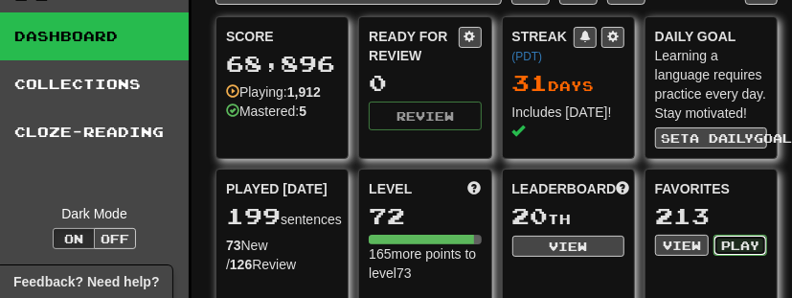
click at [754, 237] on button "Play" at bounding box center [741, 245] width 54 height 21
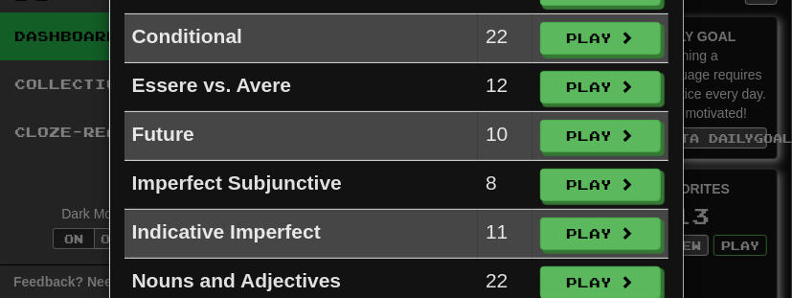
scroll to position [233, 0]
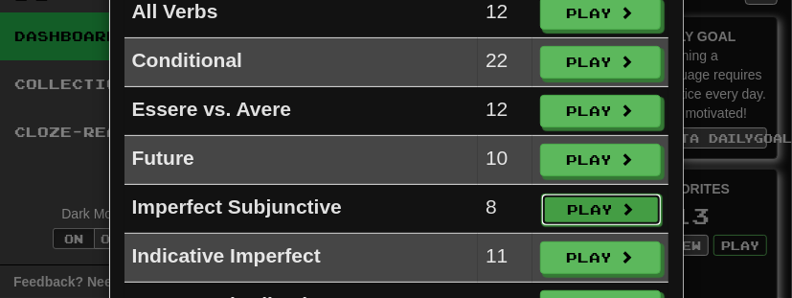
click at [589, 198] on button "Play" at bounding box center [601, 209] width 121 height 33
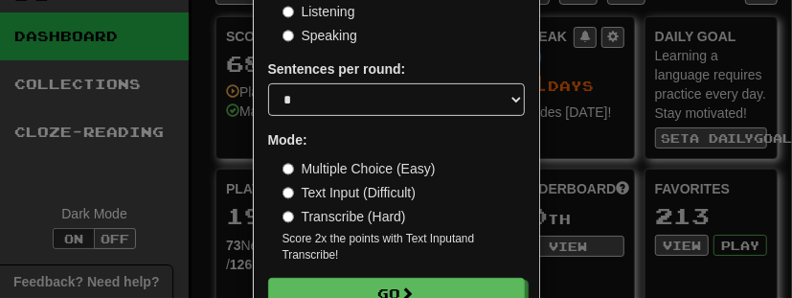
scroll to position [188, 0]
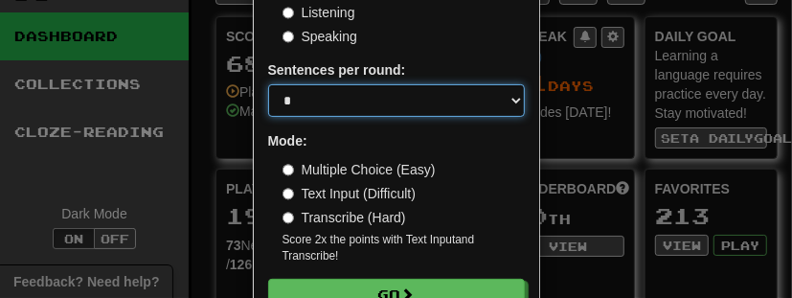
click at [466, 111] on select "* ** ** ** ** ** *** ********" at bounding box center [396, 100] width 257 height 33
select select "**"
click at [268, 84] on select "* ** ** ** ** ** *** ********" at bounding box center [396, 100] width 257 height 33
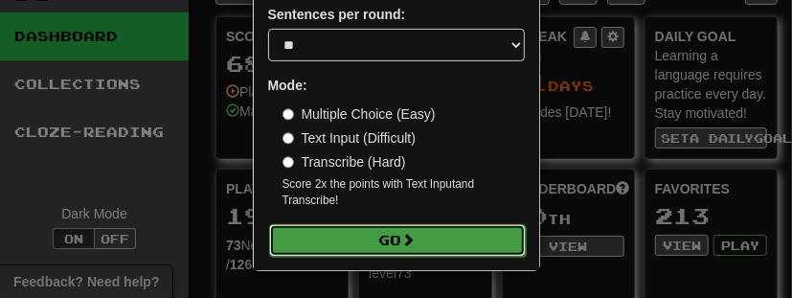
click at [447, 235] on button "Go" at bounding box center [397, 240] width 257 height 33
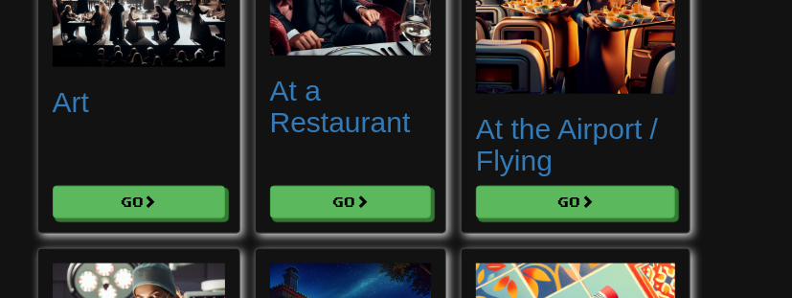
scroll to position [830, 0]
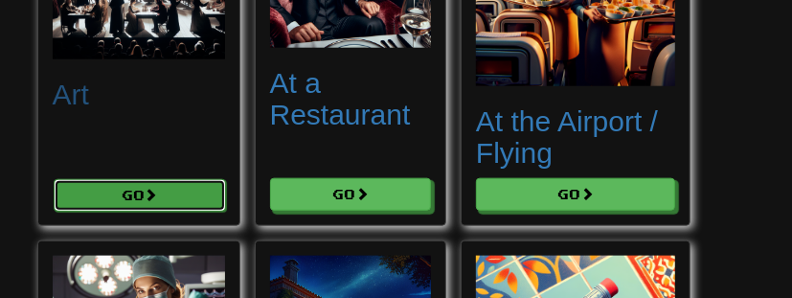
click at [200, 192] on button "Go" at bounding box center [140, 195] width 172 height 33
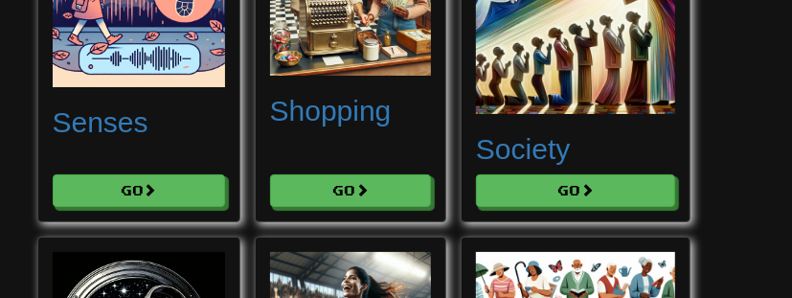
scroll to position [8762, 0]
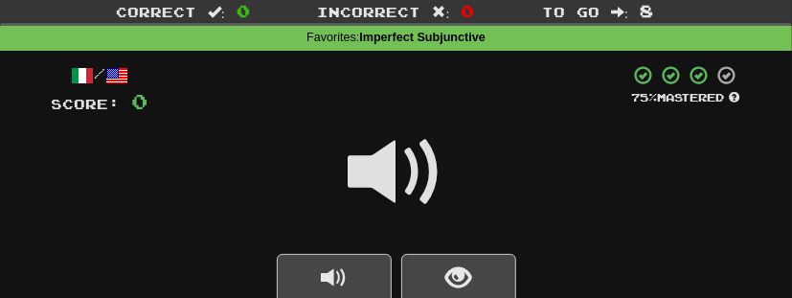
scroll to position [57, 0]
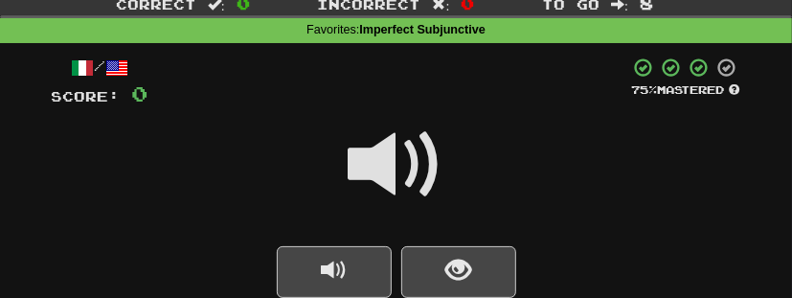
click at [410, 183] on span at bounding box center [397, 165] width 96 height 96
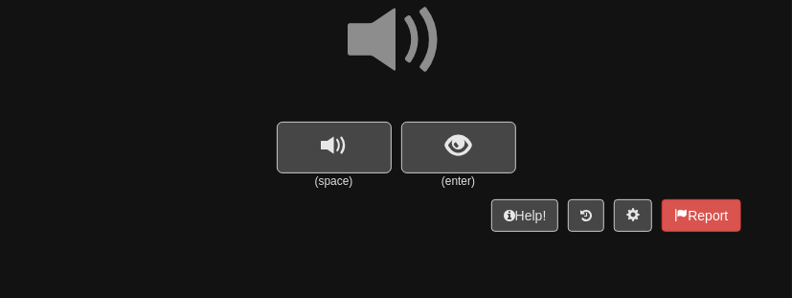
scroll to position [183, 0]
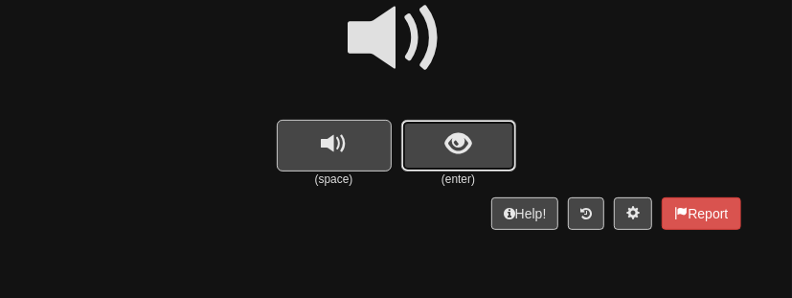
click at [449, 151] on span "show sentence" at bounding box center [458, 144] width 26 height 26
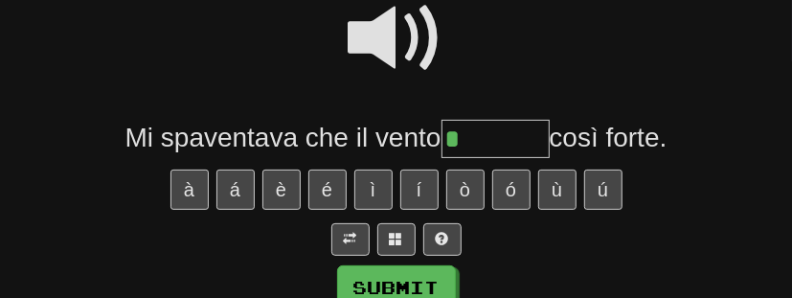
click at [420, 34] on span at bounding box center [397, 38] width 96 height 96
click at [444, 241] on span at bounding box center [442, 238] width 13 height 13
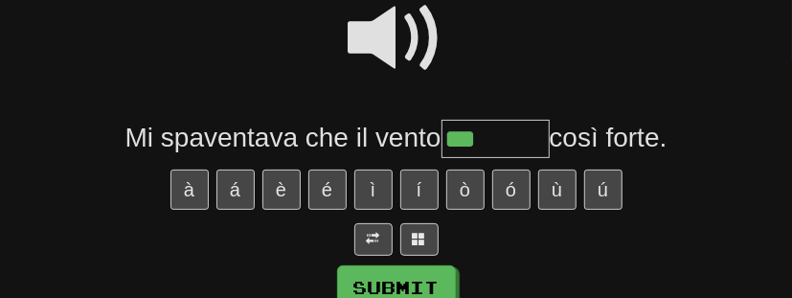
click at [389, 45] on span at bounding box center [397, 38] width 96 height 96
click at [495, 148] on input "***" at bounding box center [496, 139] width 108 height 38
type input "********"
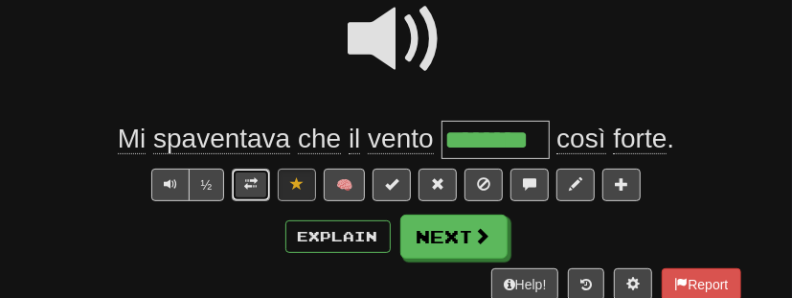
click at [254, 178] on span at bounding box center [250, 183] width 13 height 13
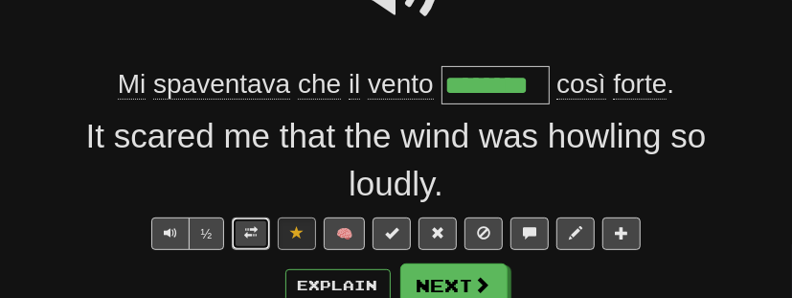
scroll to position [245, 0]
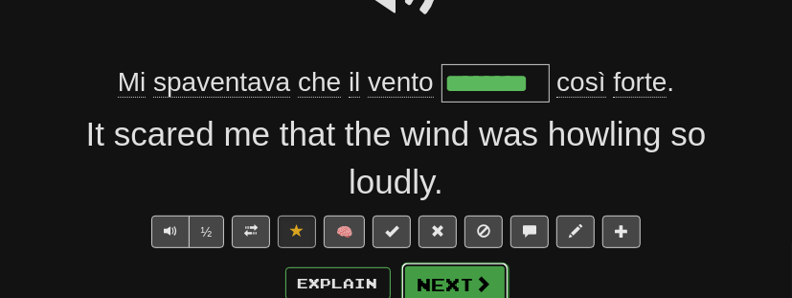
click at [466, 283] on button "Next" at bounding box center [454, 284] width 107 height 44
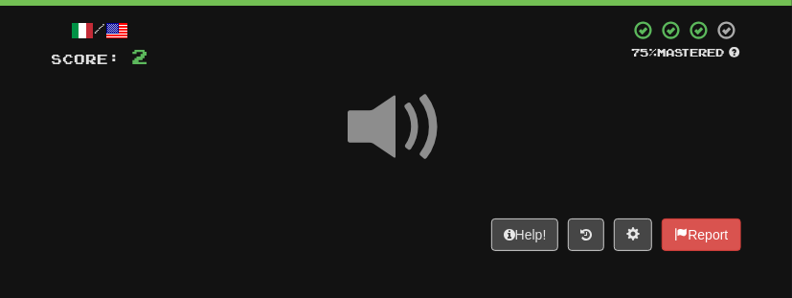
scroll to position [91, 0]
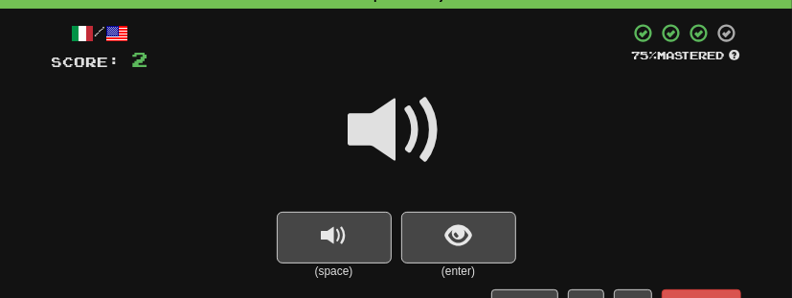
click at [400, 150] on span at bounding box center [397, 130] width 96 height 96
click at [441, 239] on button "show sentence" at bounding box center [458, 238] width 115 height 52
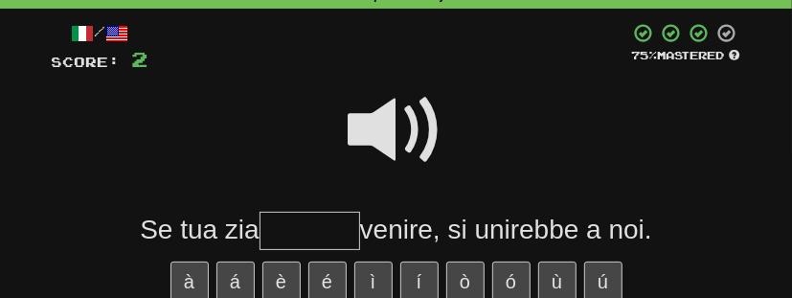
click at [406, 125] on span at bounding box center [397, 130] width 96 height 96
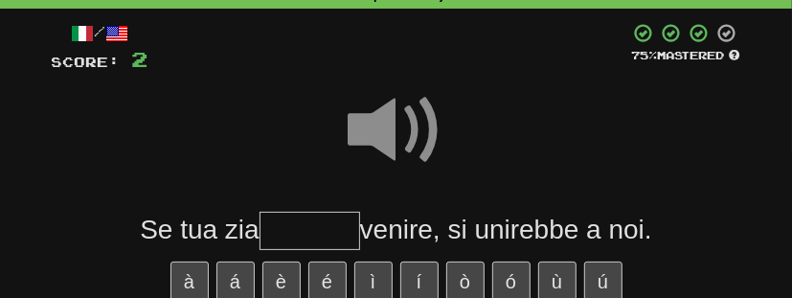
click at [378, 120] on span at bounding box center [397, 130] width 96 height 96
click at [371, 126] on span at bounding box center [397, 130] width 96 height 96
click at [292, 227] on input "text" at bounding box center [310, 231] width 101 height 38
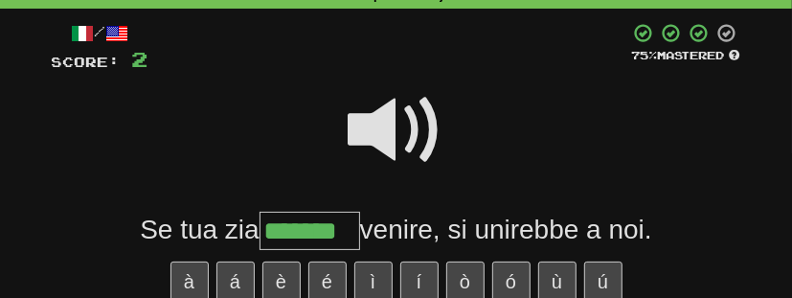
type input "*******"
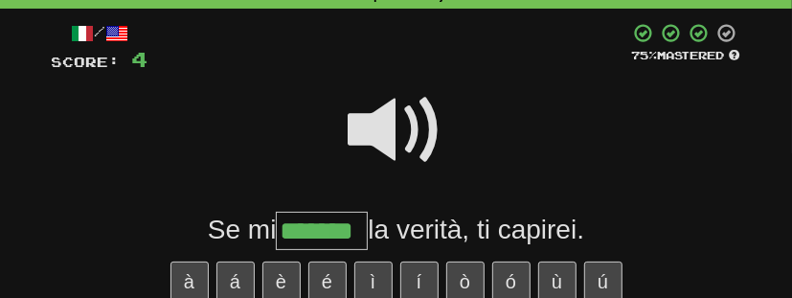
type input "*******"
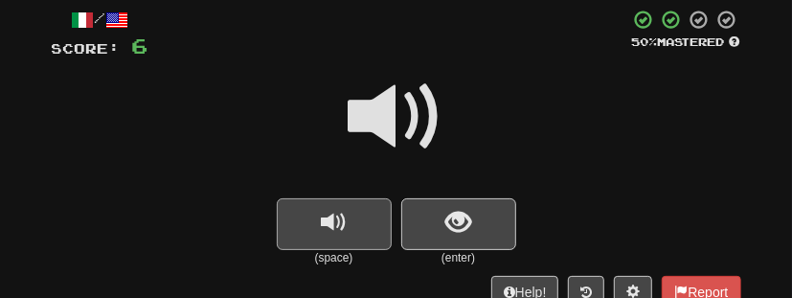
scroll to position [110, 0]
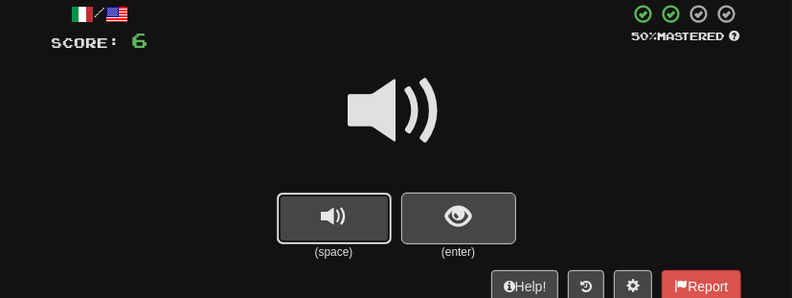
click at [335, 217] on span "replay audio" at bounding box center [334, 217] width 26 height 26
click at [465, 207] on span "show sentence" at bounding box center [458, 217] width 26 height 26
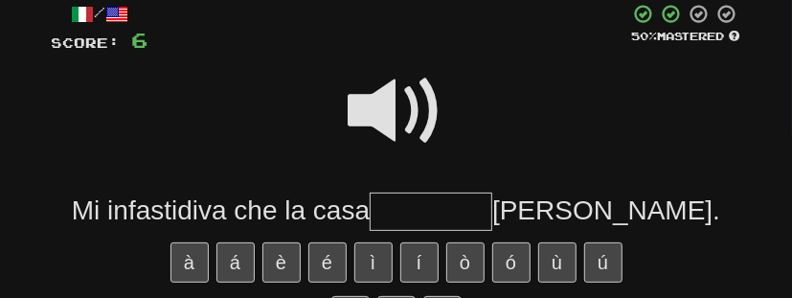
click at [398, 102] on span at bounding box center [397, 111] width 96 height 96
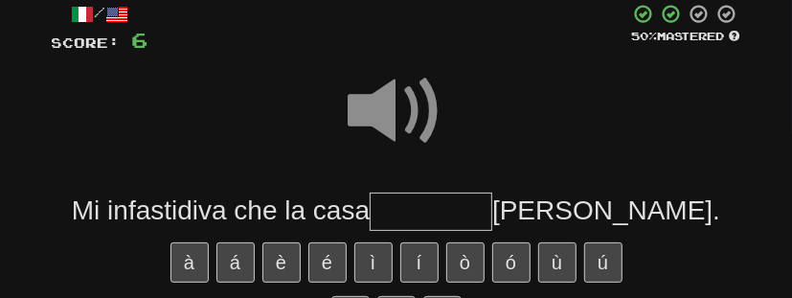
click at [447, 216] on input "text" at bounding box center [431, 212] width 123 height 38
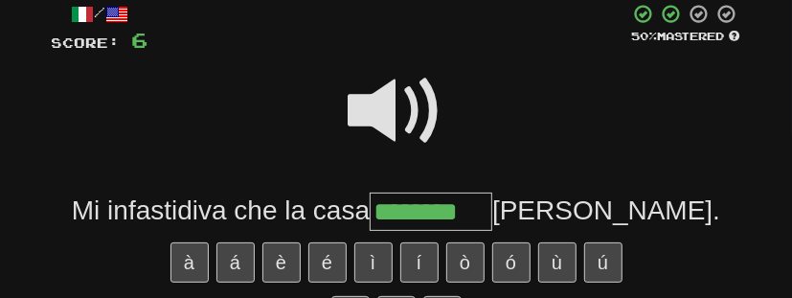
type input "********"
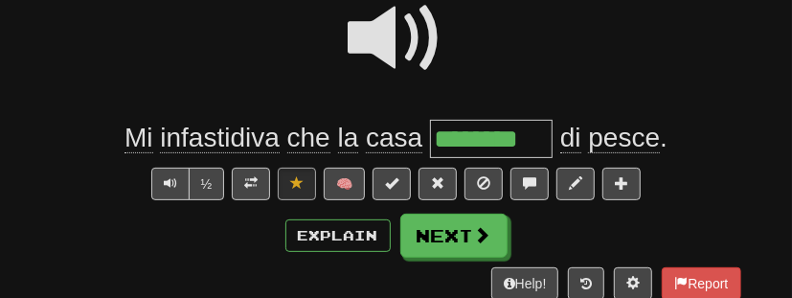
scroll to position [194, 0]
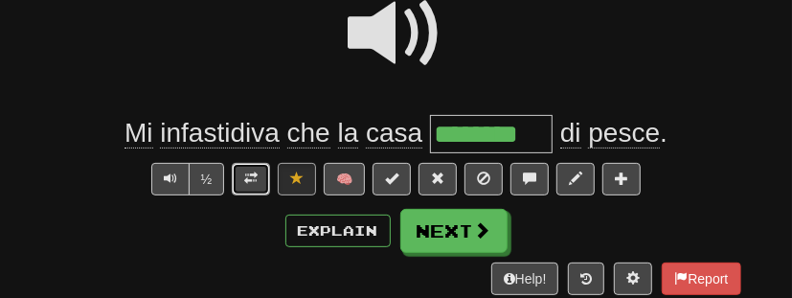
click at [251, 174] on span at bounding box center [250, 177] width 13 height 13
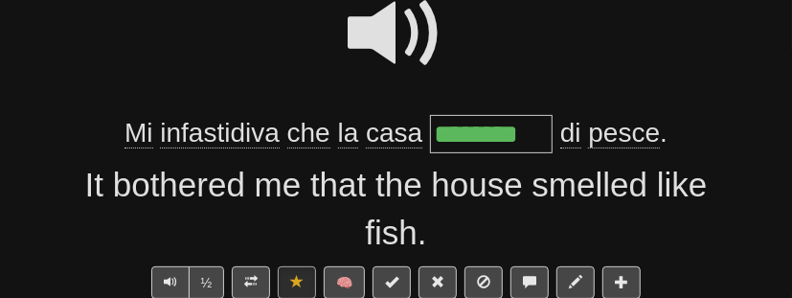
click at [232, 141] on span "infastidiva" at bounding box center [220, 133] width 120 height 31
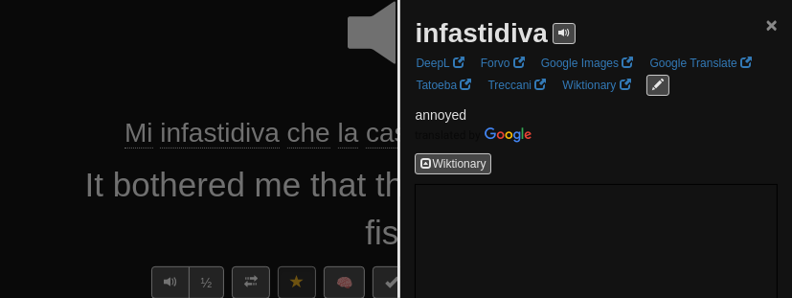
click at [769, 24] on span "×" at bounding box center [771, 24] width 11 height 22
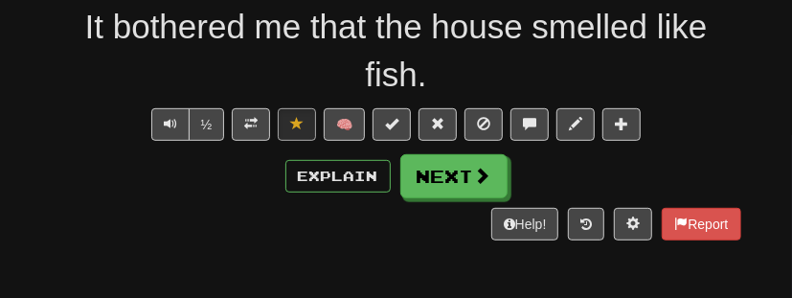
scroll to position [354, 0]
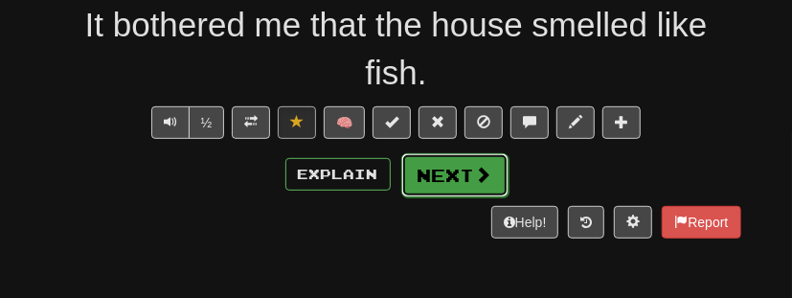
click at [475, 166] on span at bounding box center [483, 174] width 17 height 17
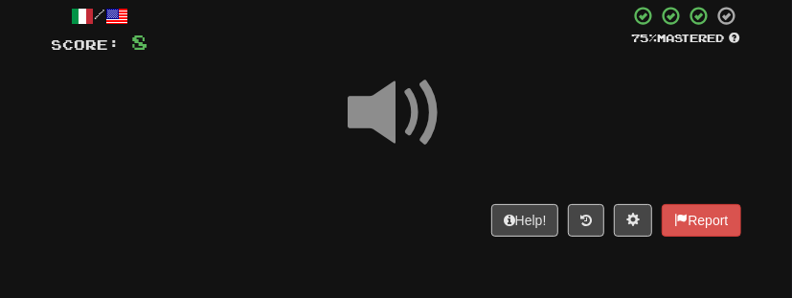
scroll to position [176, 0]
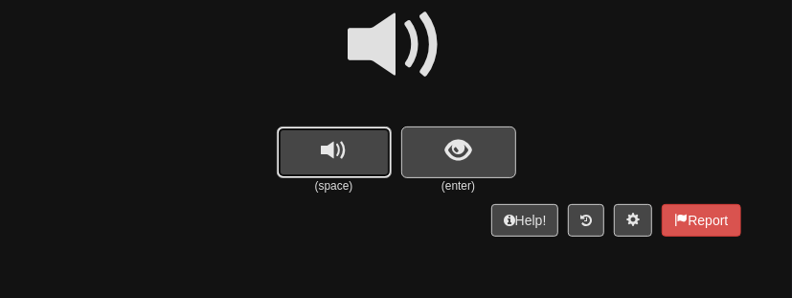
click at [361, 148] on button "replay audio" at bounding box center [334, 152] width 115 height 52
click at [460, 154] on span "show sentence" at bounding box center [458, 151] width 26 height 26
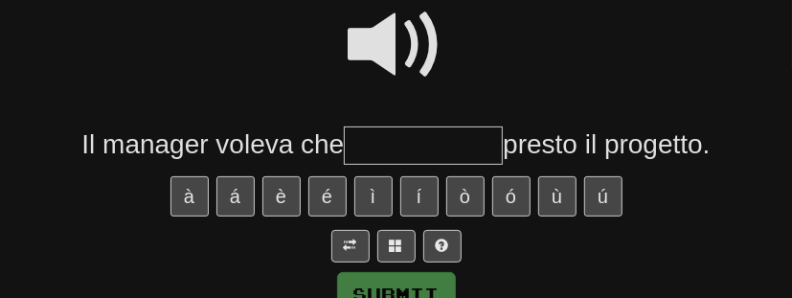
click at [400, 57] on span at bounding box center [397, 45] width 96 height 96
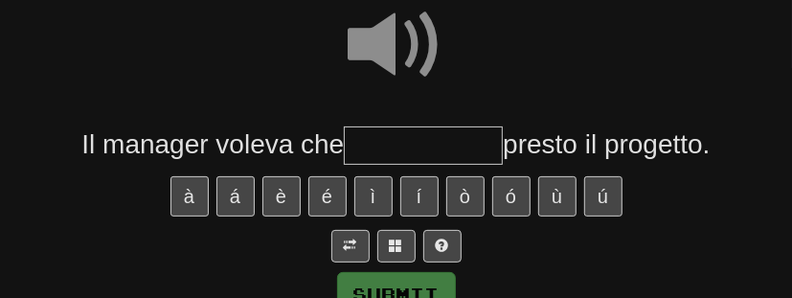
click at [397, 141] on input "text" at bounding box center [423, 145] width 159 height 38
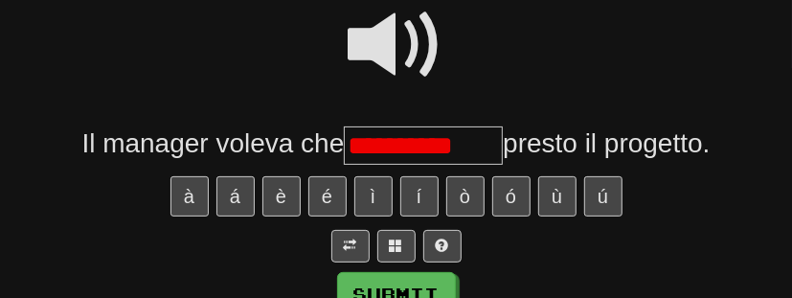
scroll to position [0, 0]
type input "**********"
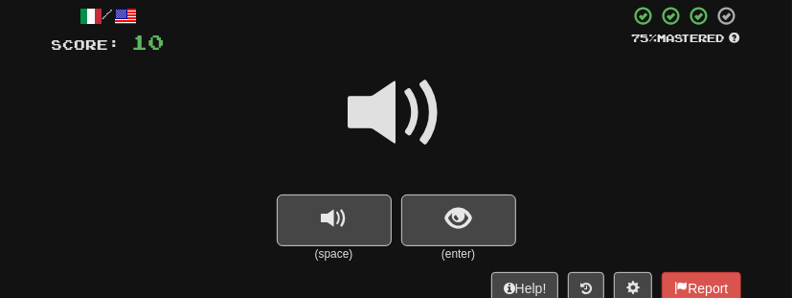
scroll to position [227, 0]
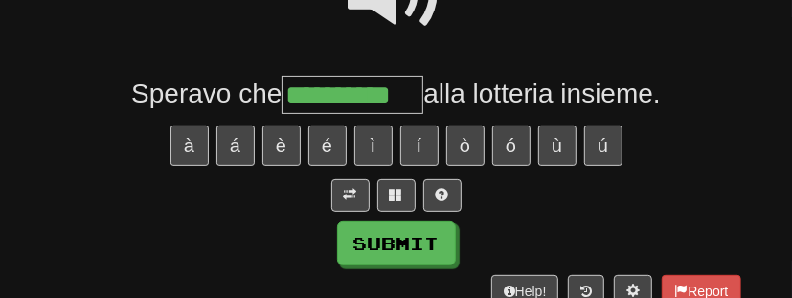
type input "**********"
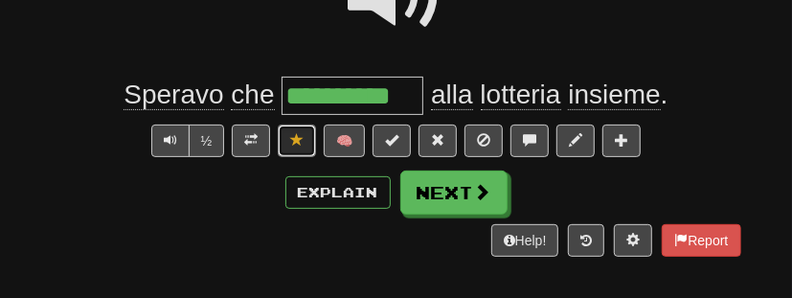
click at [298, 139] on span at bounding box center [296, 139] width 13 height 13
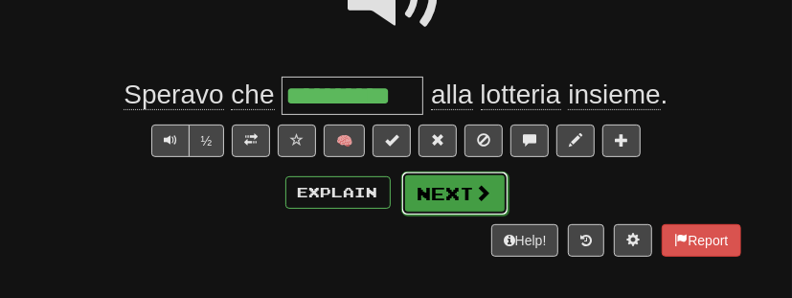
click at [469, 198] on button "Next" at bounding box center [454, 193] width 107 height 44
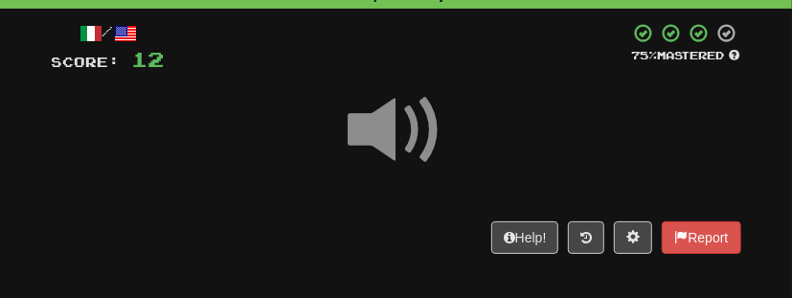
scroll to position [158, 0]
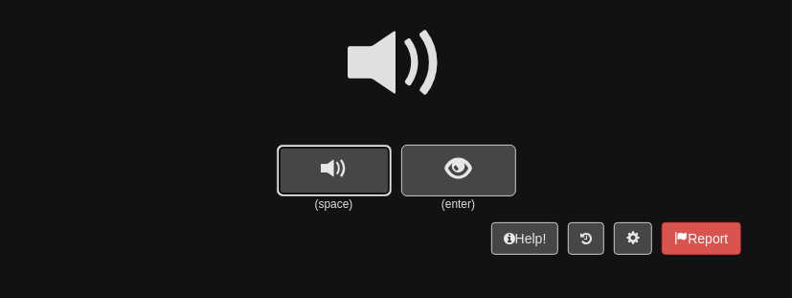
click at [346, 173] on span "replay audio" at bounding box center [334, 169] width 26 height 26
click at [467, 185] on button "show sentence" at bounding box center [458, 171] width 115 height 52
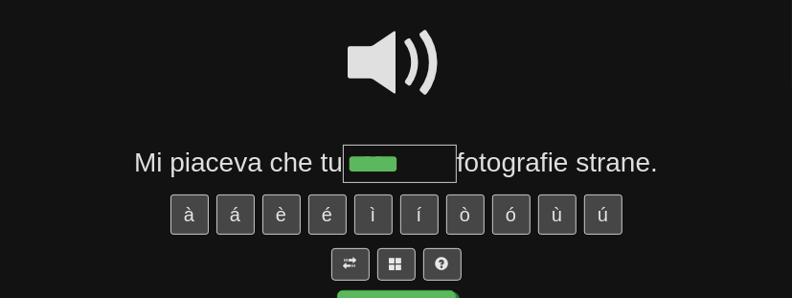
click at [410, 66] on span at bounding box center [397, 63] width 96 height 96
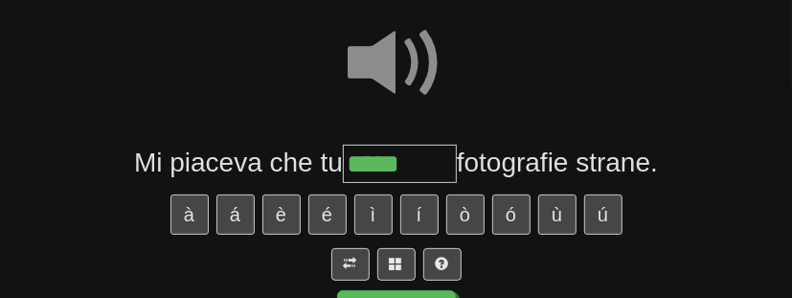
click at [423, 160] on input "*****" at bounding box center [400, 164] width 114 height 38
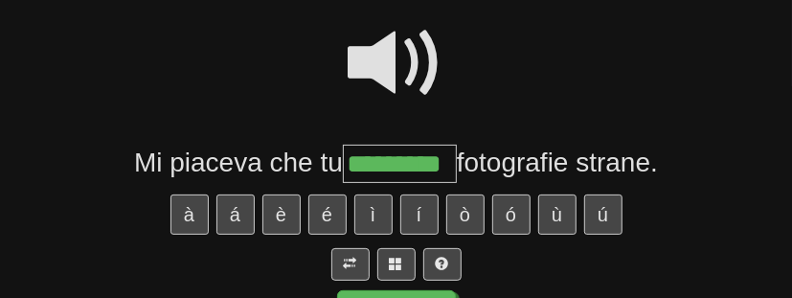
type input "*********"
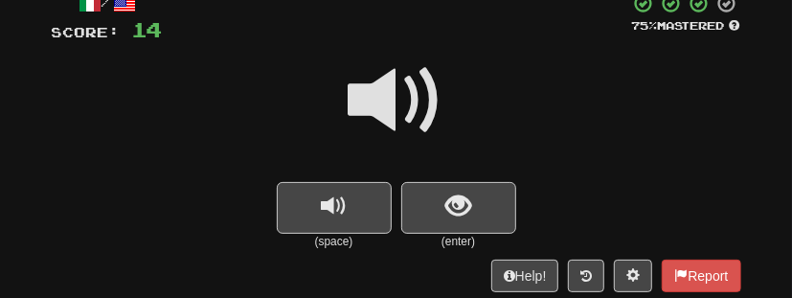
scroll to position [122, 0]
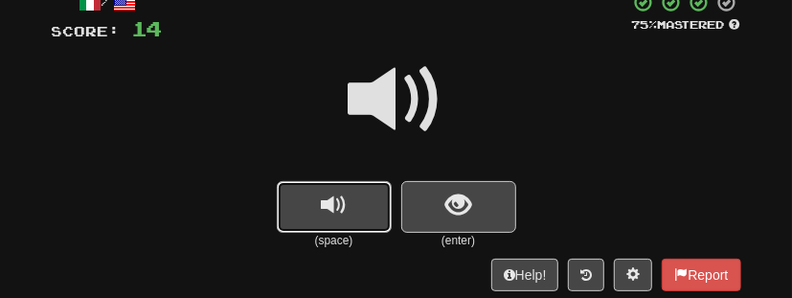
click at [365, 218] on button "replay audio" at bounding box center [334, 207] width 115 height 52
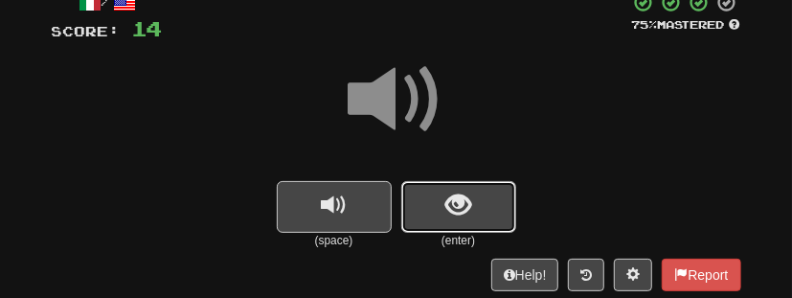
click at [458, 216] on span "show sentence" at bounding box center [458, 206] width 26 height 26
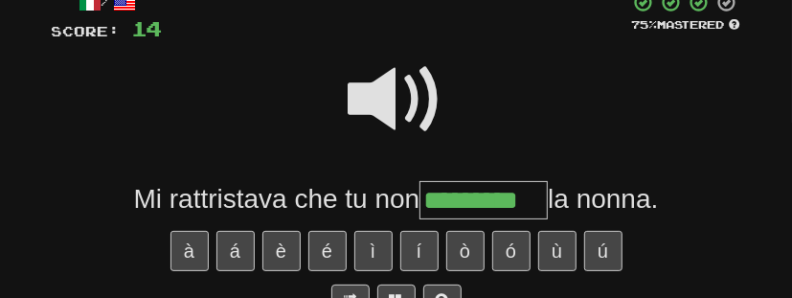
type input "*********"
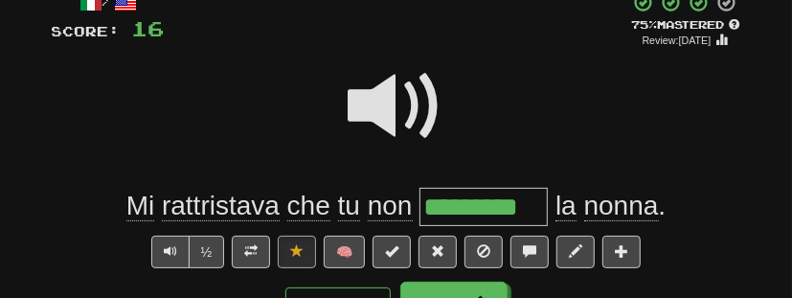
click at [247, 211] on span "rattristava" at bounding box center [221, 206] width 118 height 31
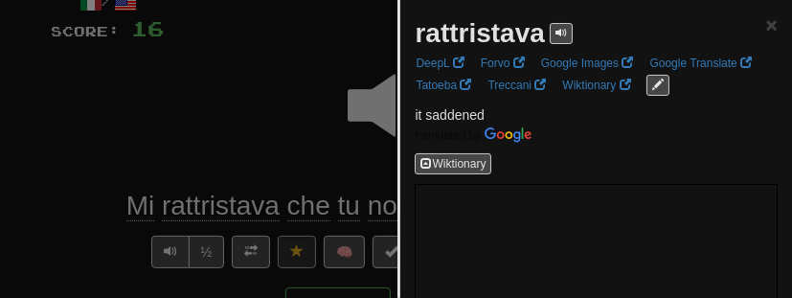
click at [288, 114] on div at bounding box center [396, 149] width 792 height 298
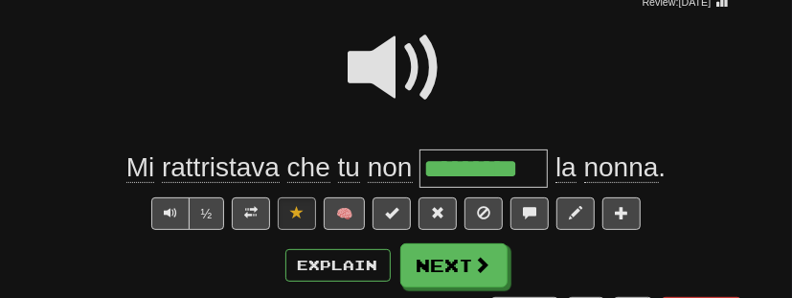
scroll to position [160, 0]
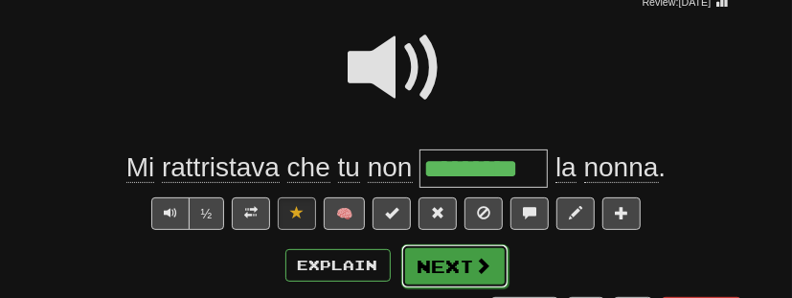
click at [450, 262] on button "Next" at bounding box center [454, 266] width 107 height 44
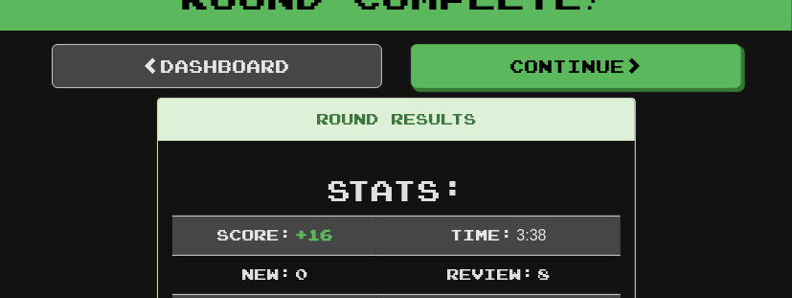
scroll to position [10, 0]
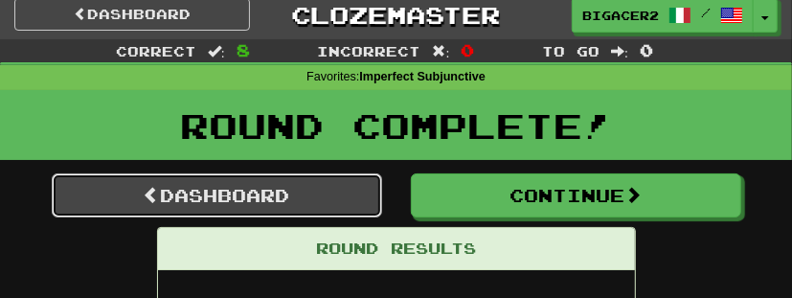
click at [307, 191] on link "Dashboard" at bounding box center [217, 195] width 330 height 44
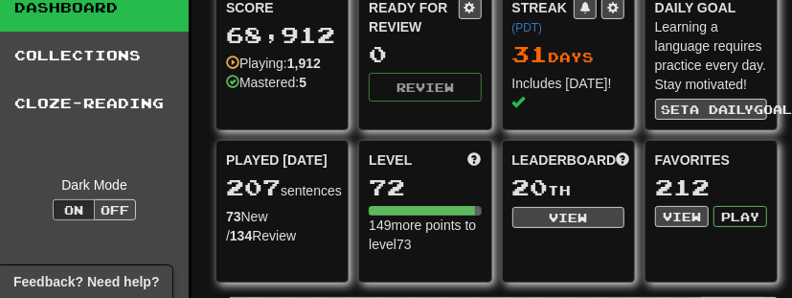
scroll to position [67, 0]
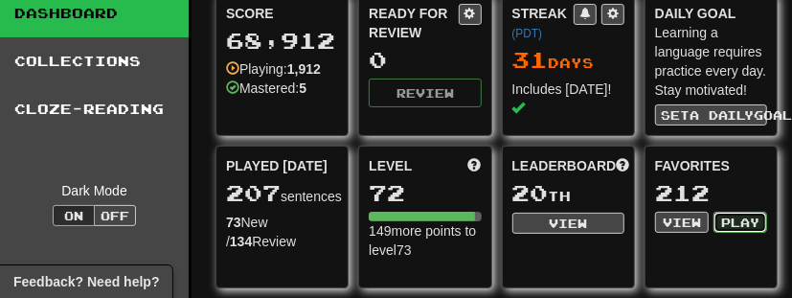
click at [735, 220] on button "Play" at bounding box center [741, 222] width 54 height 21
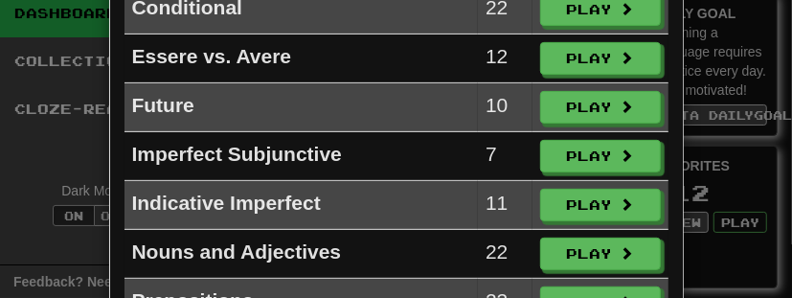
scroll to position [0, 0]
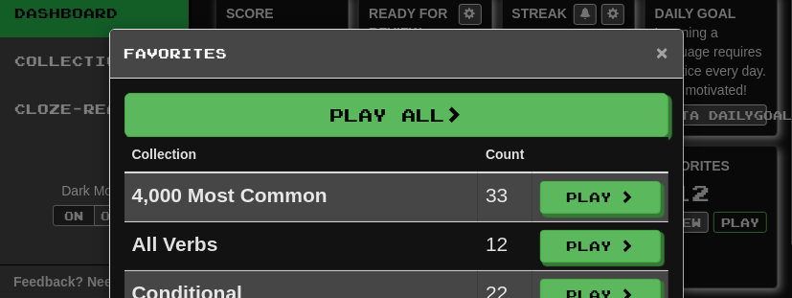
click at [660, 54] on span "×" at bounding box center [661, 52] width 11 height 22
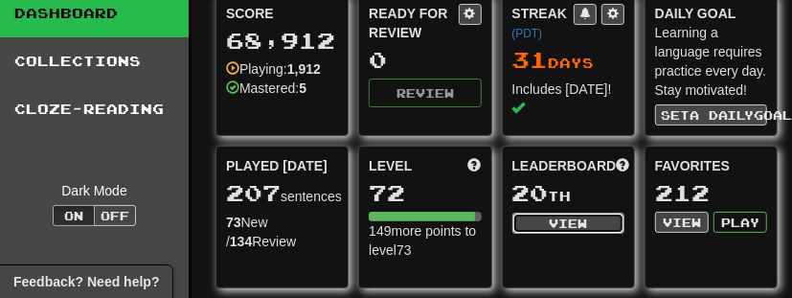
click at [602, 221] on button "View" at bounding box center [568, 223] width 112 height 21
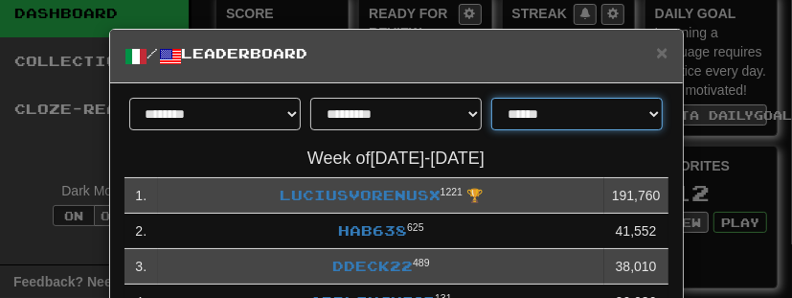
click at [612, 128] on select "**********" at bounding box center [576, 114] width 171 height 33
select select "**********"
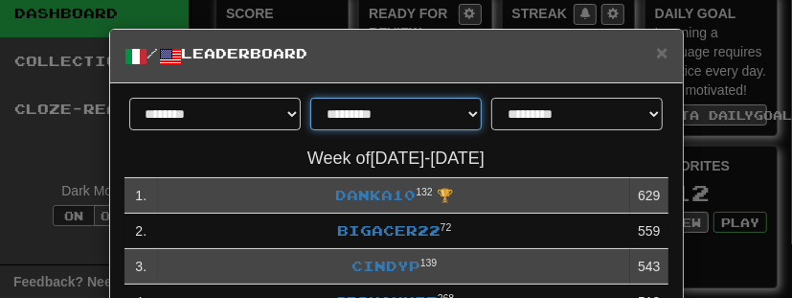
click at [438, 109] on select "**********" at bounding box center [395, 114] width 171 height 33
select select "*******"
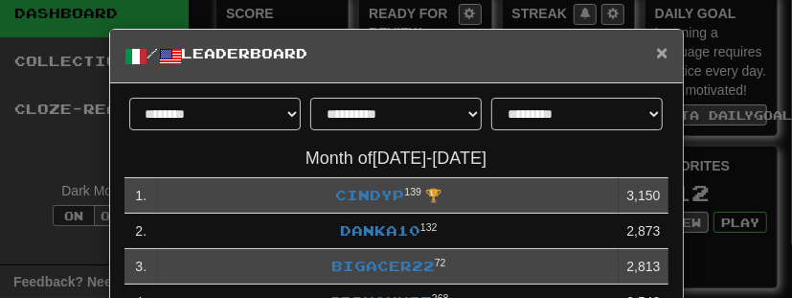
click at [662, 49] on span "×" at bounding box center [661, 52] width 11 height 22
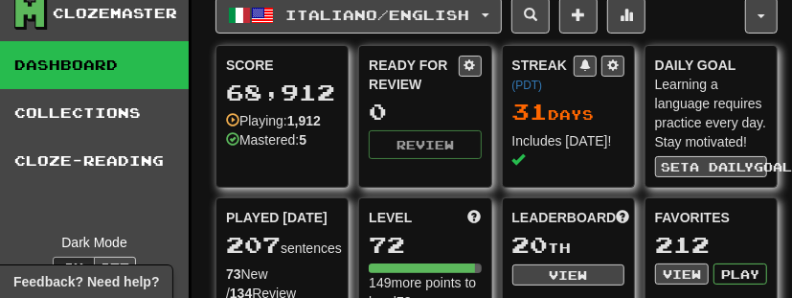
scroll to position [11, 0]
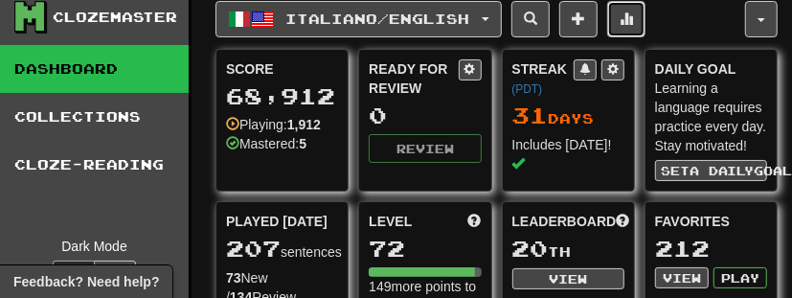
click at [633, 17] on span at bounding box center [626, 17] width 13 height 13
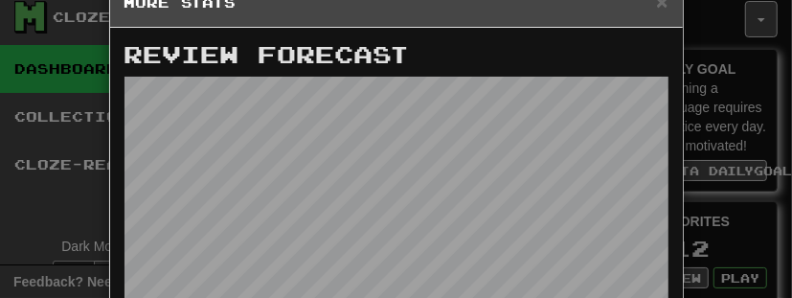
scroll to position [0, 0]
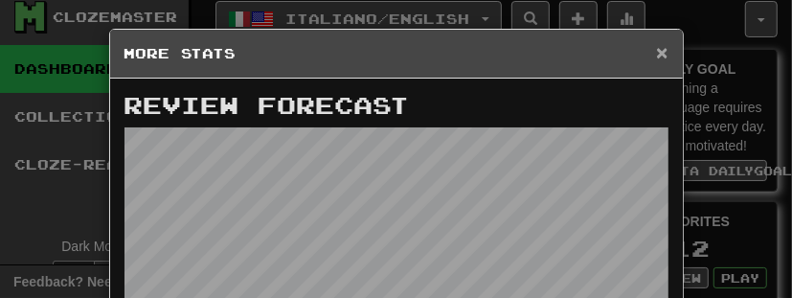
click at [664, 54] on span "×" at bounding box center [661, 52] width 11 height 22
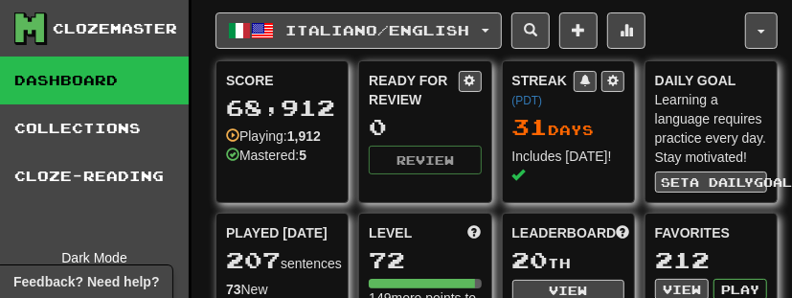
scroll to position [0, 18]
